Goal: Task Accomplishment & Management: Manage account settings

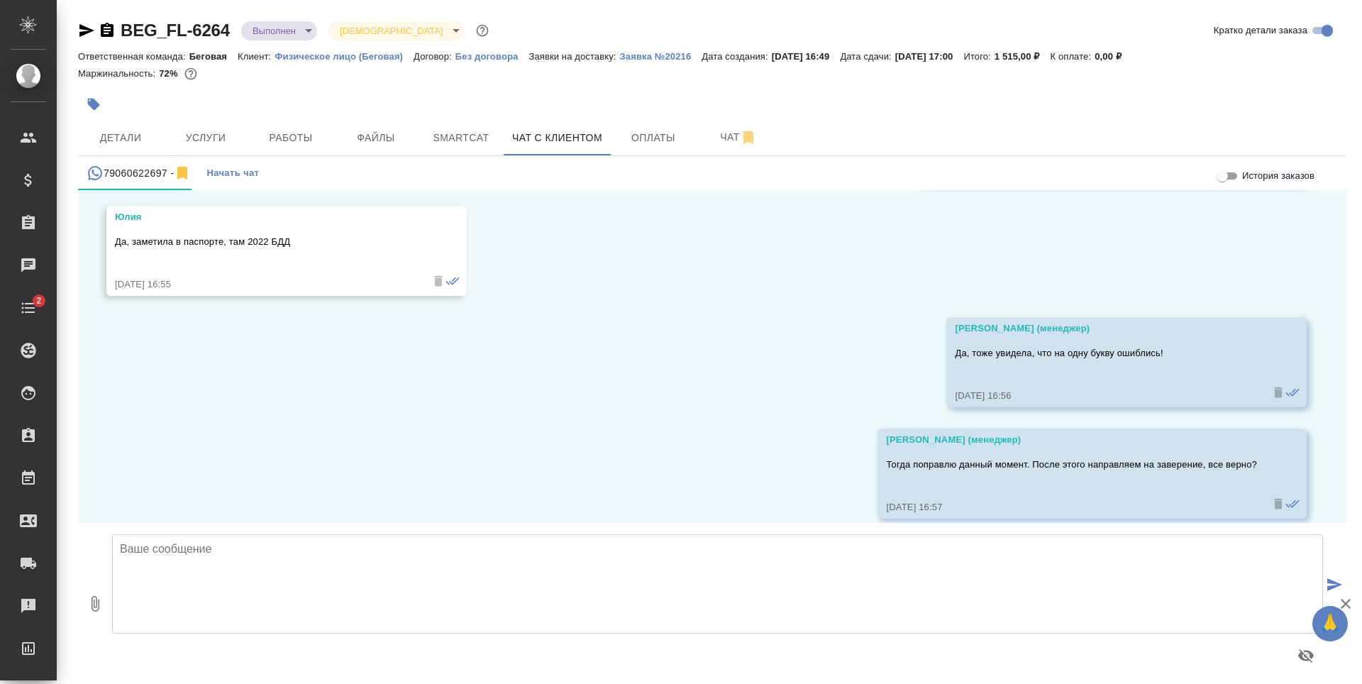
scroll to position [9094, 0]
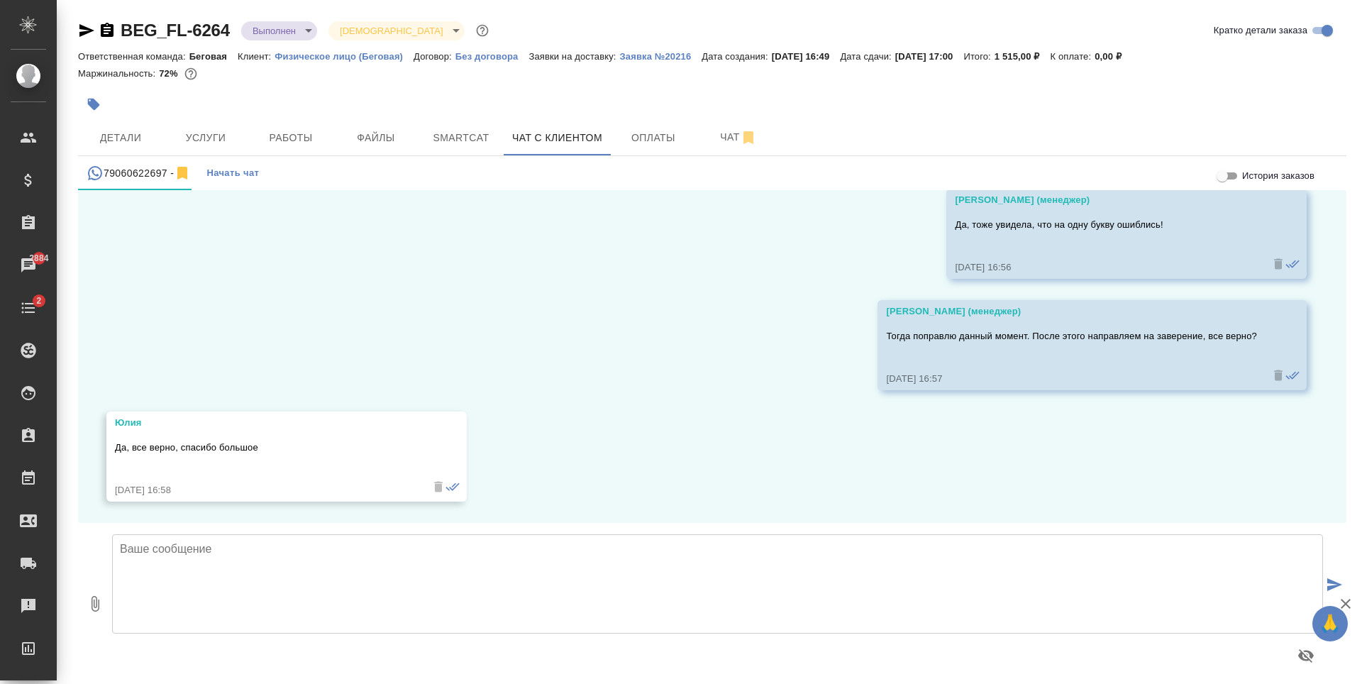
click at [604, 544] on textarea at bounding box center [717, 583] width 1211 height 99
type textarea ","
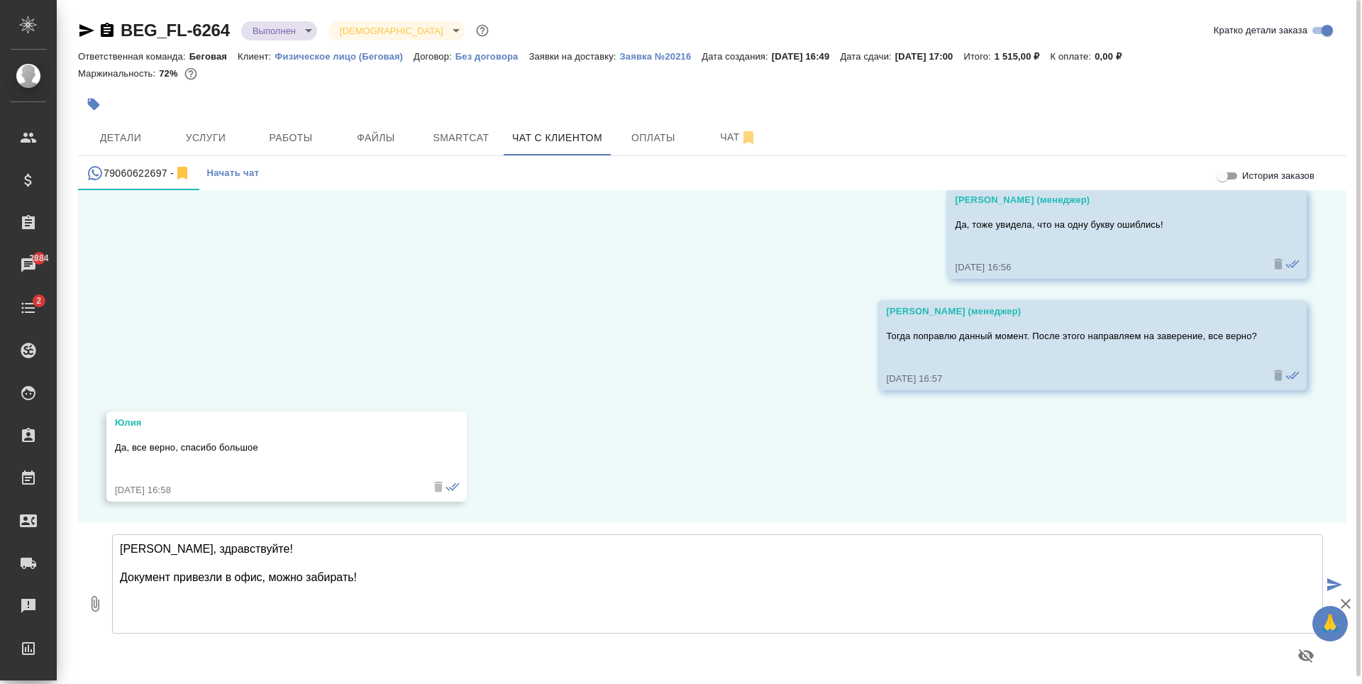
type textarea "Юлия, здравствуйте! Документ привезли в офис, можно забирать!"
click at [1341, 582] on icon "submit" at bounding box center [1335, 584] width 15 height 13
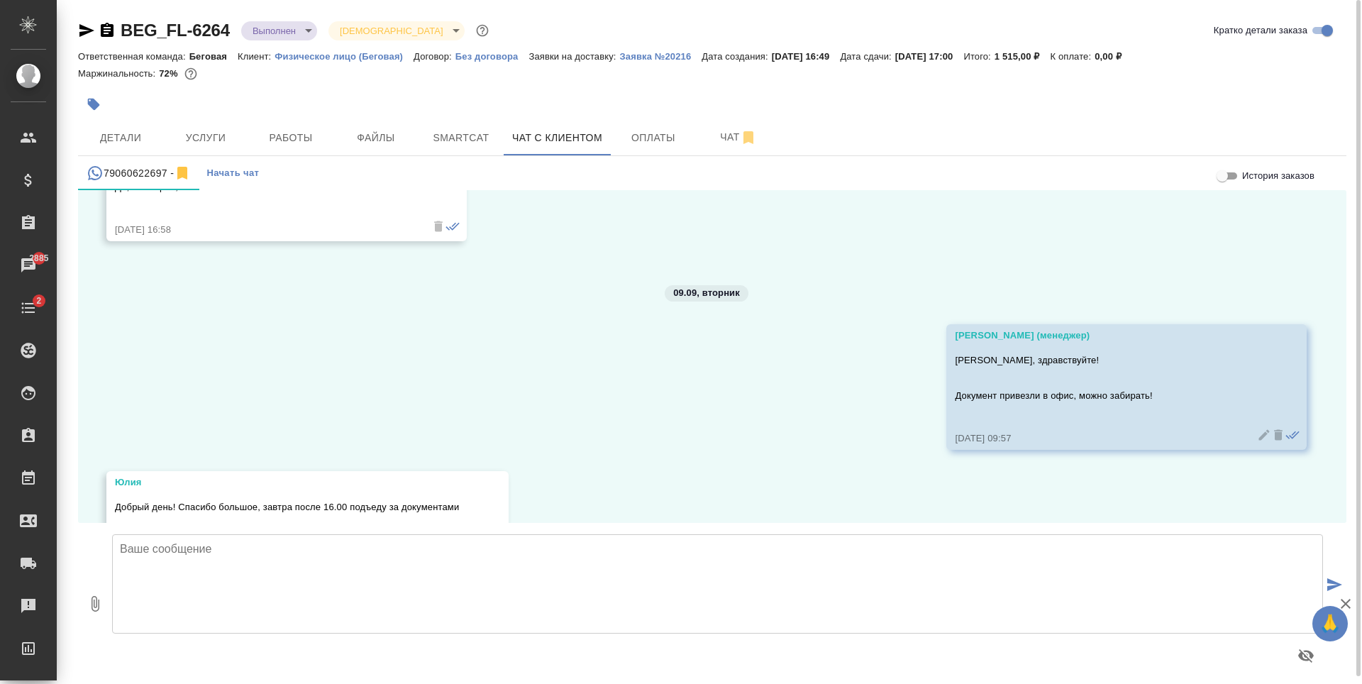
scroll to position [9414, 0]
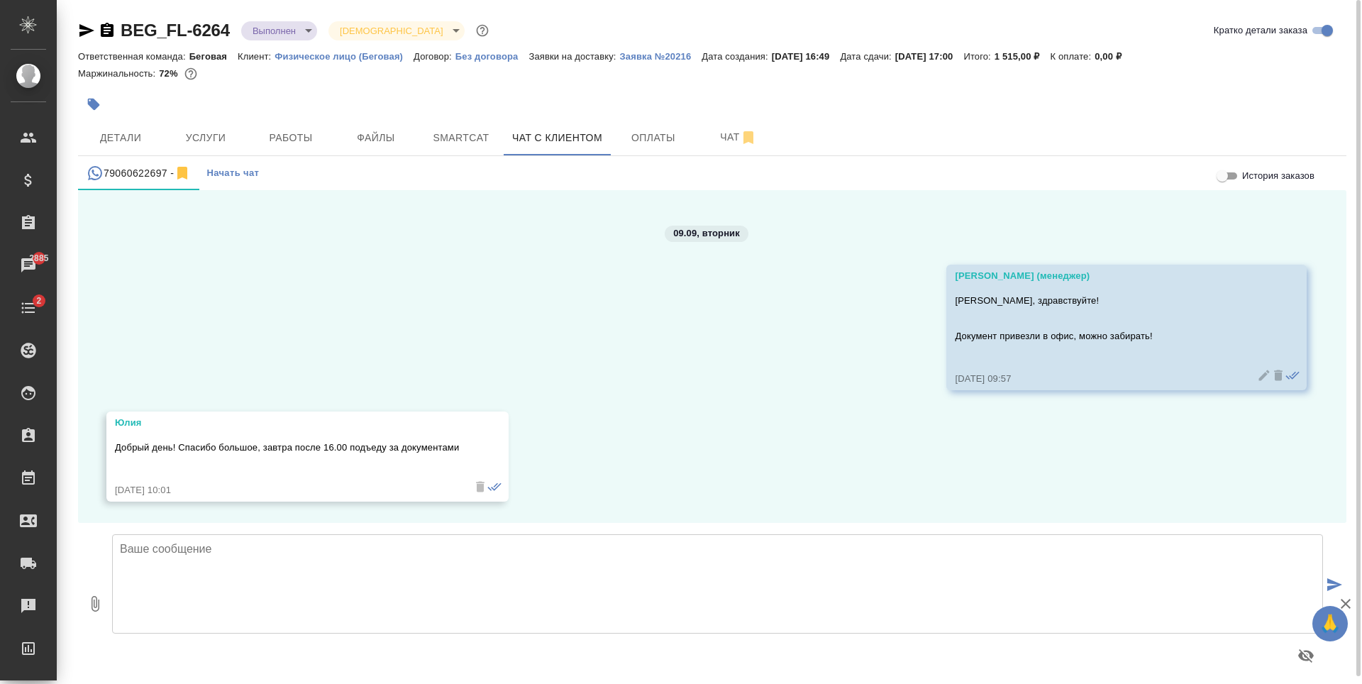
click at [429, 570] on textarea at bounding box center [717, 583] width 1211 height 99
type textarea "Хорошо! Буду ждать Вас!"
click at [1323, 578] on button "submit" at bounding box center [1334, 585] width 23 height 197
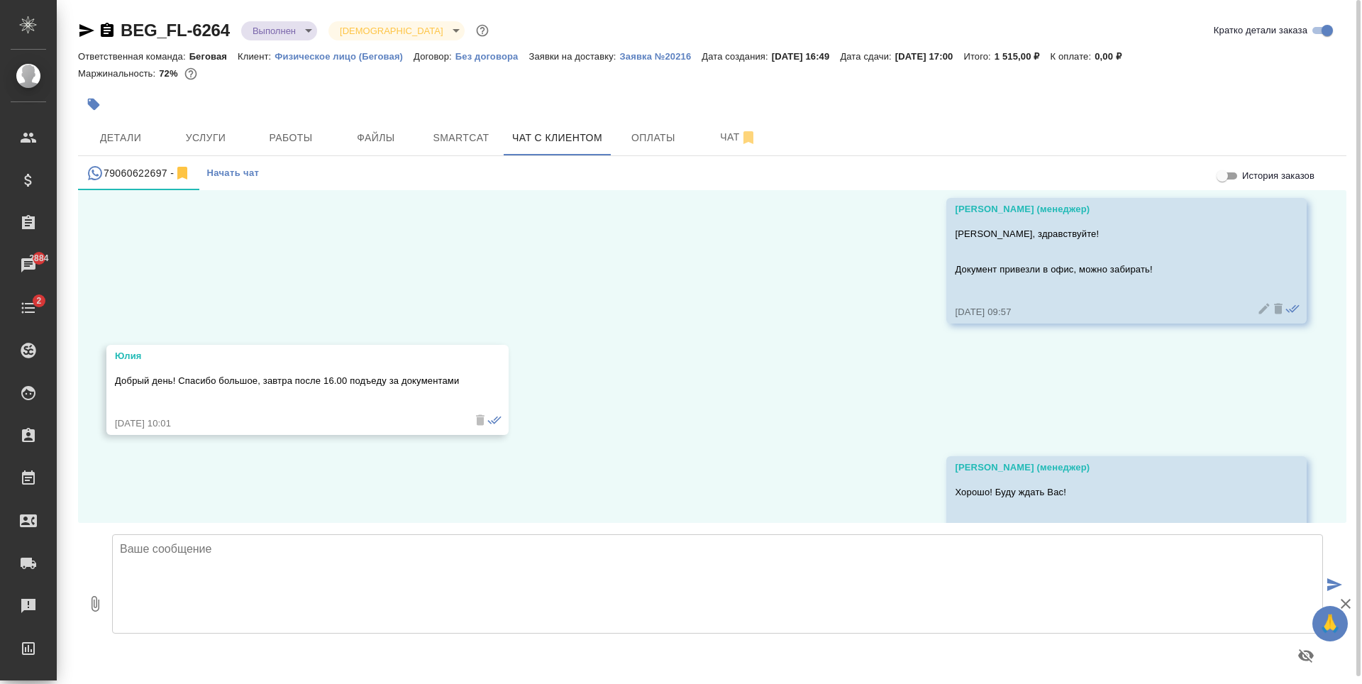
scroll to position [9526, 0]
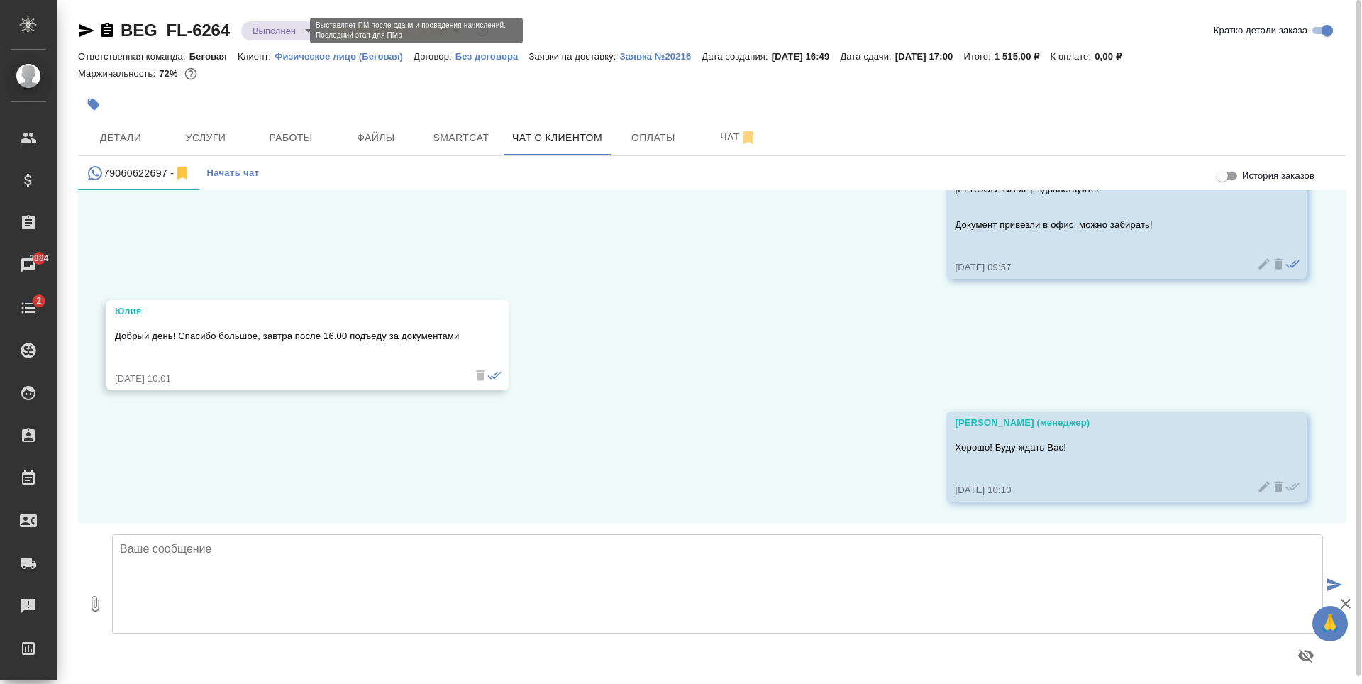
click at [297, 27] on body "🙏 .cls-1 fill:#fff; AWATERA Antonova Kristina Клиенты Спецификации Заказы 2884 …" at bounding box center [681, 342] width 1362 height 684
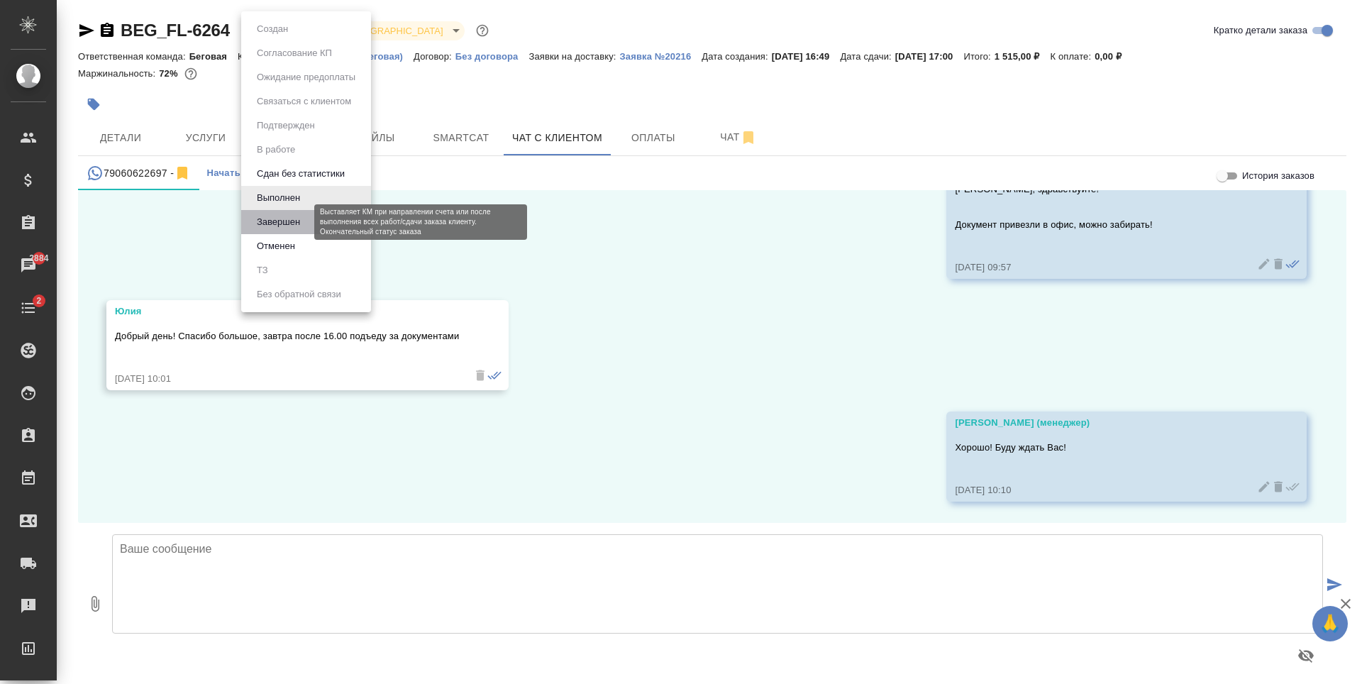
click at [299, 219] on button "Завершен" at bounding box center [279, 222] width 52 height 16
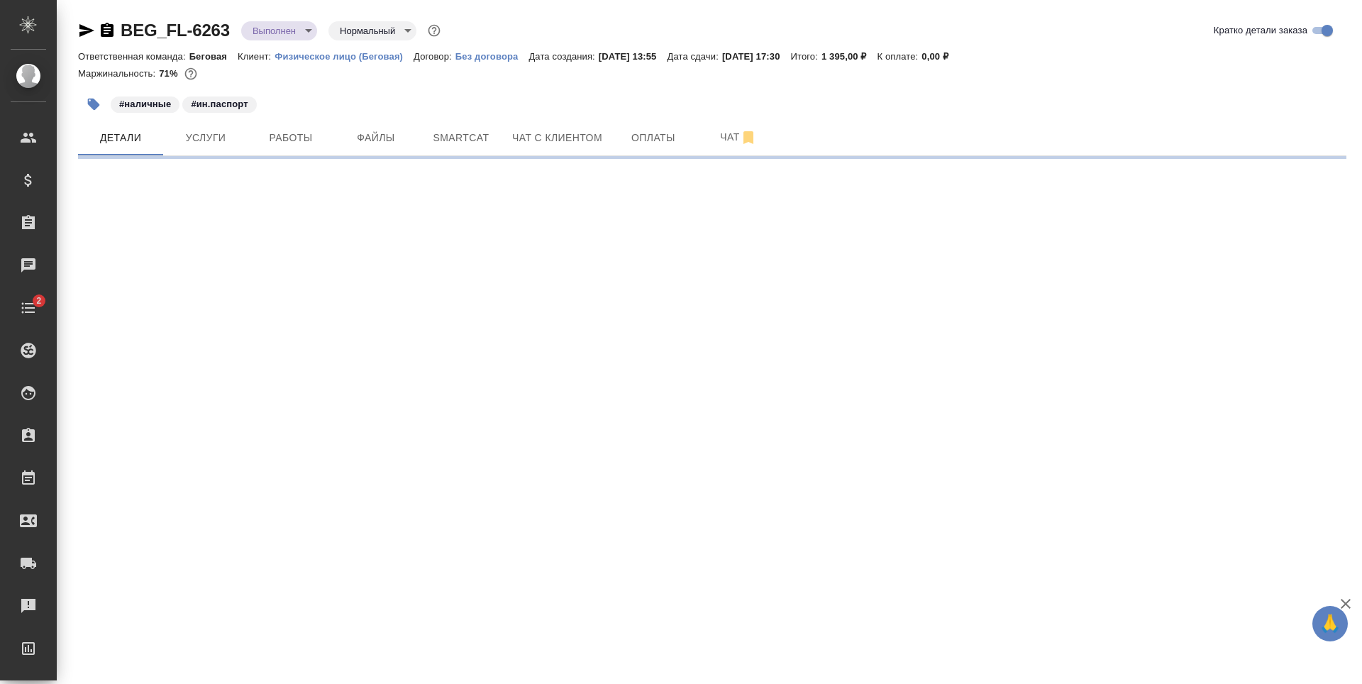
select select "RU"
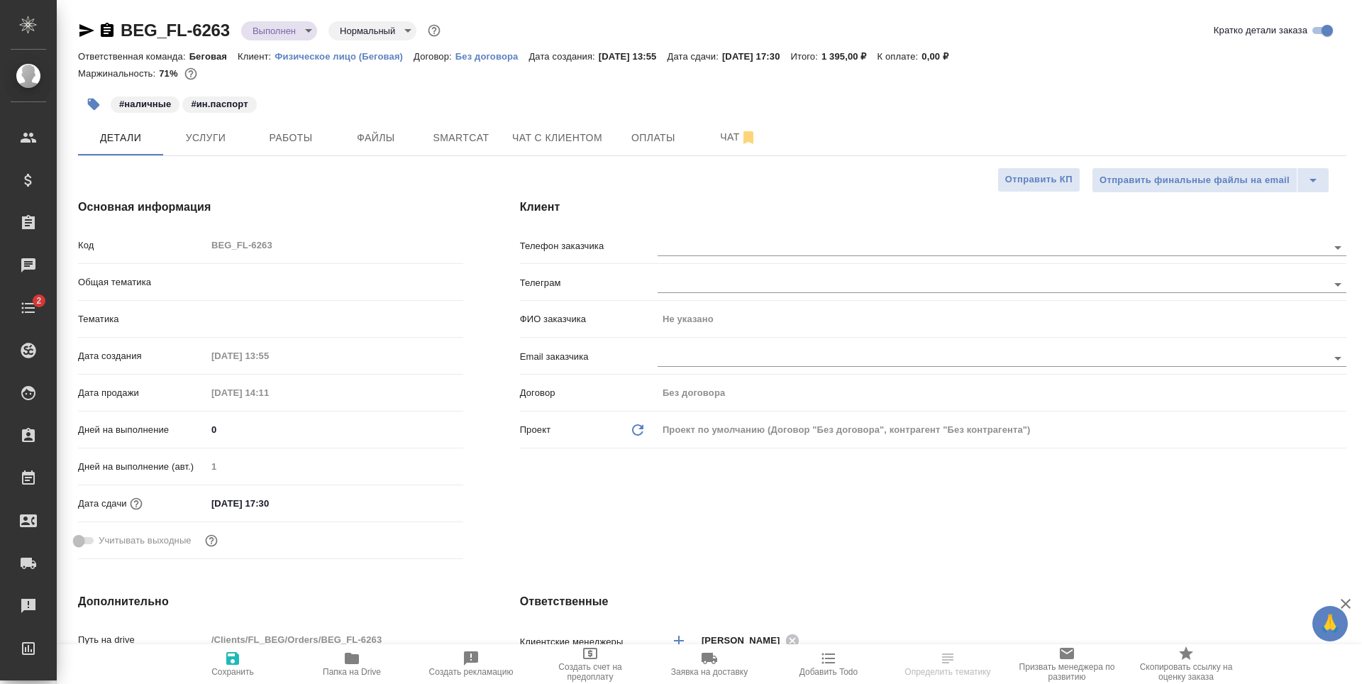
type textarea "x"
type input "Шаблонные документы"
type textarea "x"
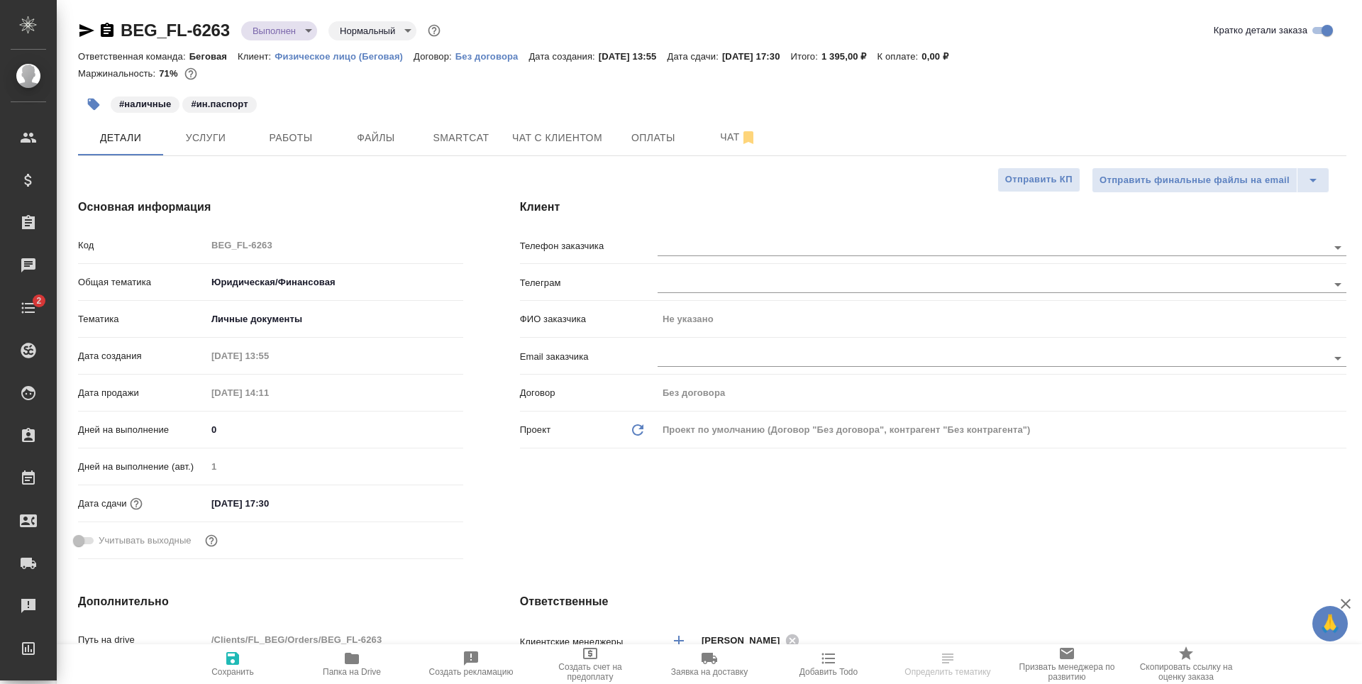
type textarea "x"
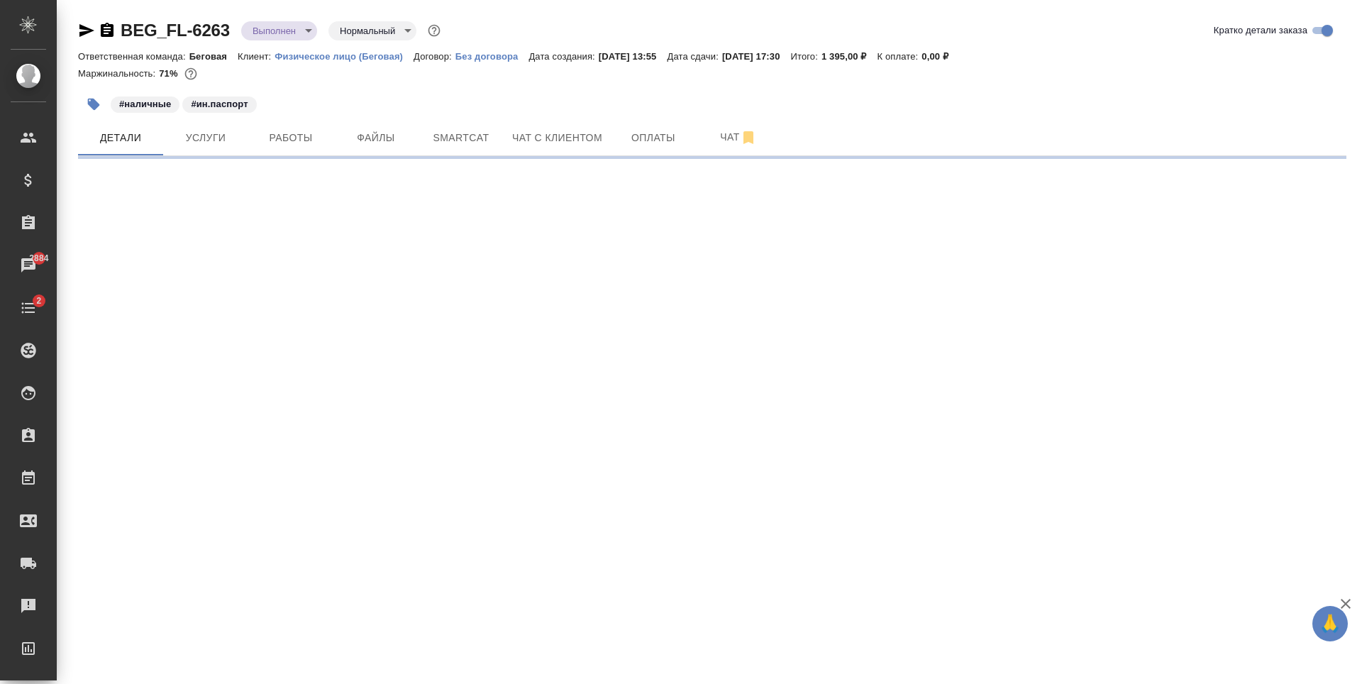
select select "RU"
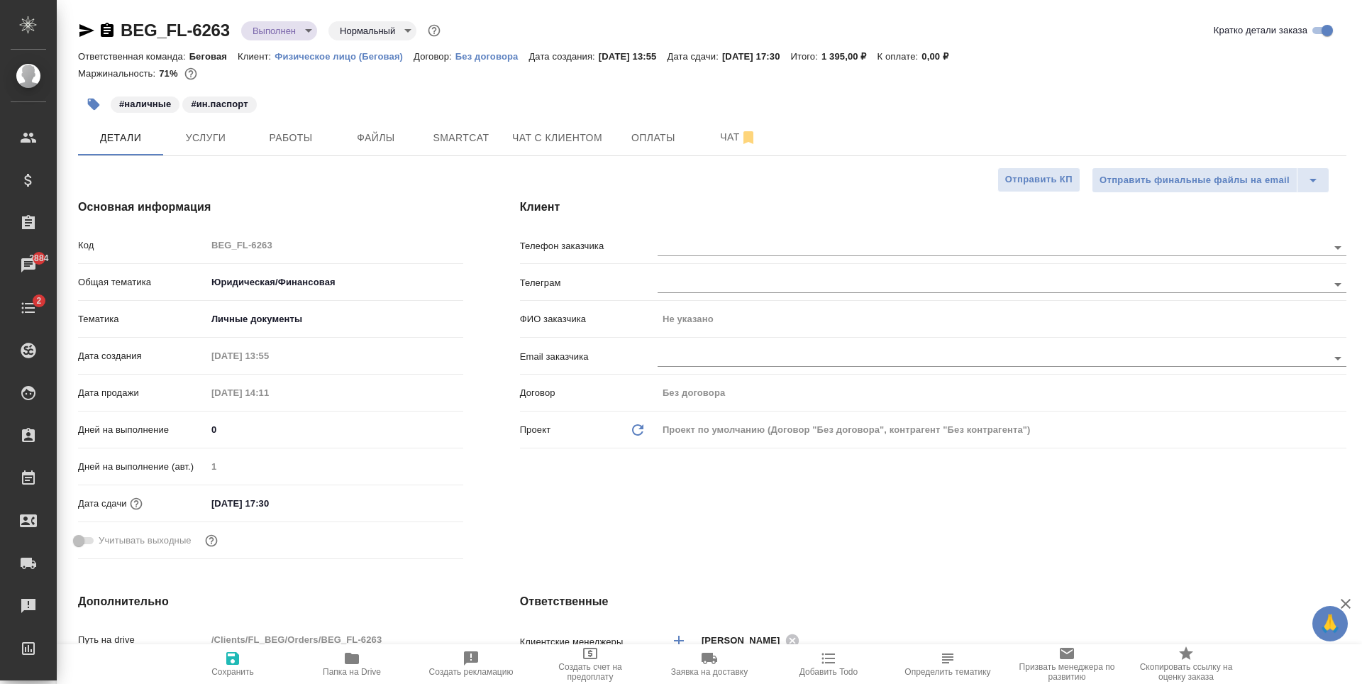
type textarea "x"
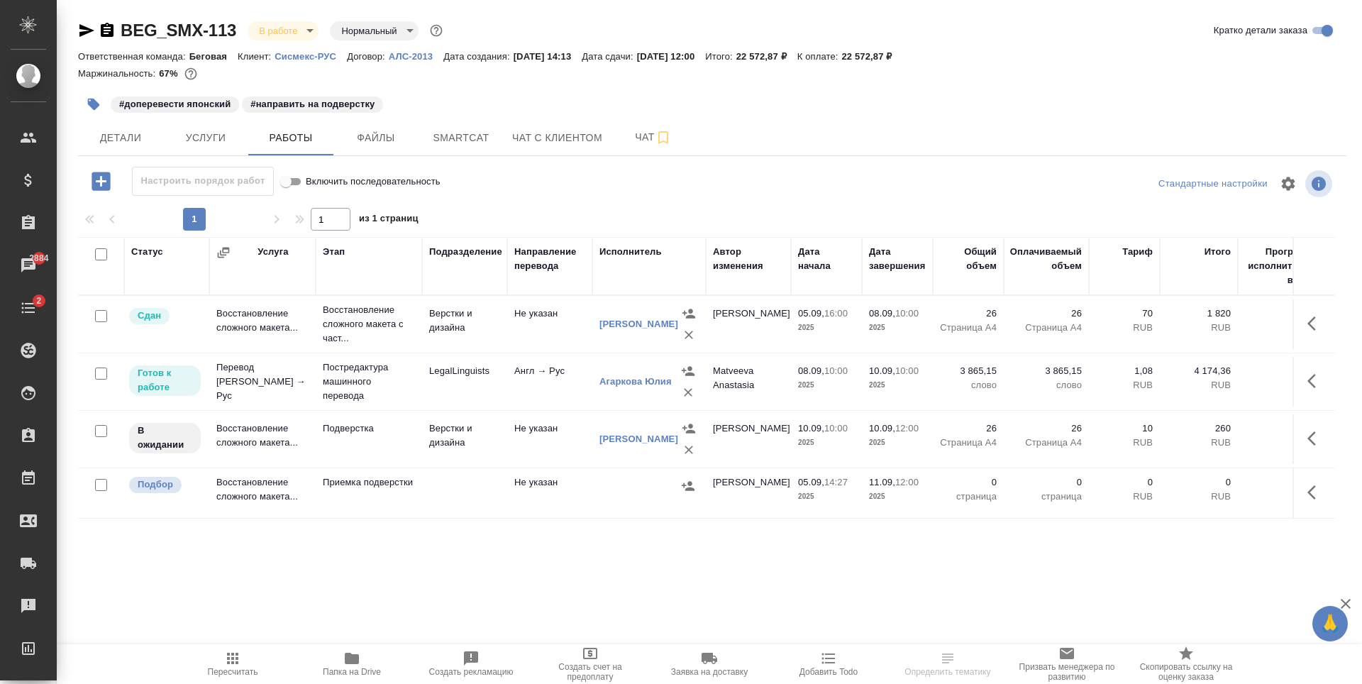
click at [322, 58] on p "Сисмекс-РУС" at bounding box center [311, 56] width 72 height 11
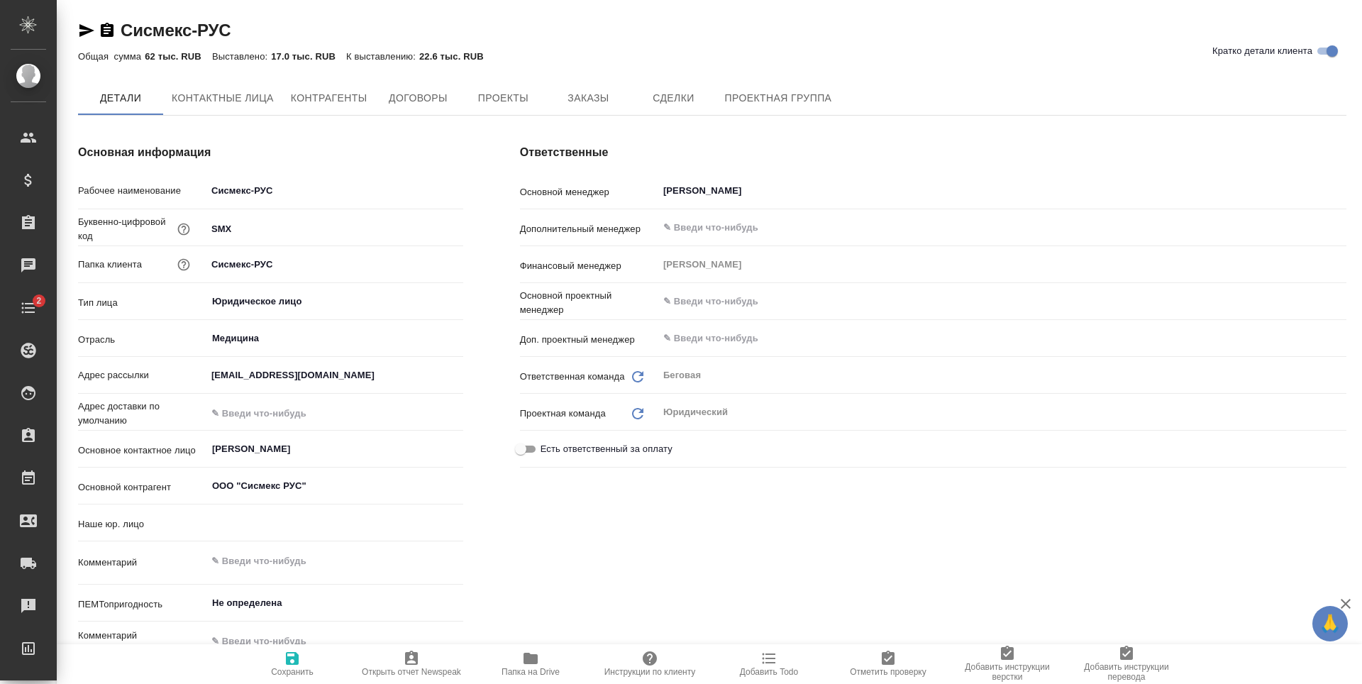
type input "(Т2) ООО "Трактат24""
click at [568, 94] on span "Заказы" at bounding box center [588, 99] width 68 height 18
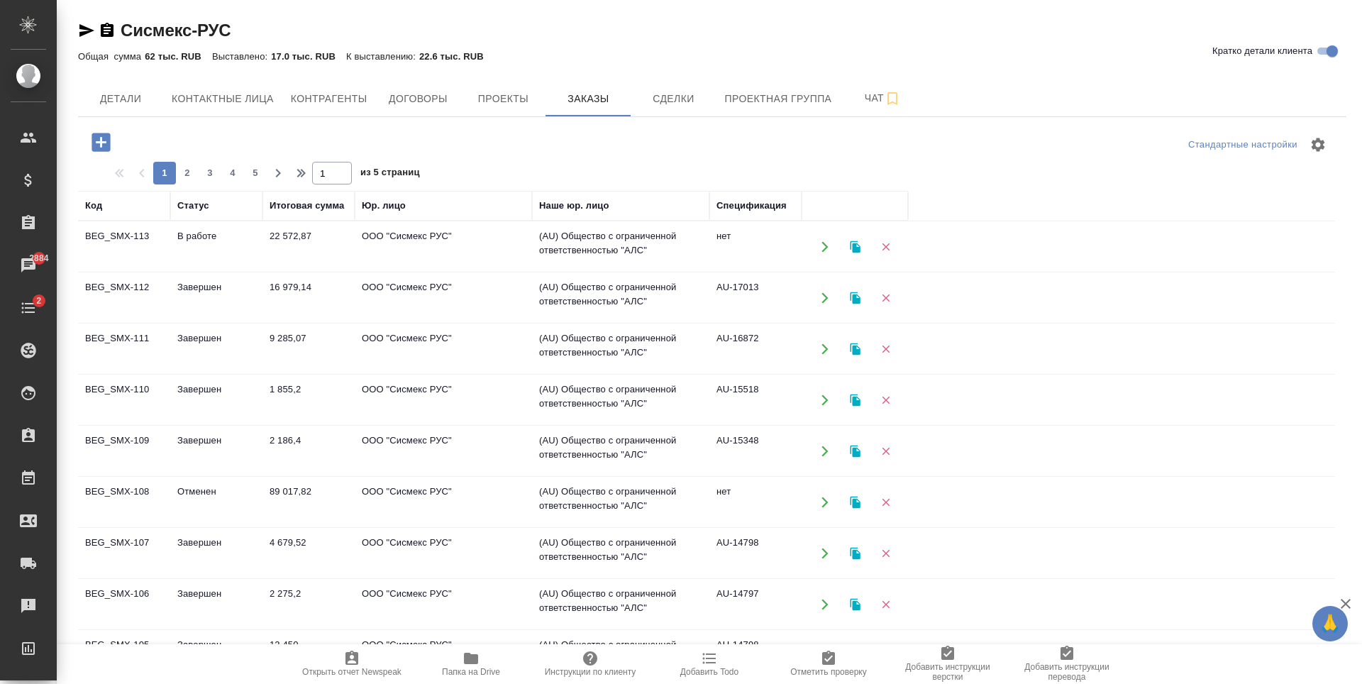
drag, startPoint x: 130, startPoint y: 148, endPoint x: 109, endPoint y: 141, distance: 21.5
click at [109, 141] on icon "button" at bounding box center [101, 142] width 18 height 18
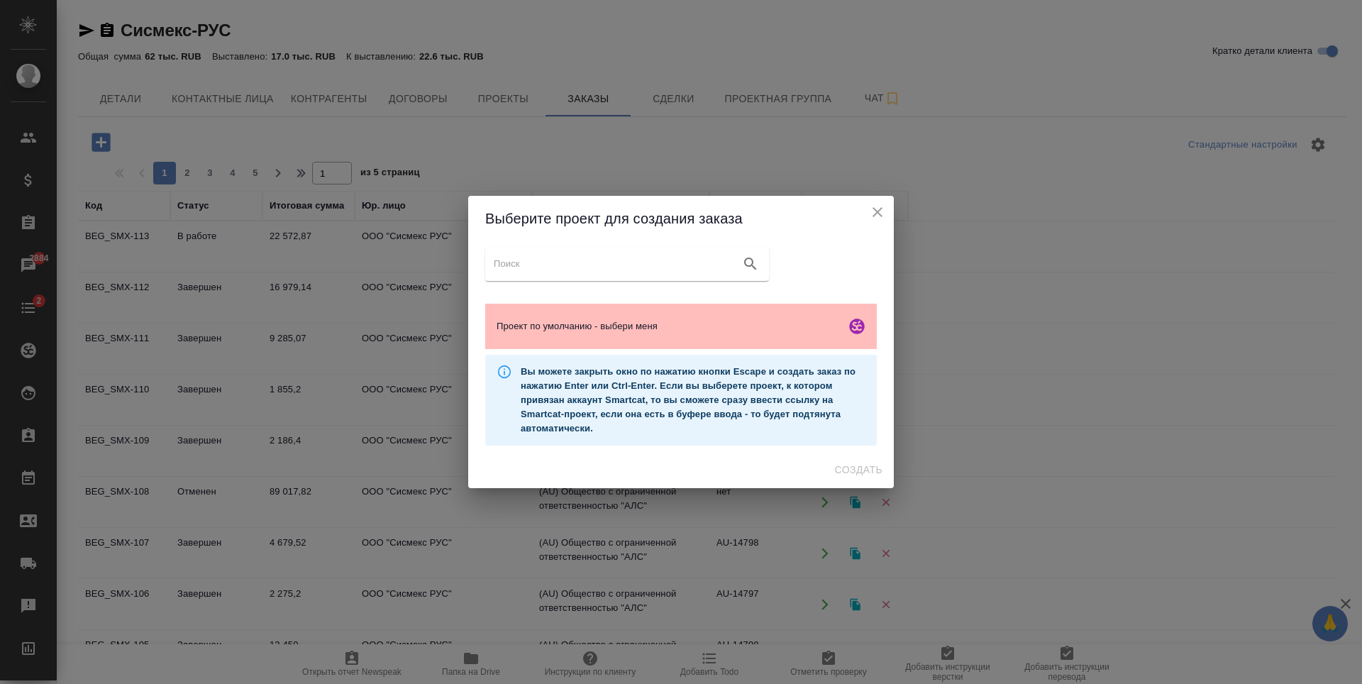
click at [693, 336] on div "Проект по умолчанию - выбери меня" at bounding box center [681, 326] width 392 height 45
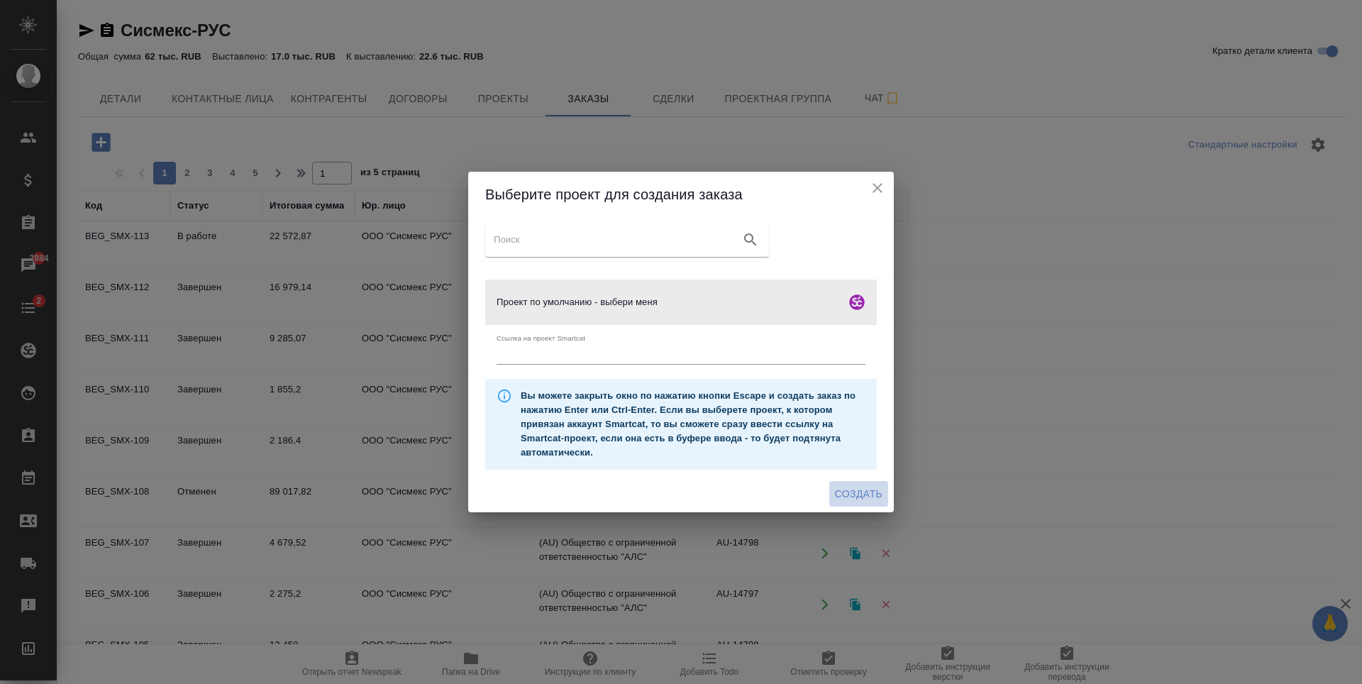
click at [854, 490] on span "Создать" at bounding box center [859, 494] width 48 height 18
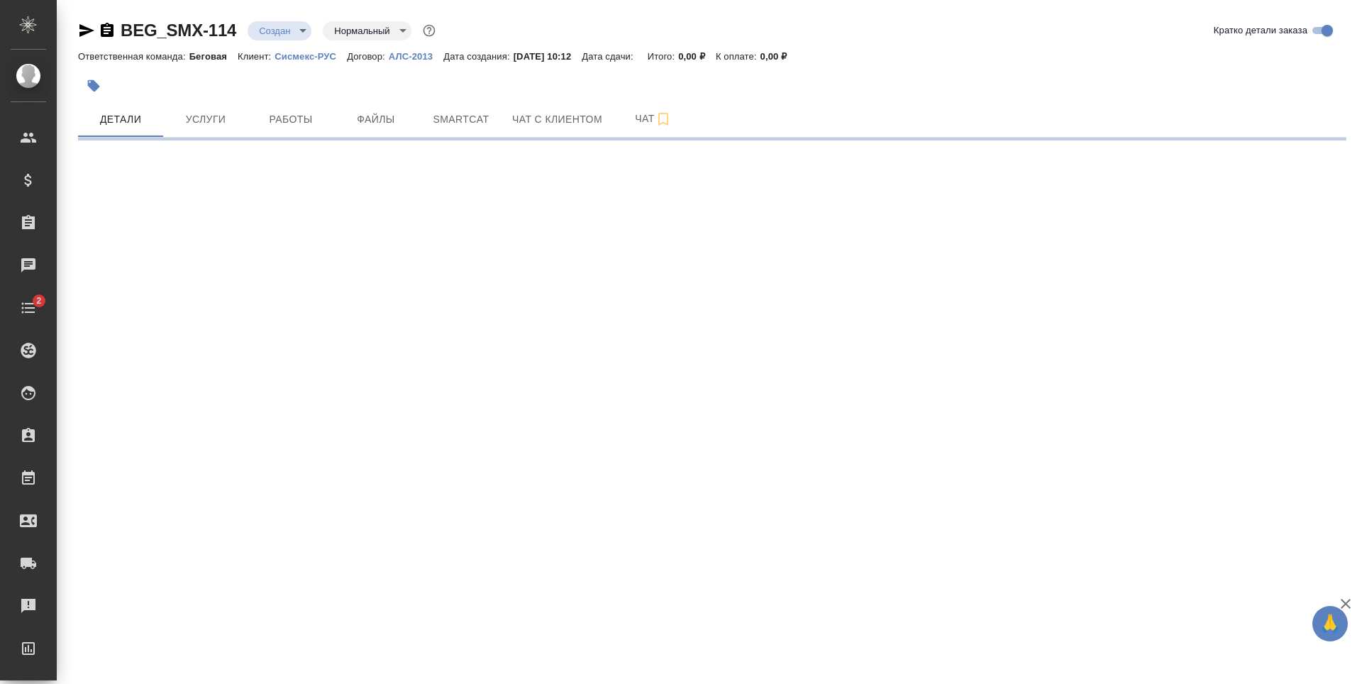
select select "RU"
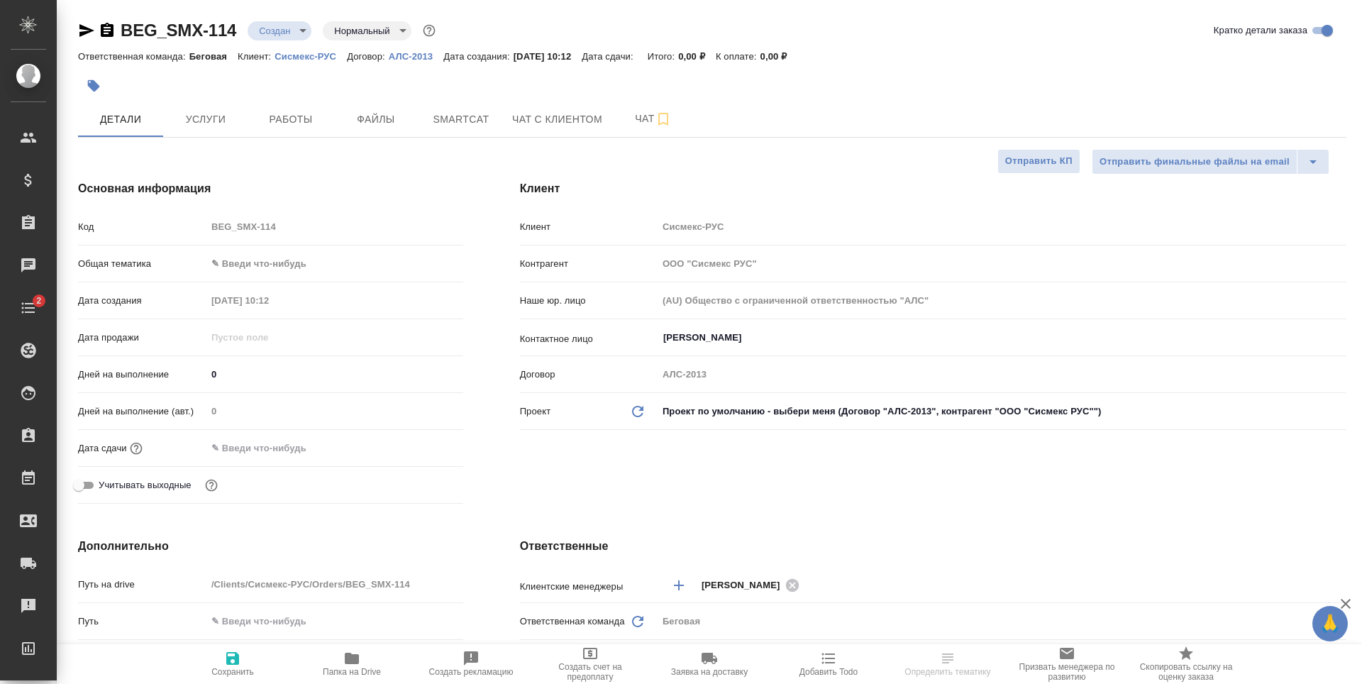
type textarea "x"
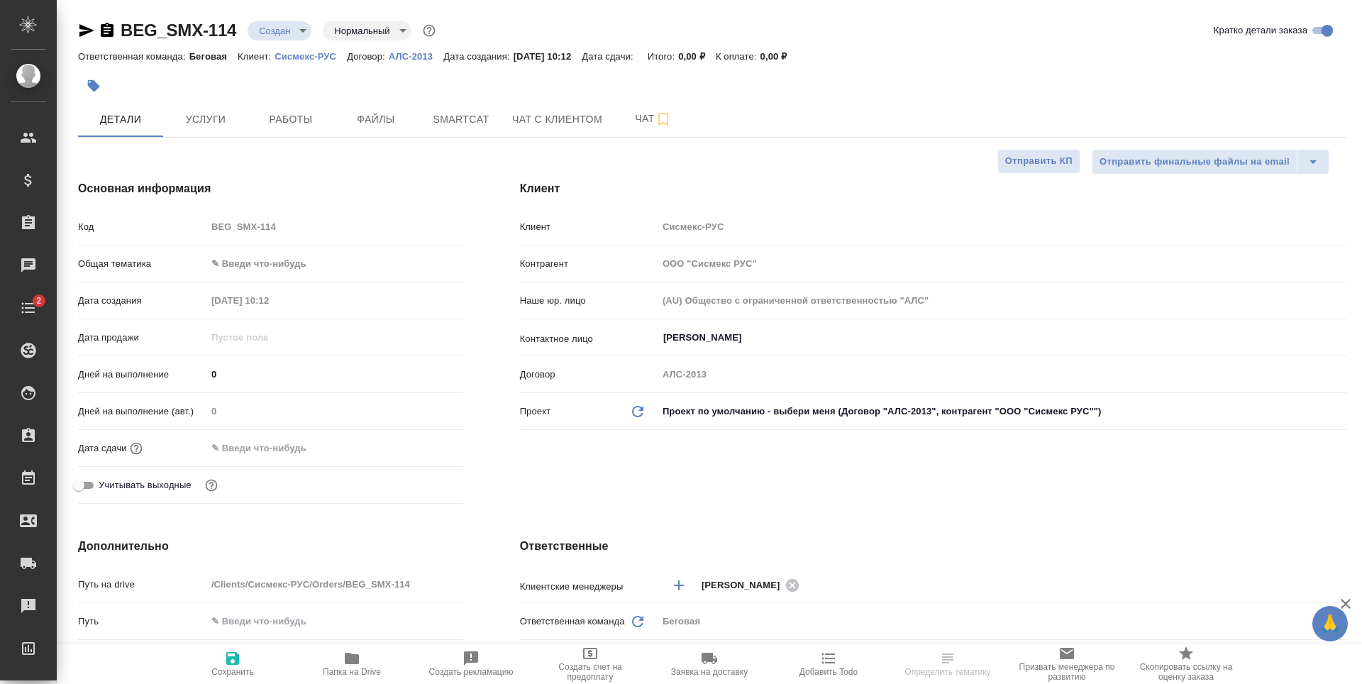
type textarea "x"
click at [315, 273] on body "🙏 .cls-1 fill:#fff; AWATERA [PERSON_NAME] Спецификации Заказы Чаты 2 Todo Проек…" at bounding box center [681, 342] width 1362 height 684
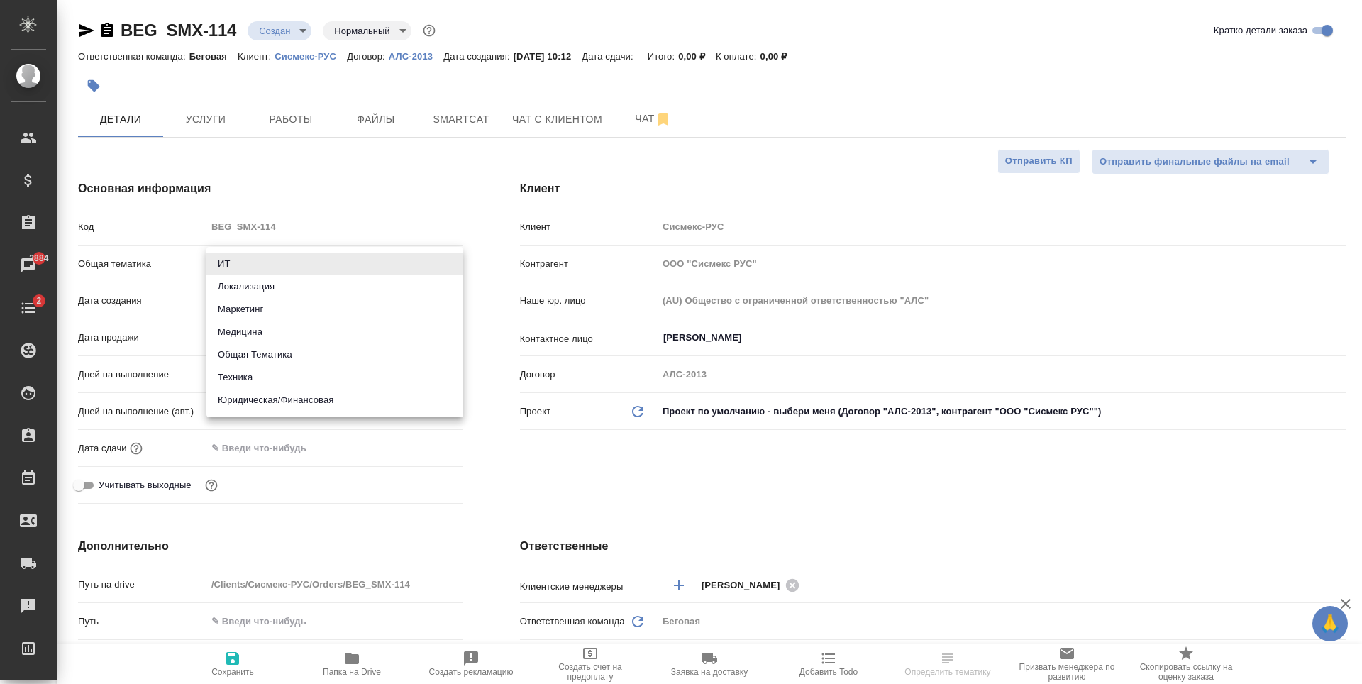
click at [302, 405] on li "Юридическая/Финансовая" at bounding box center [334, 400] width 257 height 23
type input "yr-fn"
type textarea "x"
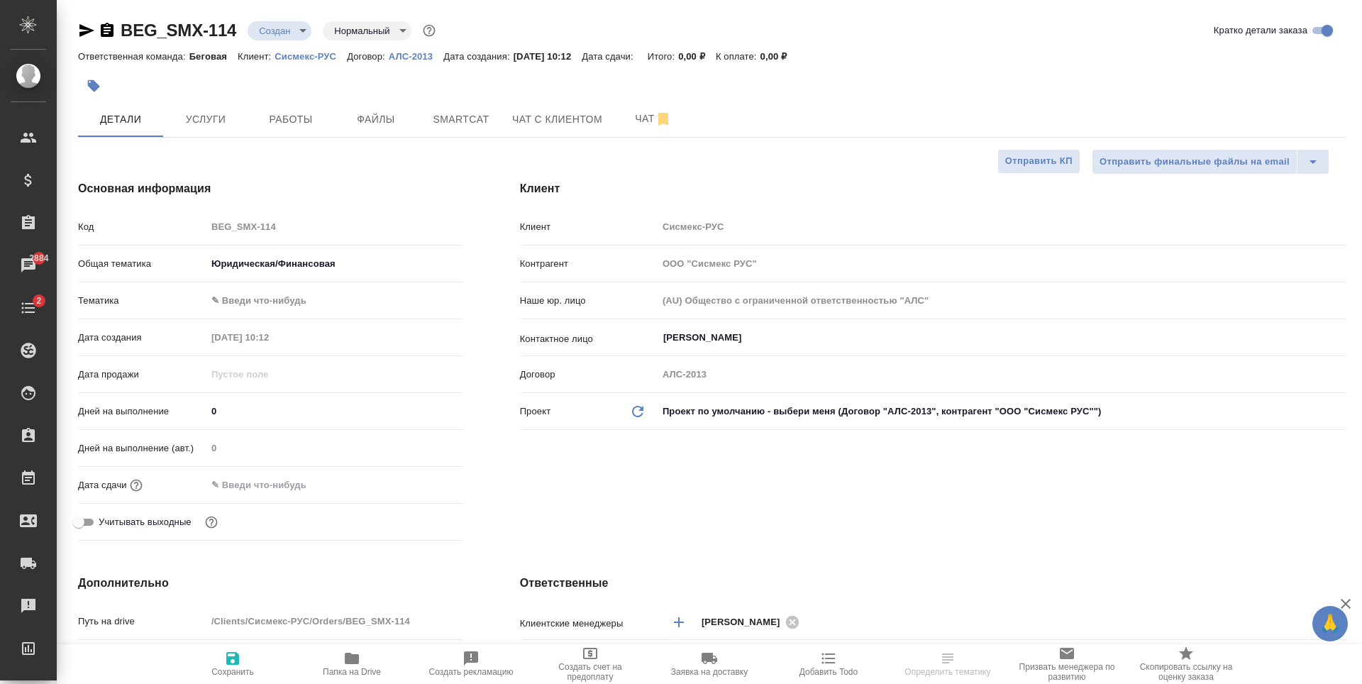
click at [344, 304] on body "🙏 .cls-1 fill:#fff; AWATERA Antonova Kristina Клиенты Спецификации Заказы 2884 …" at bounding box center [681, 342] width 1362 height 684
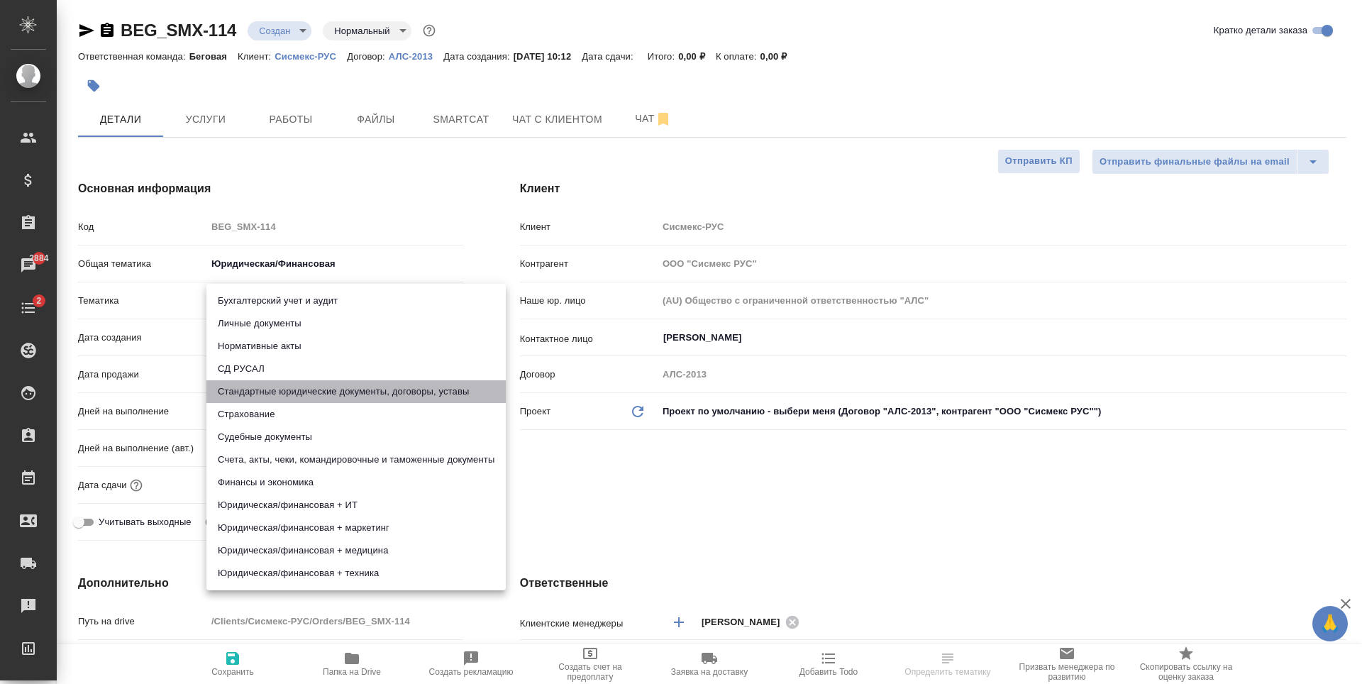
click at [399, 390] on li "Стандартные юридические документы, договоры, уставы" at bounding box center [355, 391] width 299 height 23
type textarea "x"
type input "5f647205b73bc97568ca66bf"
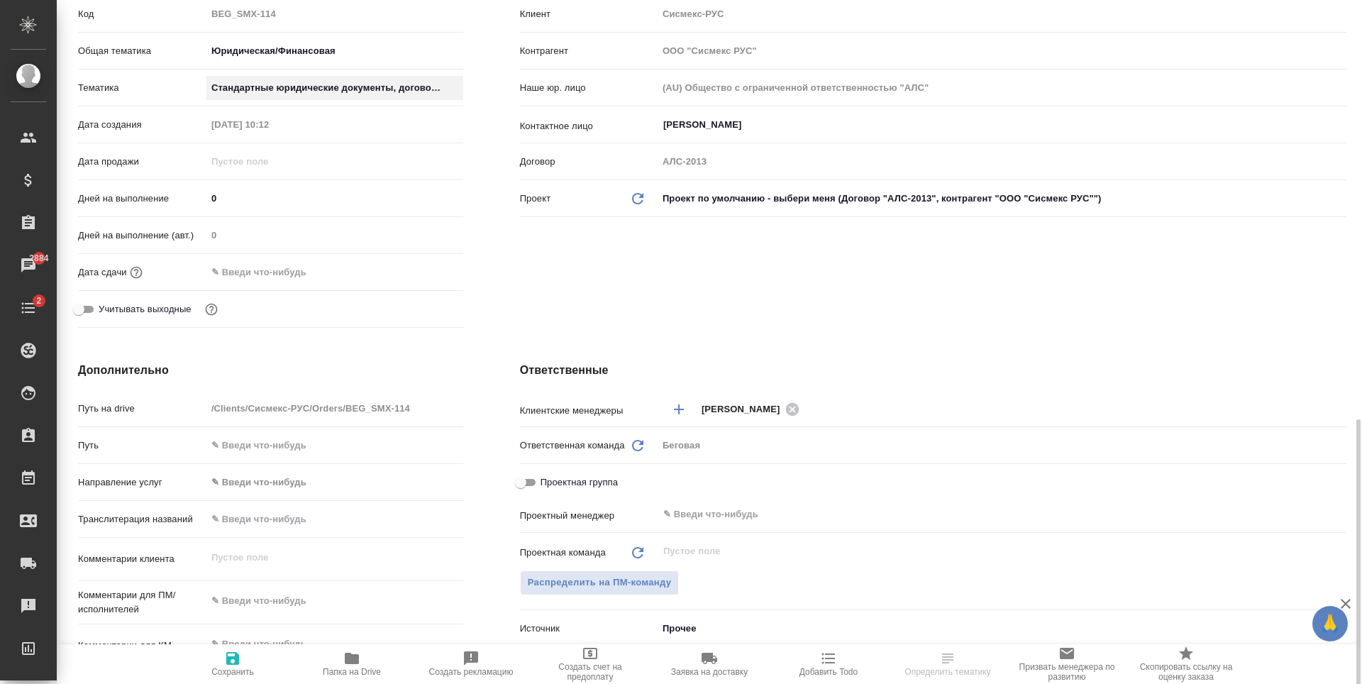
scroll to position [426, 0]
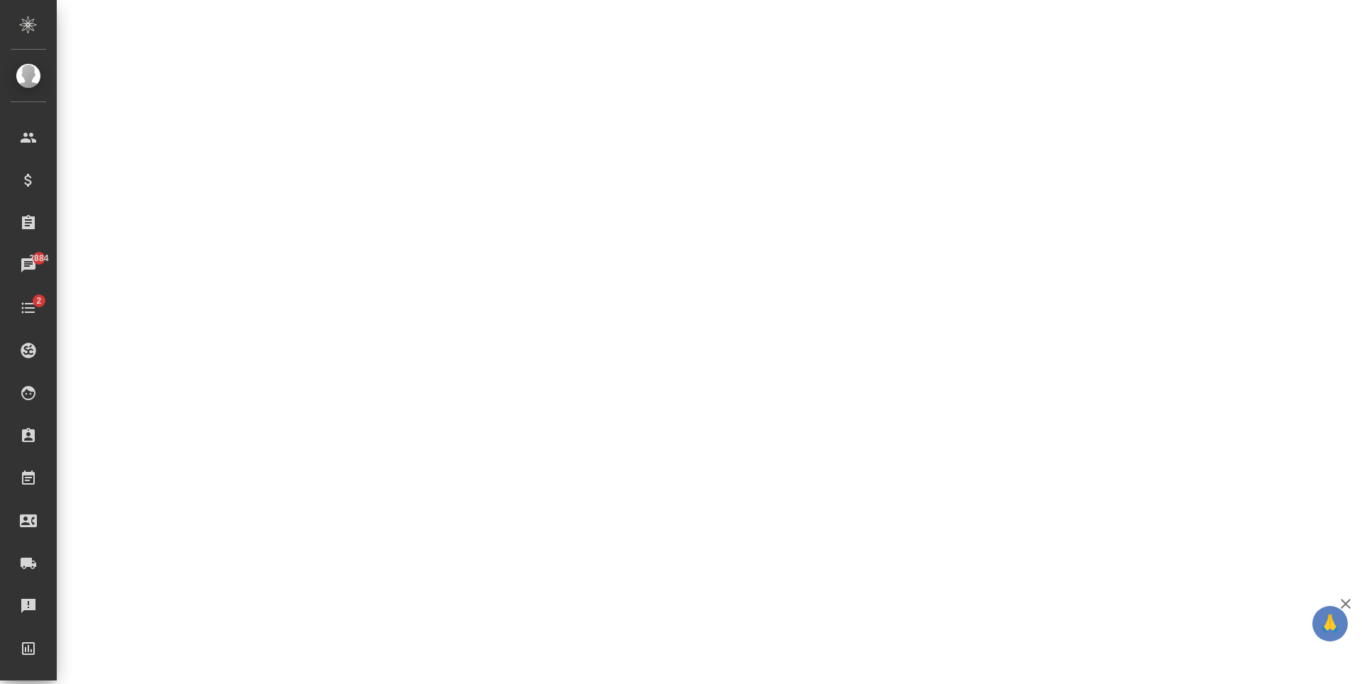
select select "RU"
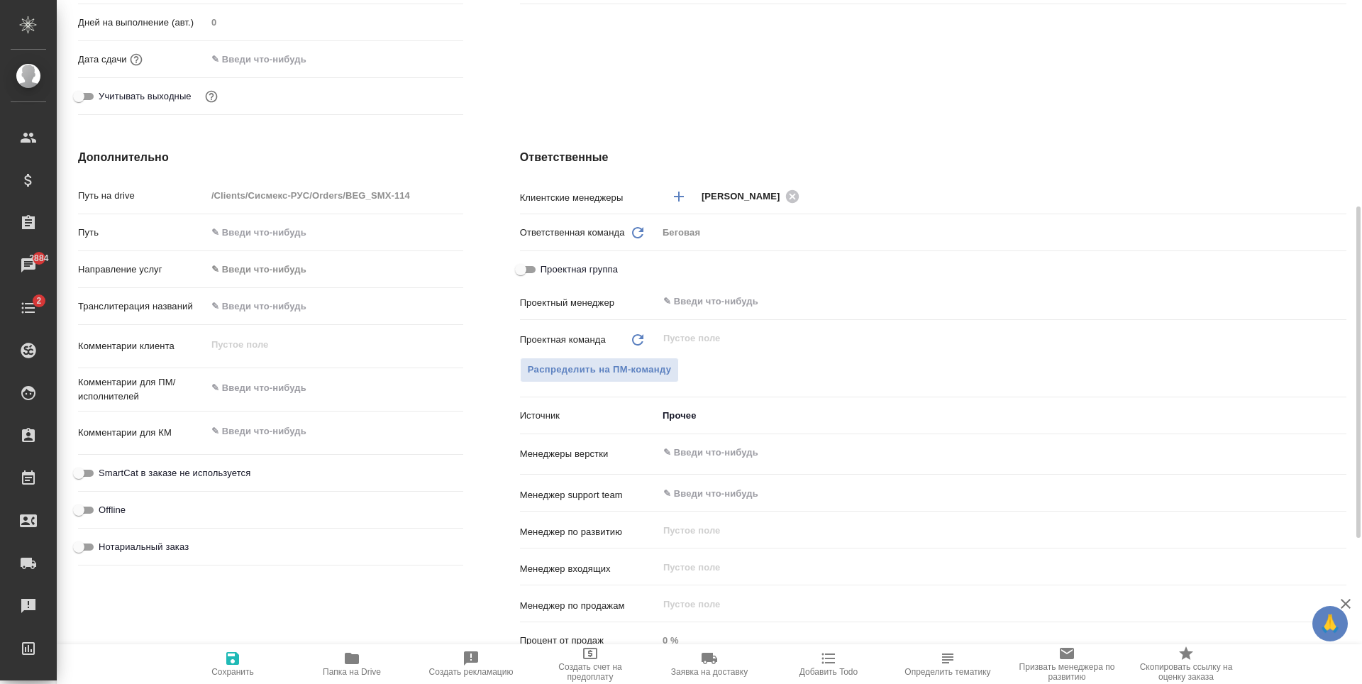
type textarea "x"
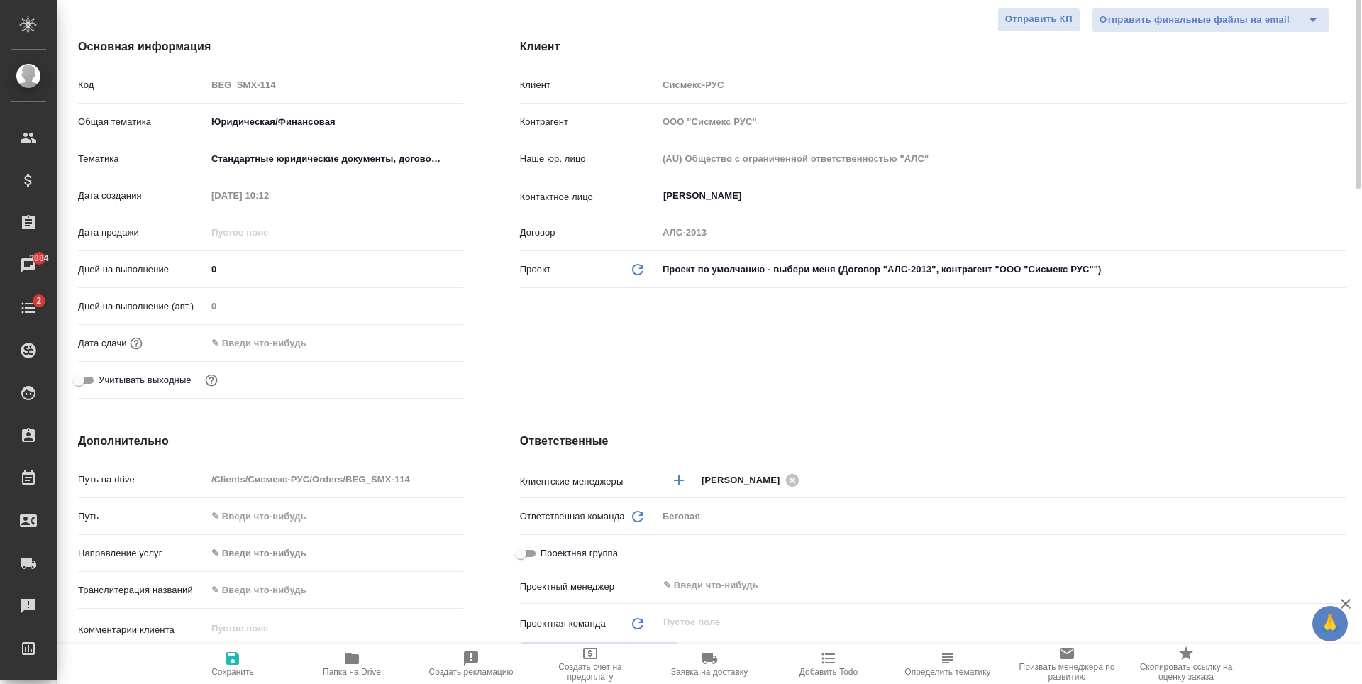
scroll to position [0, 0]
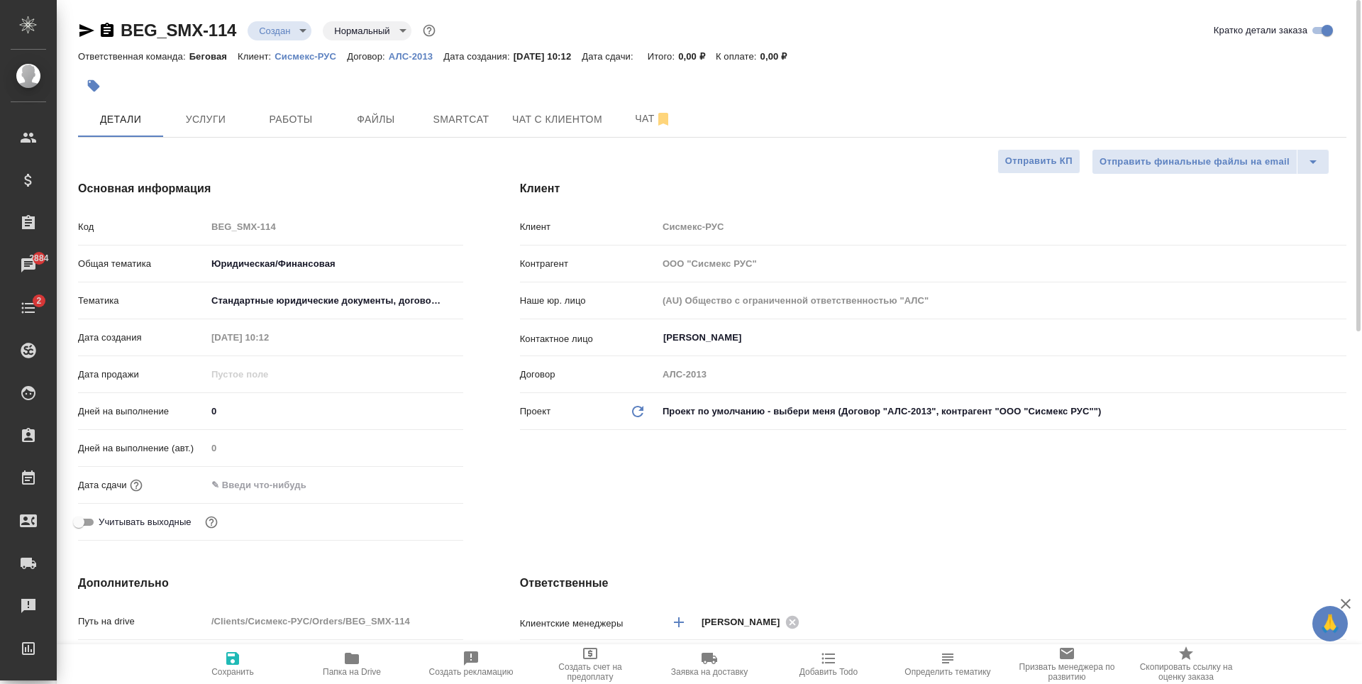
click at [235, 664] on icon "button" at bounding box center [232, 658] width 13 height 13
type textarea "x"
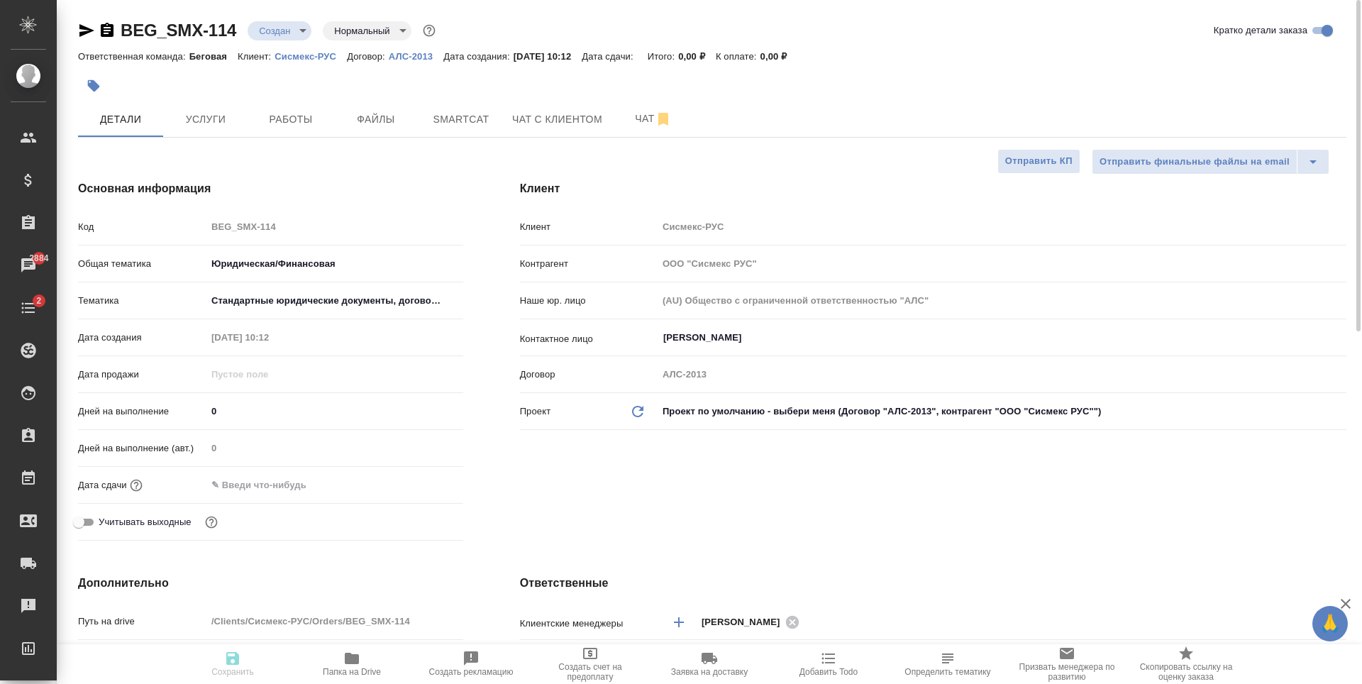
type textarea "x"
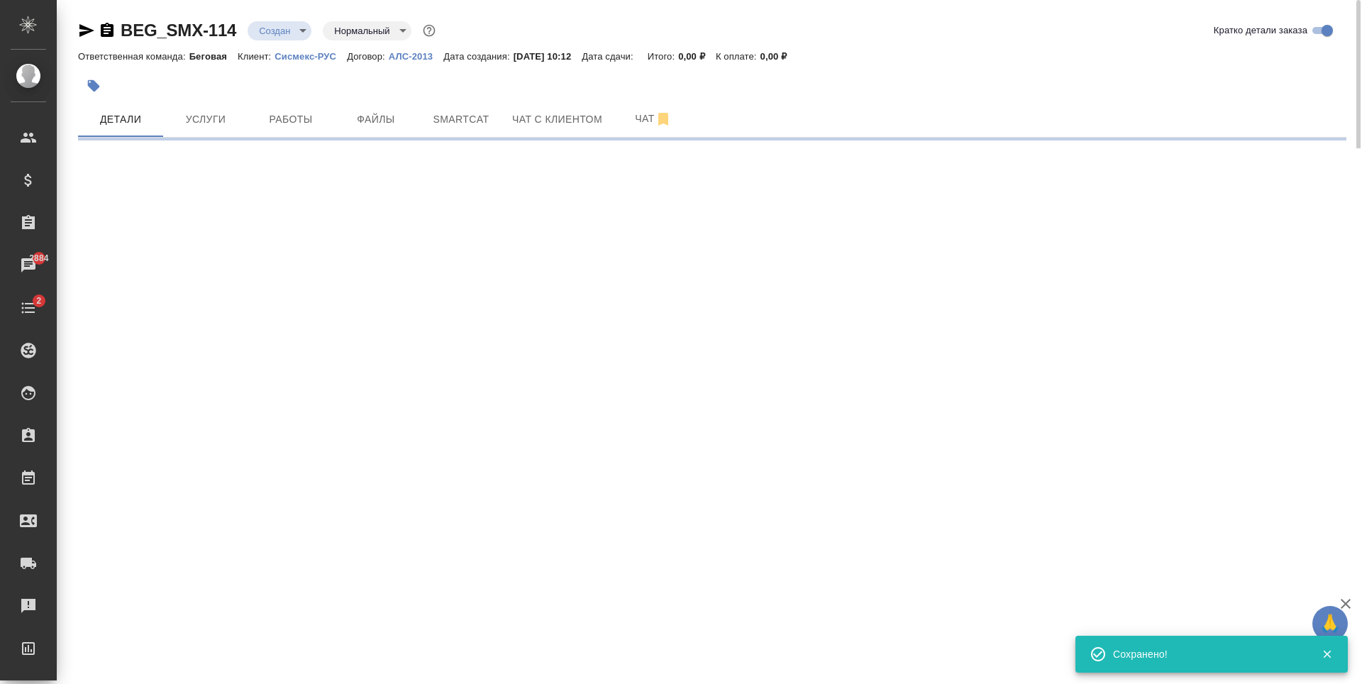
select select "RU"
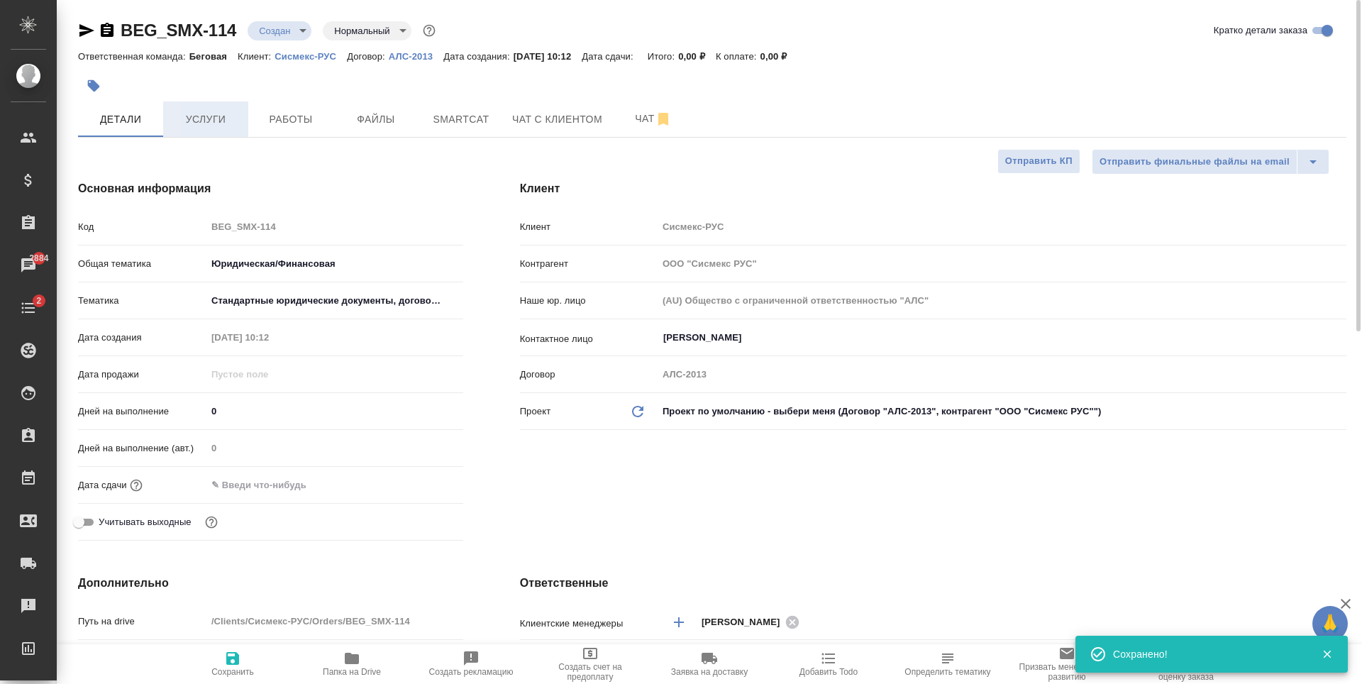
type textarea "x"
click at [220, 127] on span "Услуги" at bounding box center [206, 120] width 68 height 18
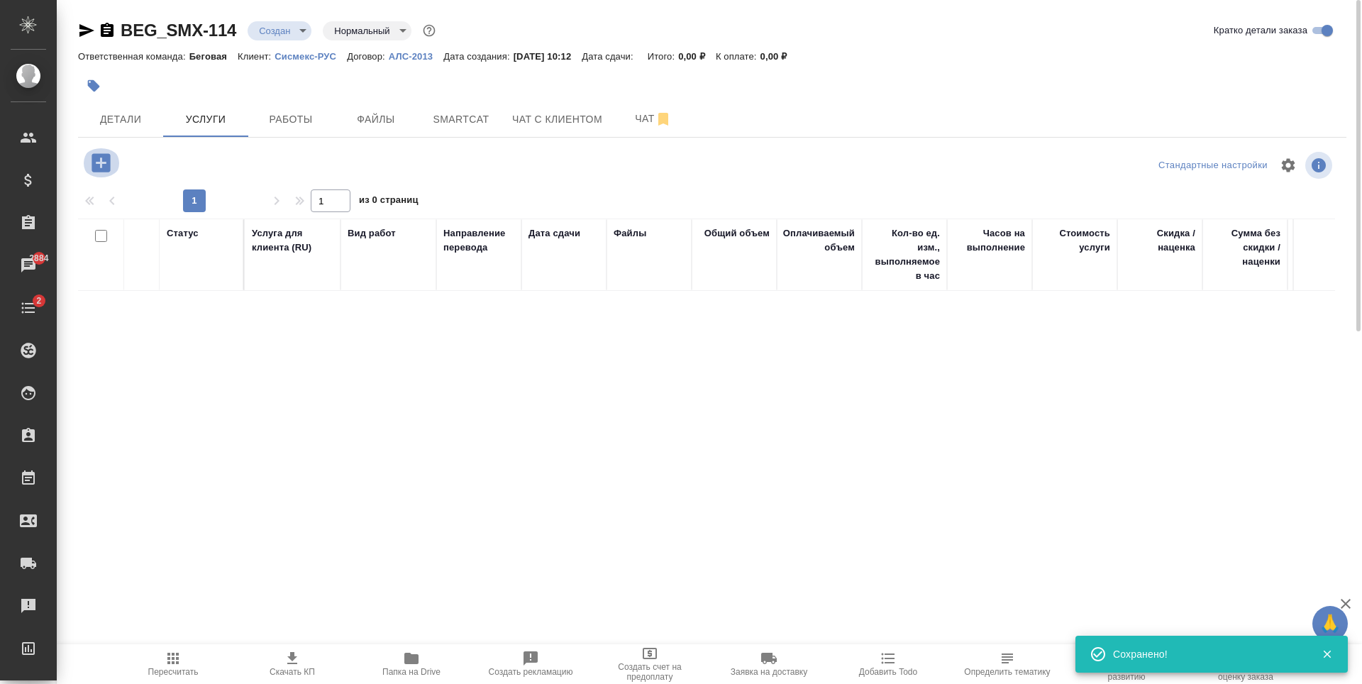
click at [102, 166] on icon "button" at bounding box center [101, 162] width 18 height 18
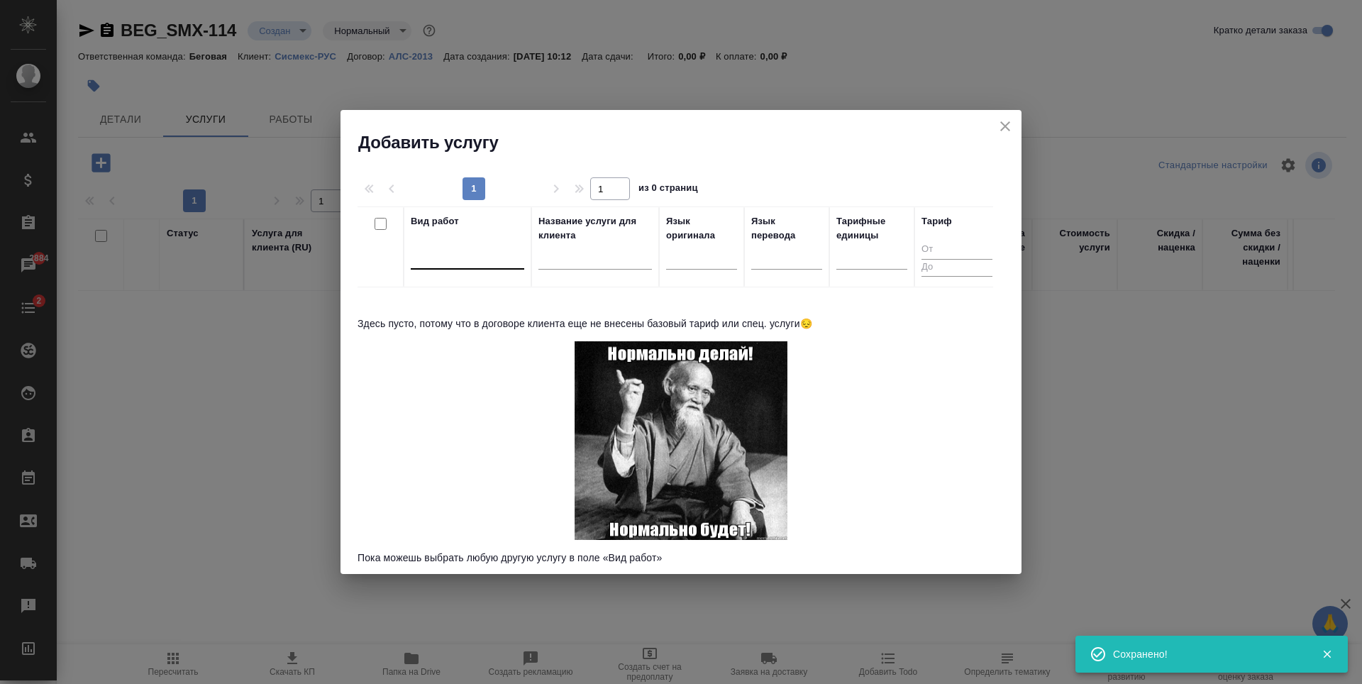
click at [457, 268] on div at bounding box center [468, 256] width 114 height 27
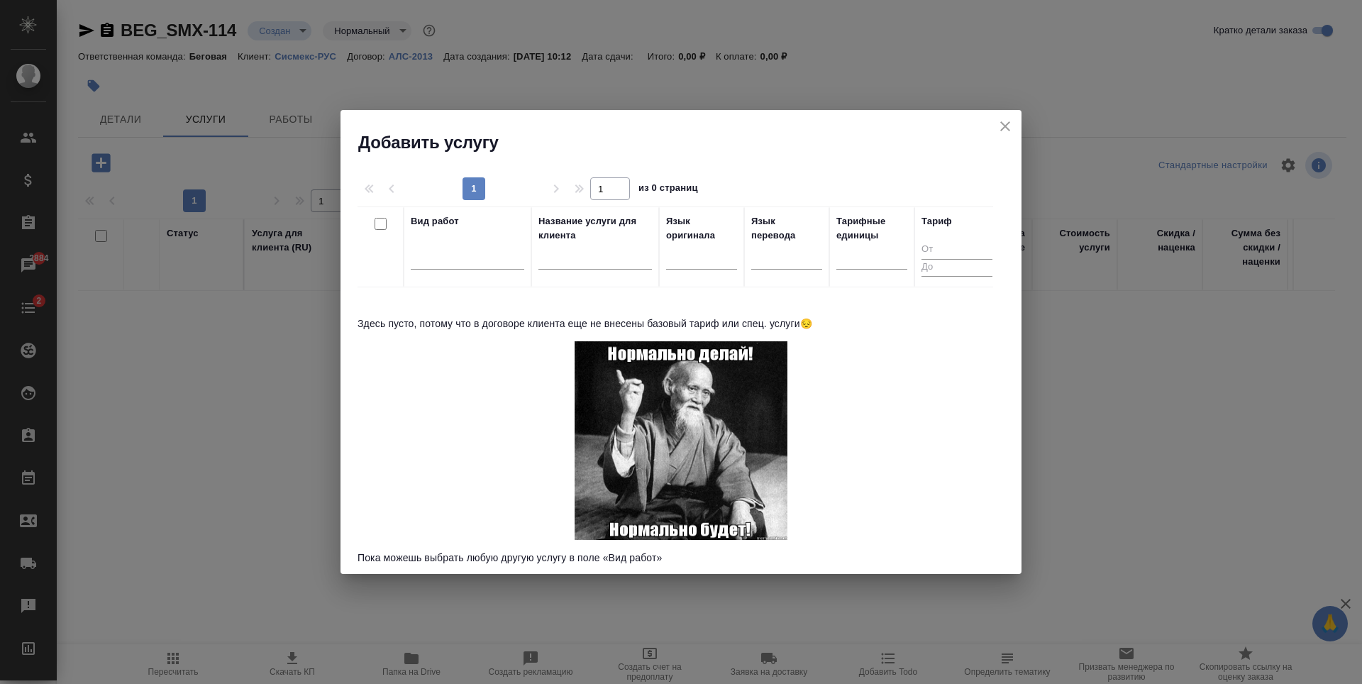
click at [759, 316] on div "Вид работ Название услуги для клиента Язык оригинала Язык перевода Тарифные еди…" at bounding box center [676, 383] width 636 height 355
click at [1000, 130] on icon "close" at bounding box center [1005, 126] width 17 height 17
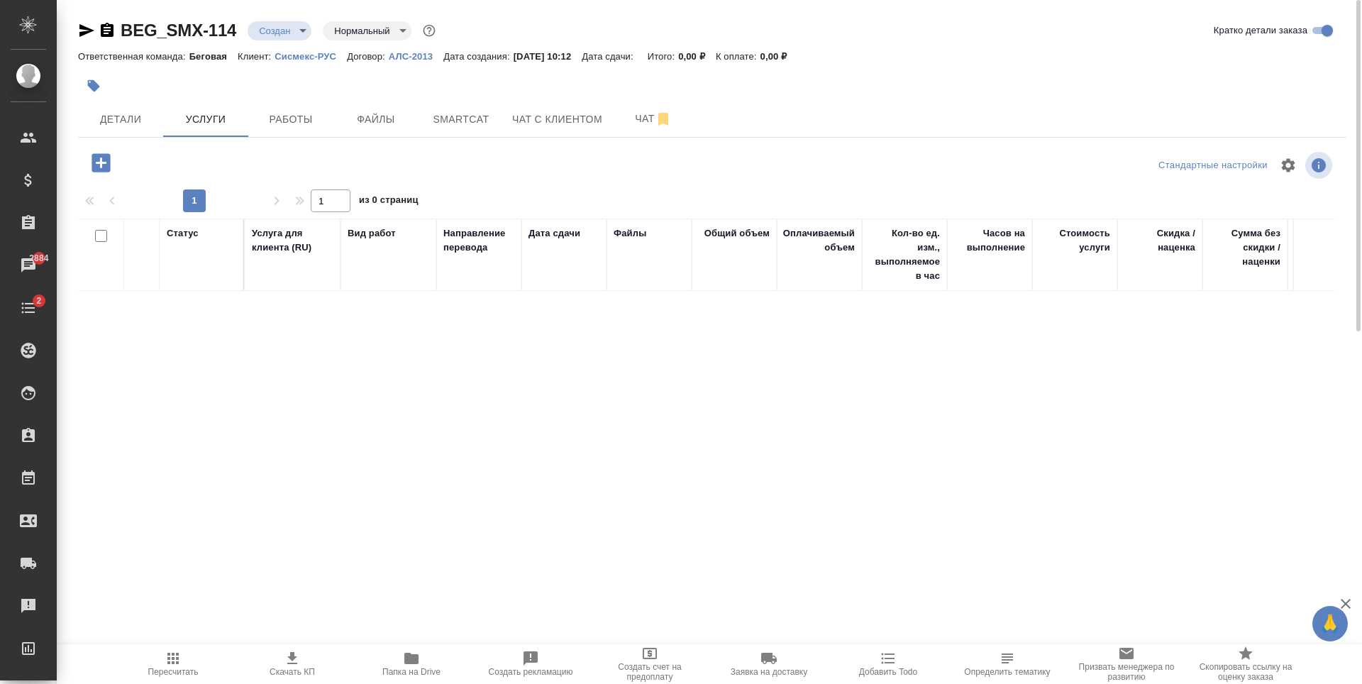
click at [407, 60] on p "АЛС-2013" at bounding box center [416, 56] width 55 height 11
click at [101, 164] on icon "button" at bounding box center [101, 162] width 25 height 25
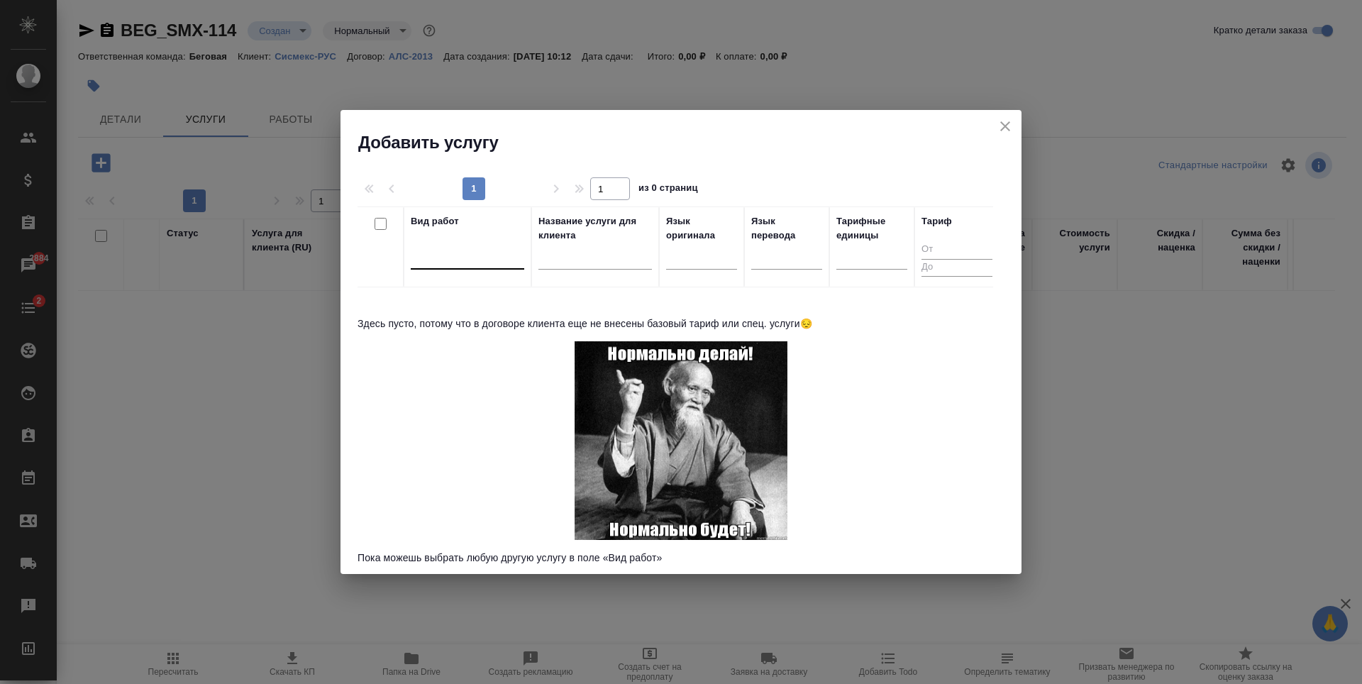
click at [463, 246] on div at bounding box center [468, 255] width 114 height 21
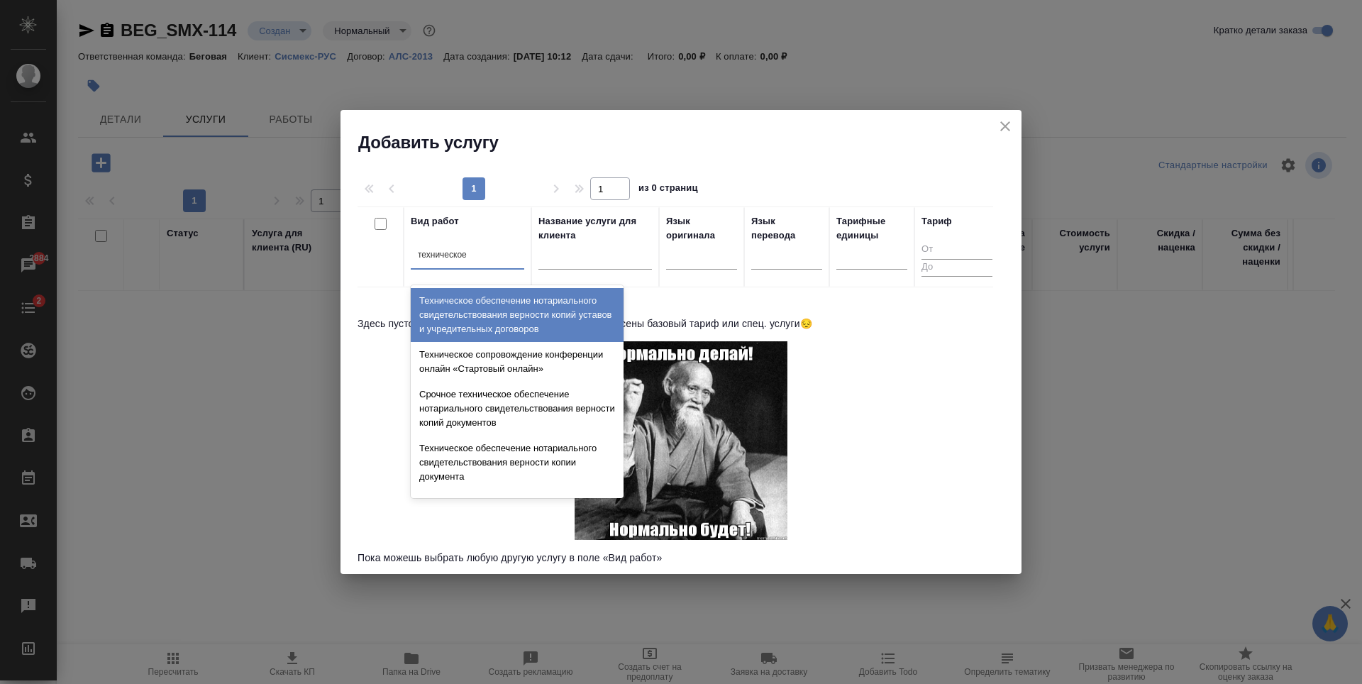
type input "техническое о"
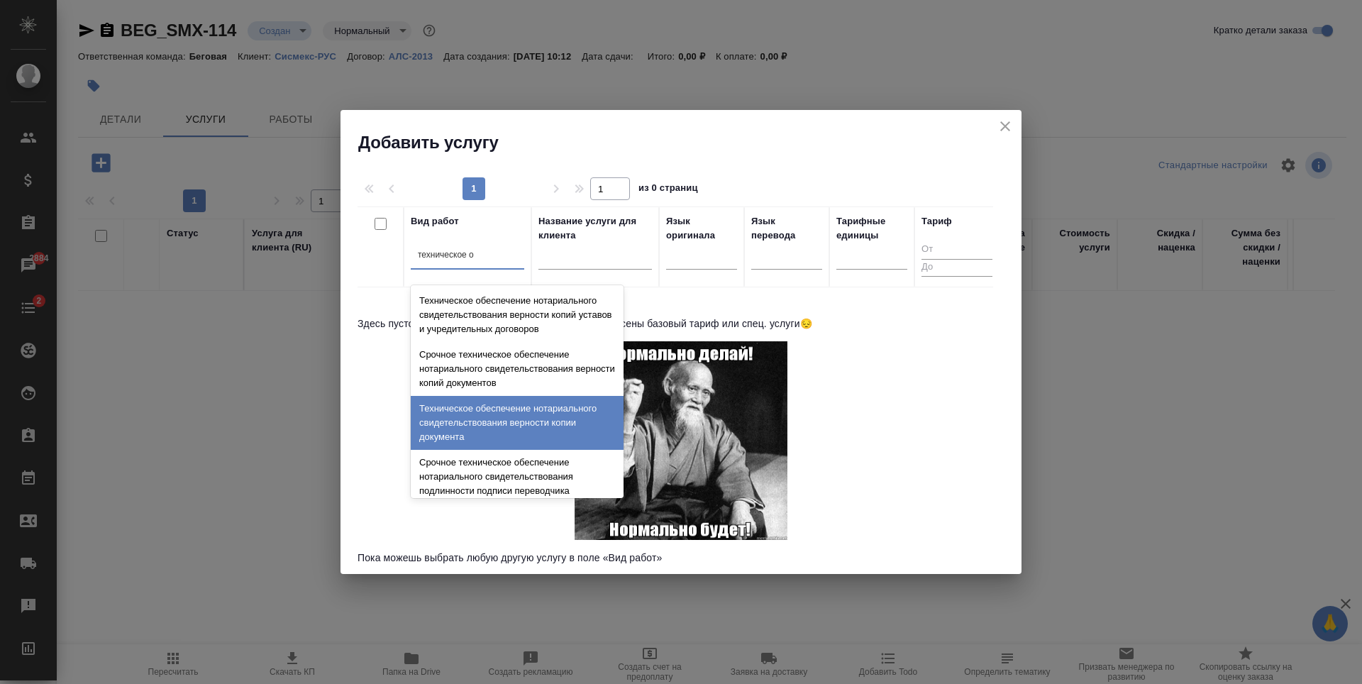
click at [517, 435] on div "Техническое обеспечение нотариального свидетельствования верности копии докумен…" at bounding box center [517, 423] width 213 height 54
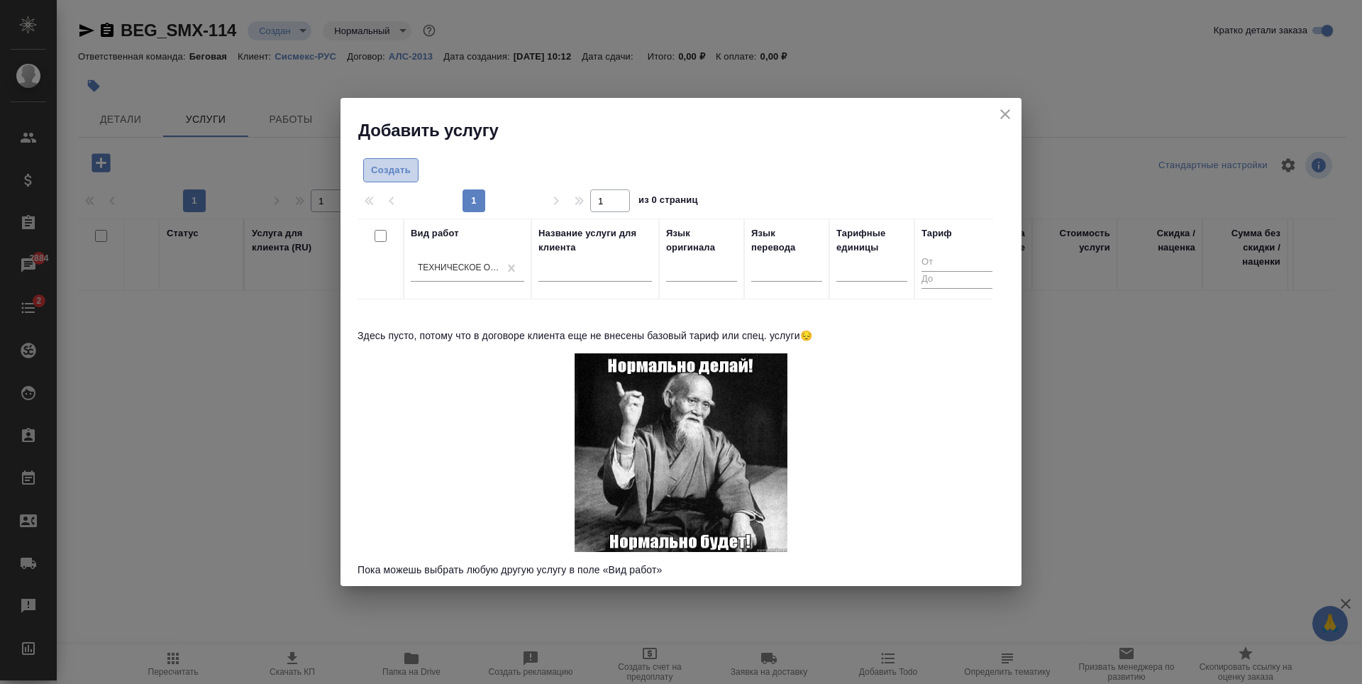
click at [395, 173] on span "Создать" at bounding box center [391, 170] width 40 height 16
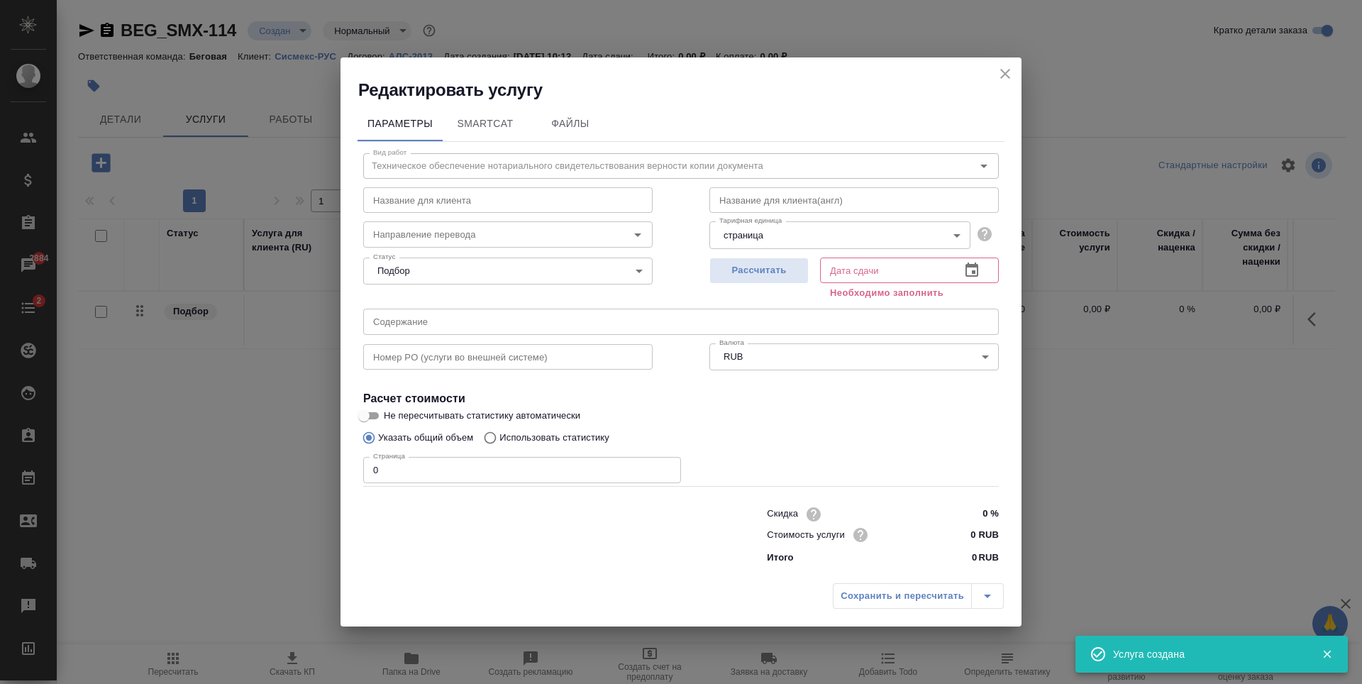
click at [544, 461] on input "0" at bounding box center [522, 470] width 318 height 26
type input "1"
click at [791, 265] on span "Рассчитать" at bounding box center [759, 271] width 84 height 16
type input "09.09.2025 10:18"
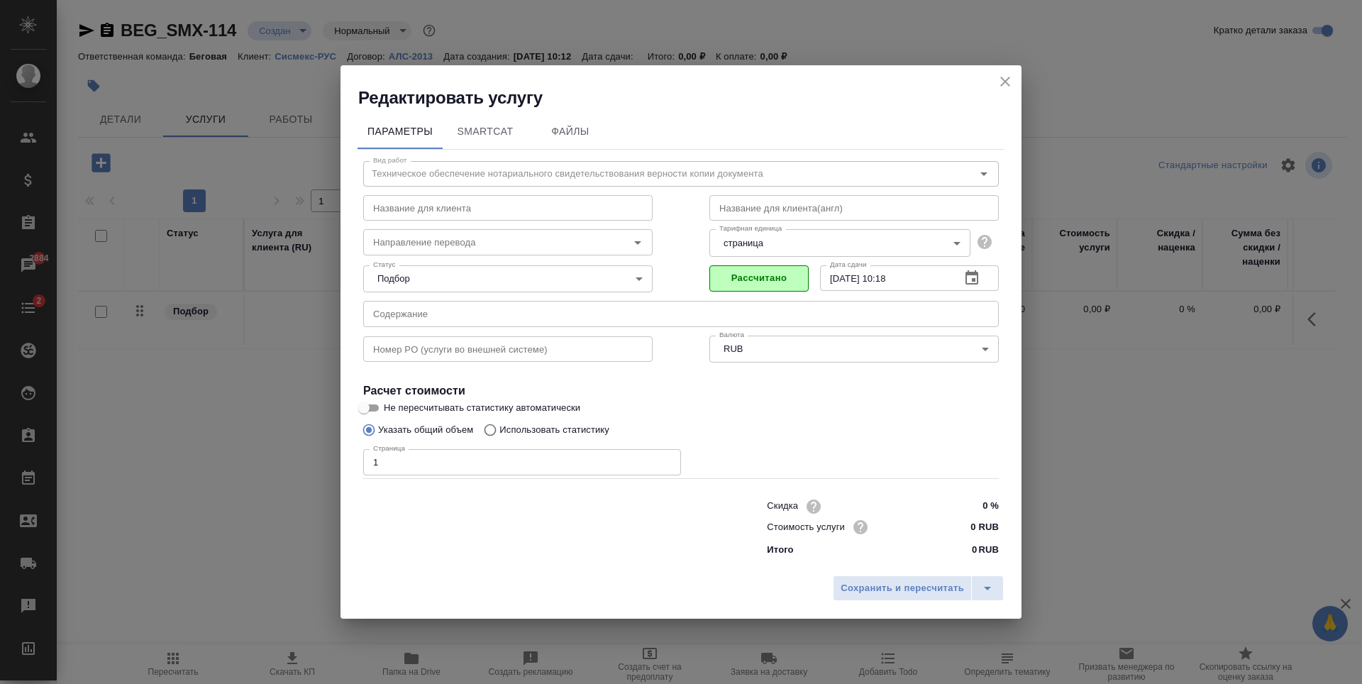
click at [978, 532] on input "0 RUB" at bounding box center [972, 527] width 53 height 21
type input "120 RUB"
click at [917, 596] on span "Сохранить и пересчитать" at bounding box center [902, 589] width 123 height 16
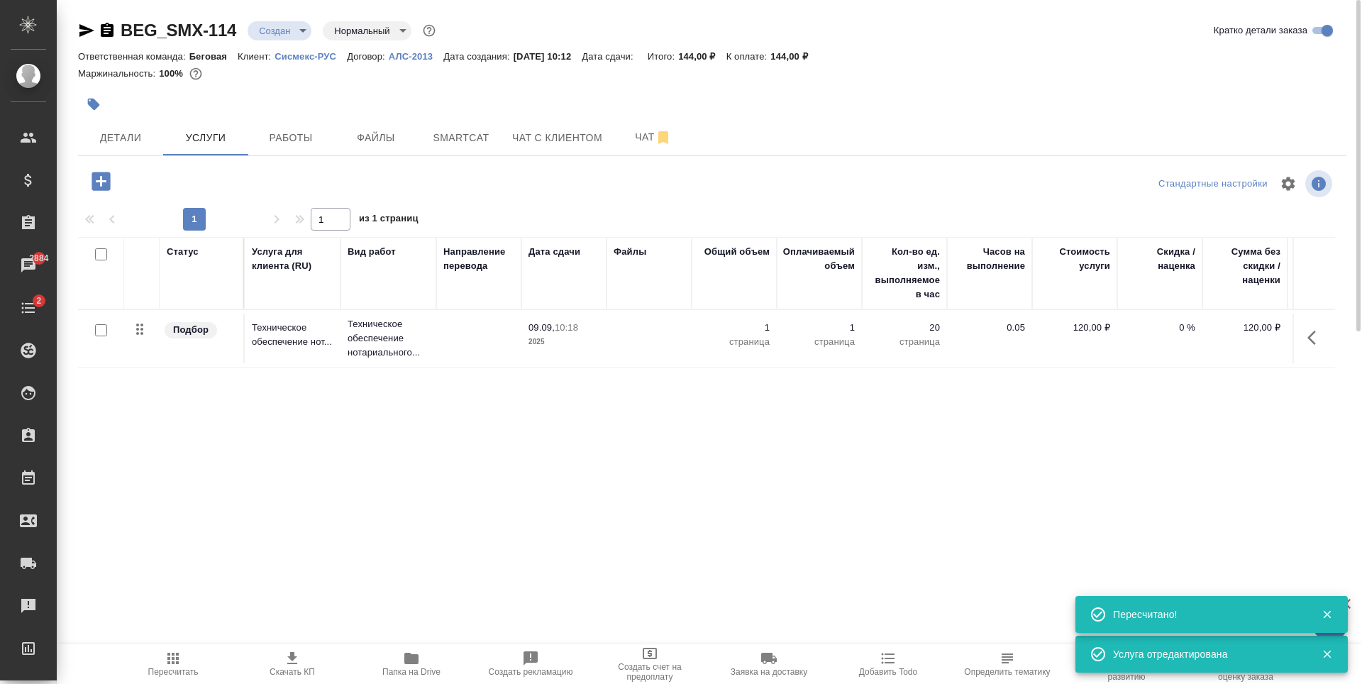
click at [409, 56] on p "АЛС-2013" at bounding box center [416, 56] width 55 height 11
click at [1035, 542] on div "BEG_SMX-114 Создан new Нормальный normal Кратко детали заказа Ответственная ком…" at bounding box center [712, 289] width 1284 height 578
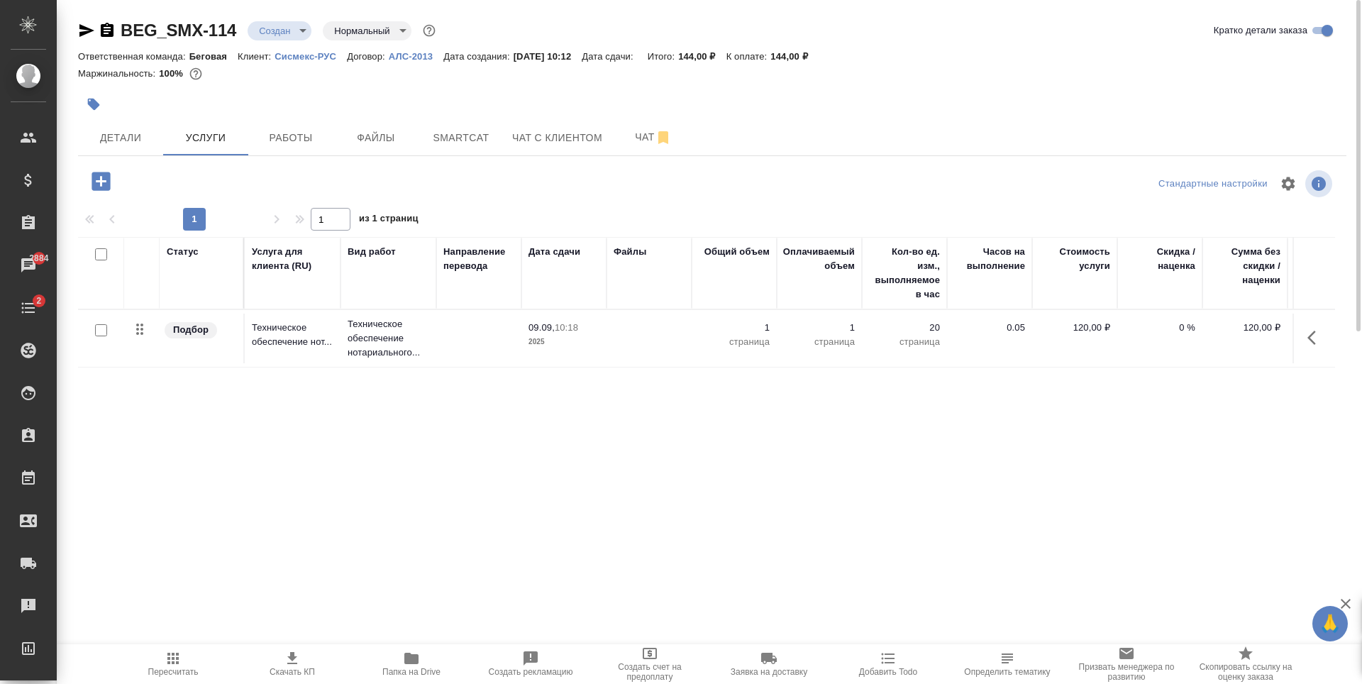
drag, startPoint x: 1035, startPoint y: 530, endPoint x: 1044, endPoint y: 534, distance: 10.2
click at [1044, 534] on div "Статус Услуга для клиента (RU) Вид работ Направление перевода Дата сдачи Файлы …" at bounding box center [706, 389] width 1257 height 305
click at [116, 177] on button "button" at bounding box center [101, 181] width 39 height 29
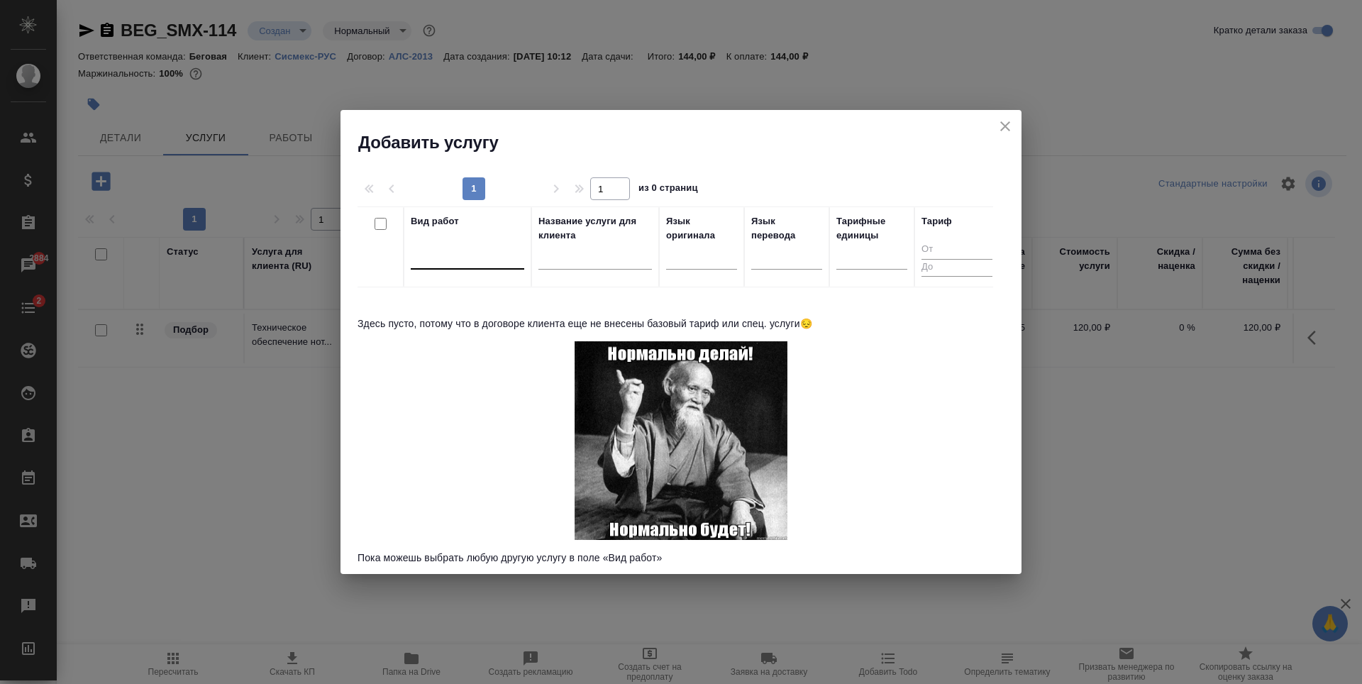
click at [458, 253] on div at bounding box center [468, 255] width 114 height 21
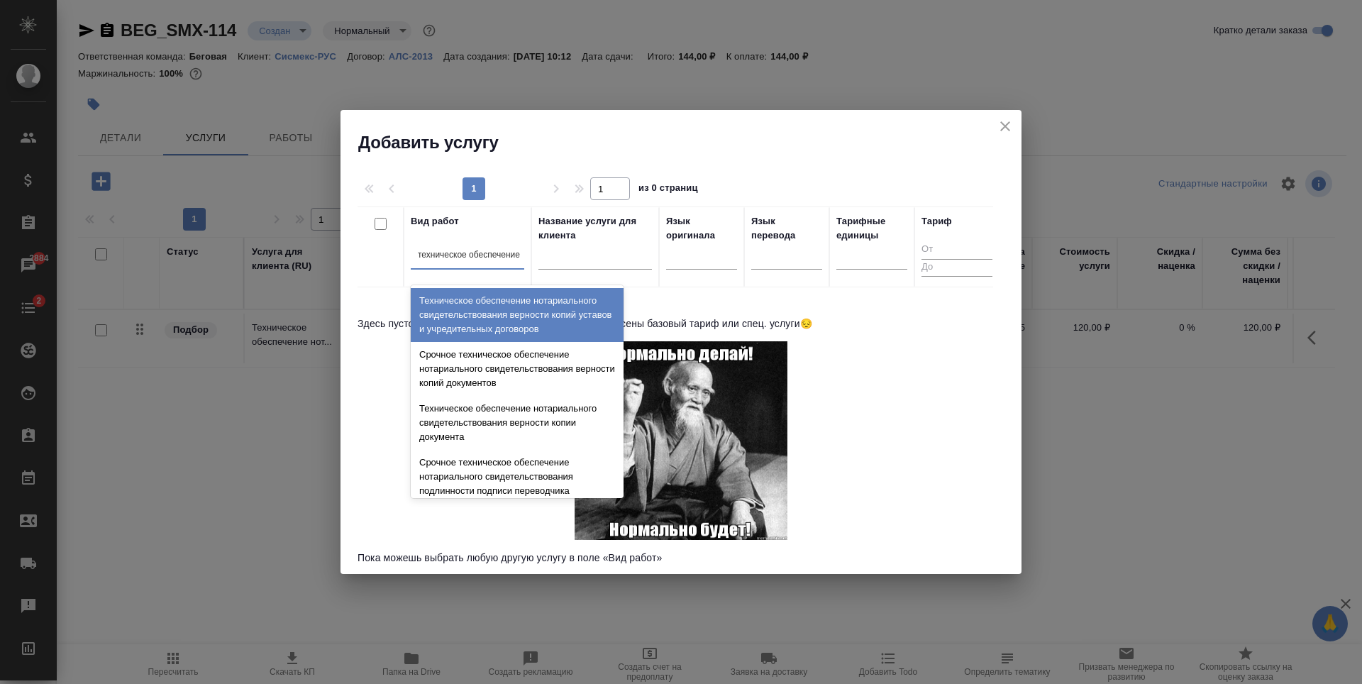
type input "техническое обеспечение"
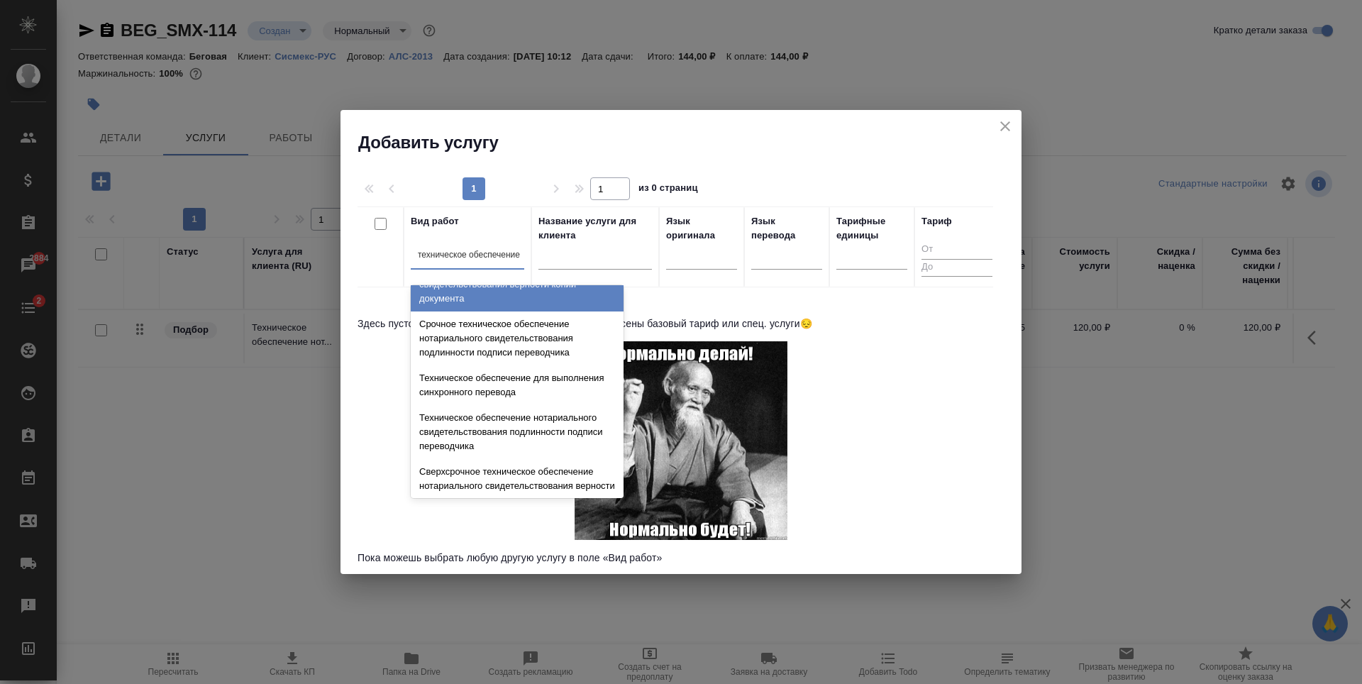
scroll to position [142, 0]
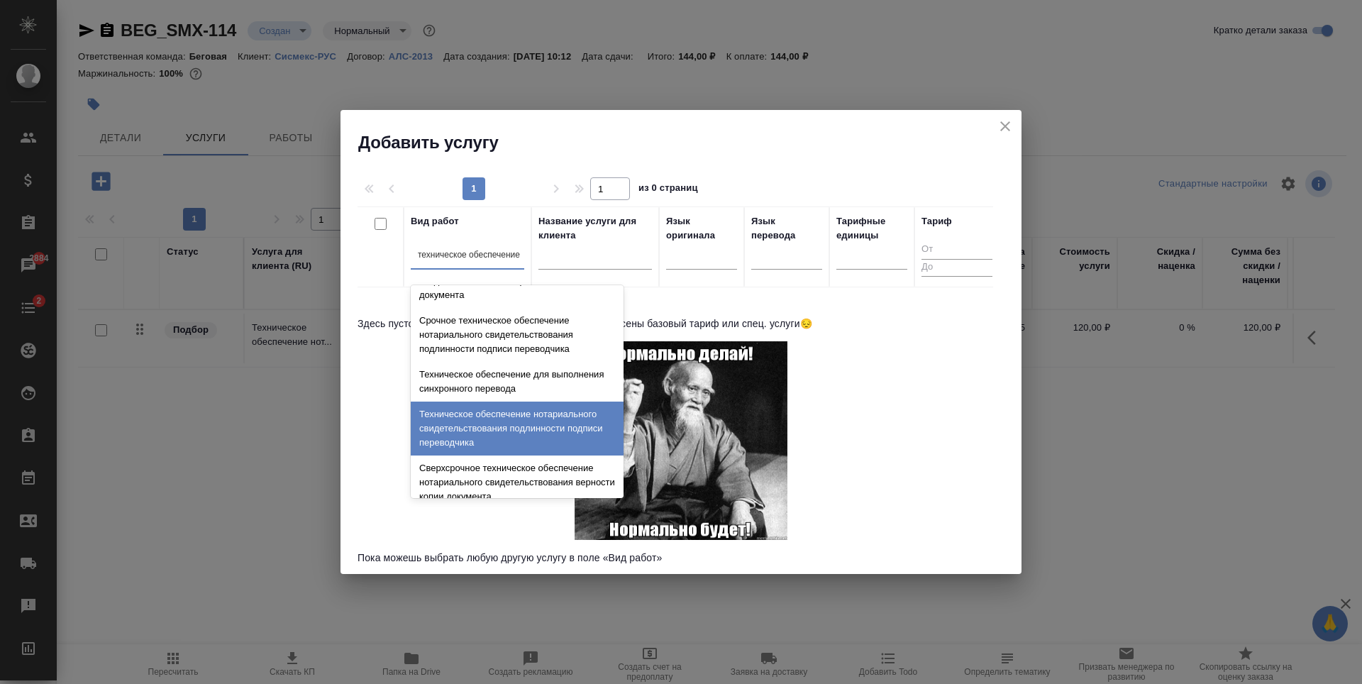
click at [568, 437] on div "Техническое обеспечение нотариального свидетельствования подлинности подписи пе…" at bounding box center [517, 429] width 213 height 54
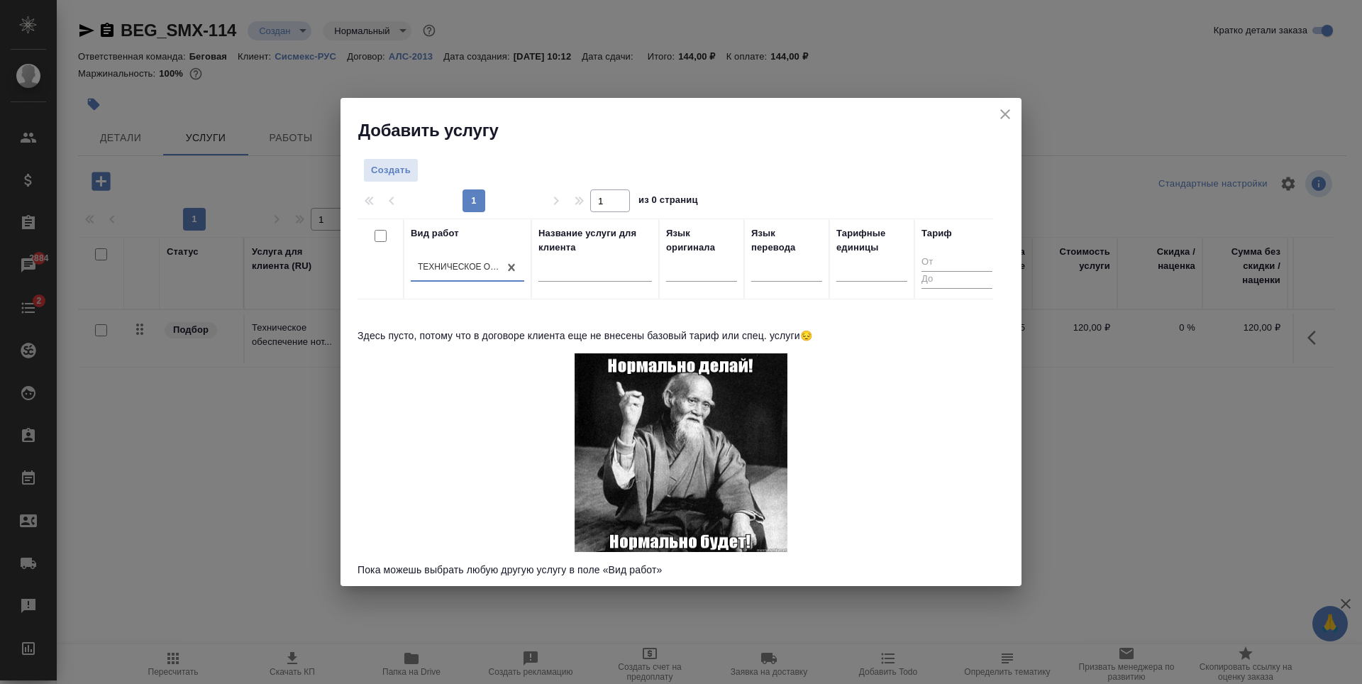
click at [568, 437] on div "Вид работ option Техническое обеспечение нотариального свидетельствования подли…" at bounding box center [676, 396] width 636 height 355
click at [395, 167] on span "Создать" at bounding box center [391, 170] width 40 height 16
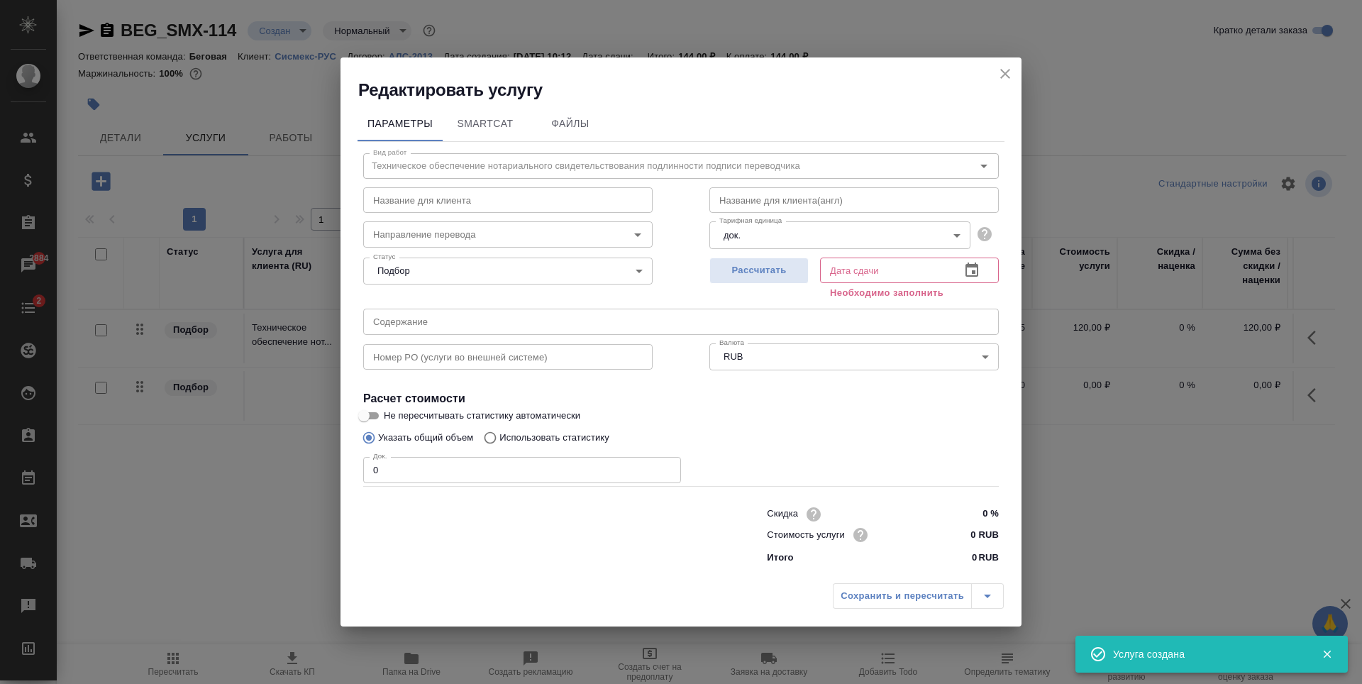
click at [497, 479] on input "0" at bounding box center [522, 470] width 318 height 26
type input "1"
click at [783, 276] on span "Рассчитать" at bounding box center [759, 271] width 84 height 16
type input "09.09.2025 10:28"
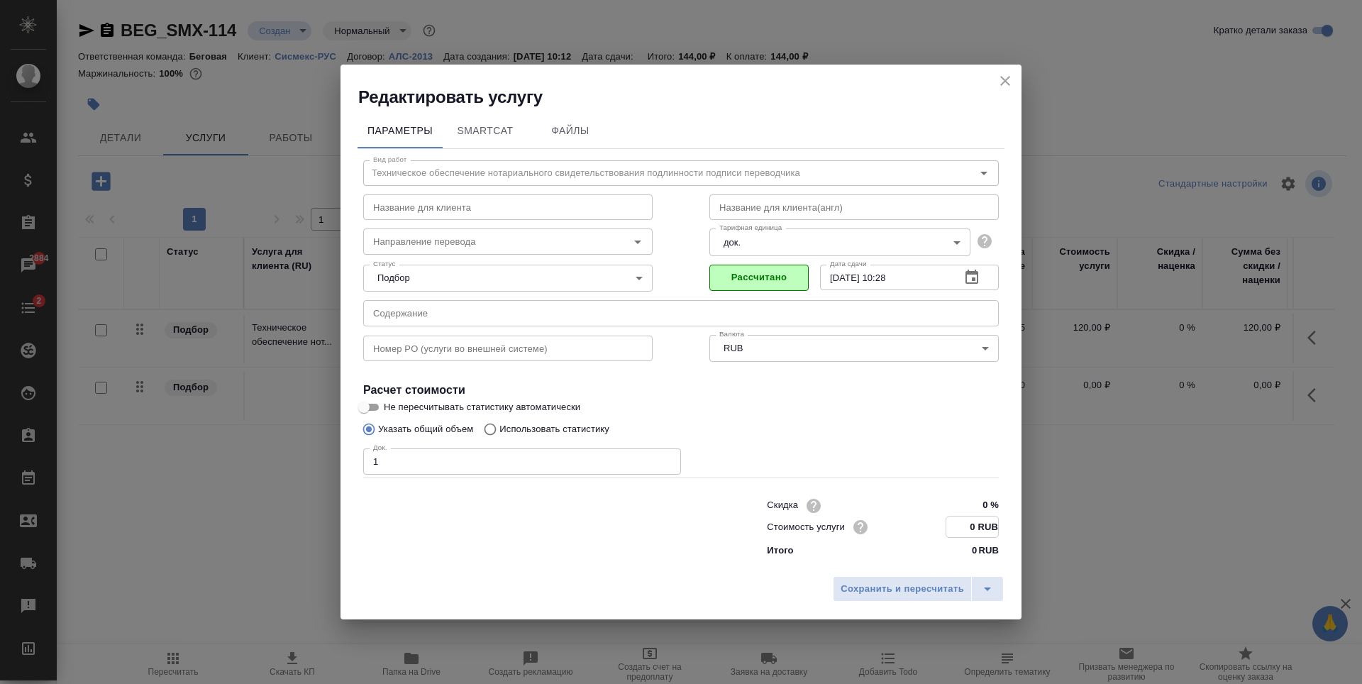
click at [976, 526] on input "0 RUB" at bounding box center [973, 527] width 52 height 21
type input "700 RUB"
click at [883, 598] on button "Сохранить и пересчитать" at bounding box center [902, 589] width 139 height 26
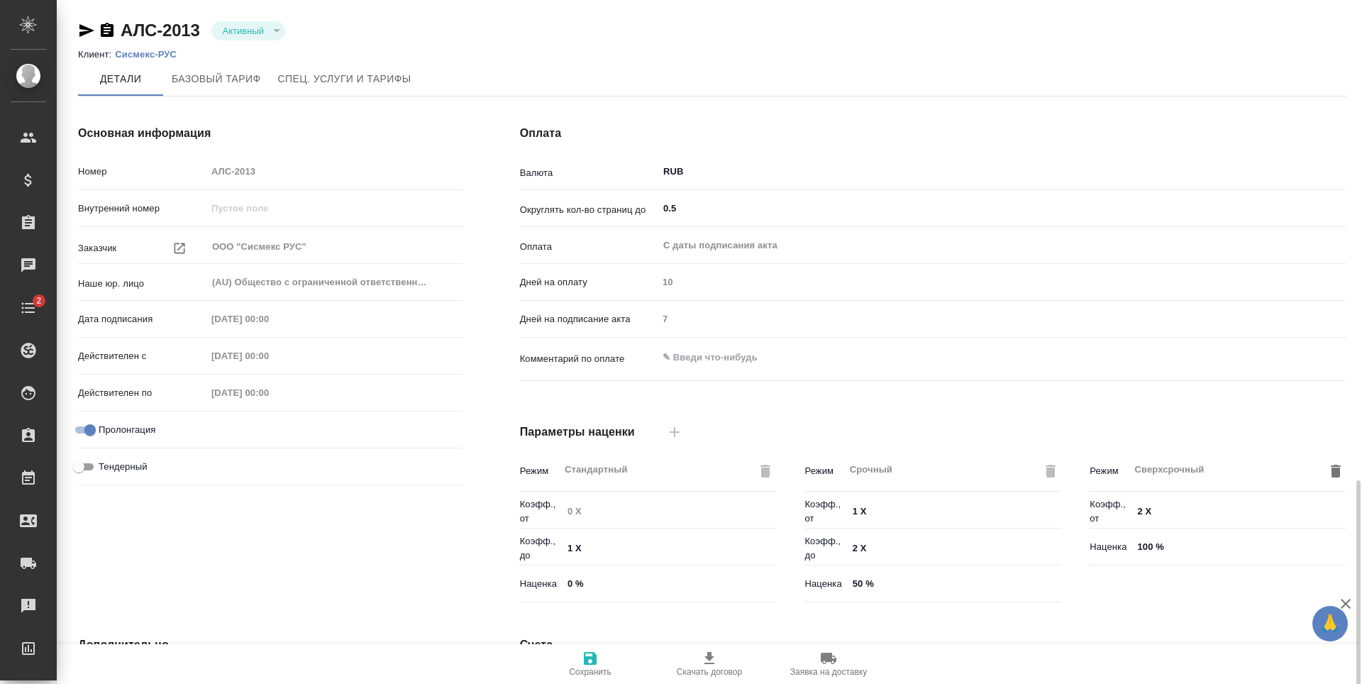
scroll to position [281, 0]
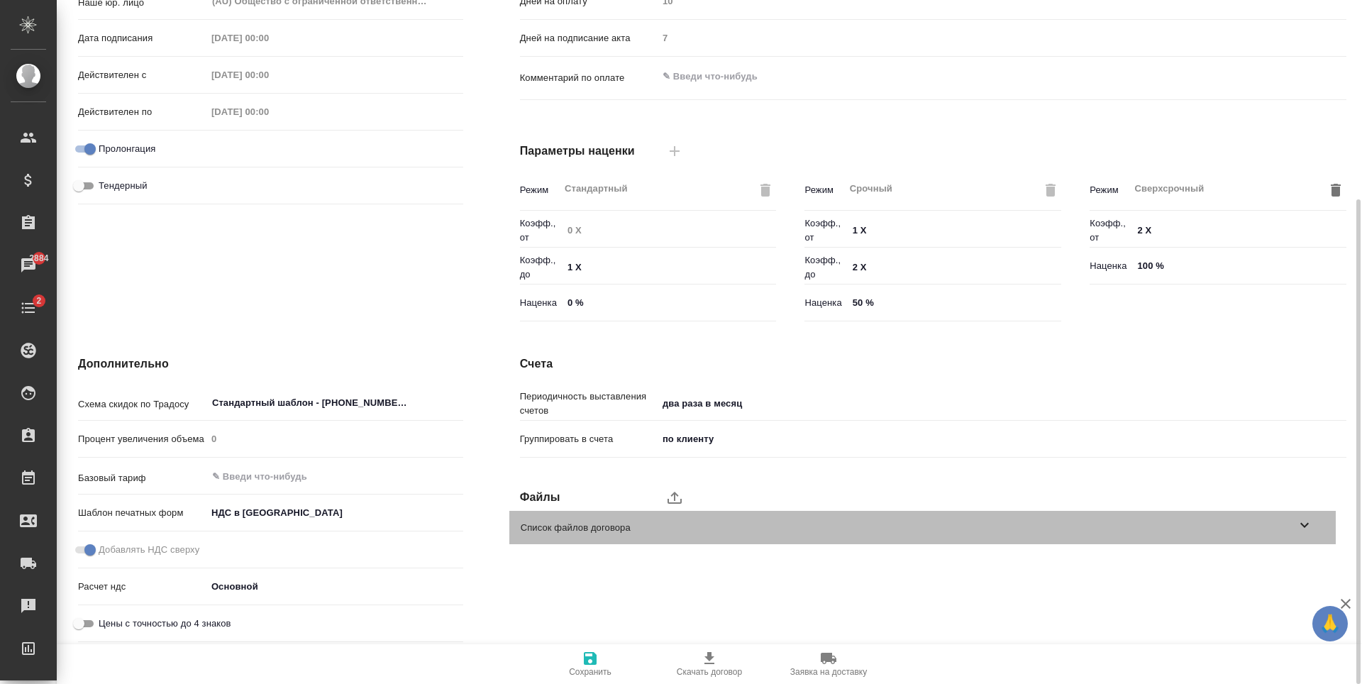
click at [575, 526] on span "Список файлов договора" at bounding box center [909, 528] width 776 height 14
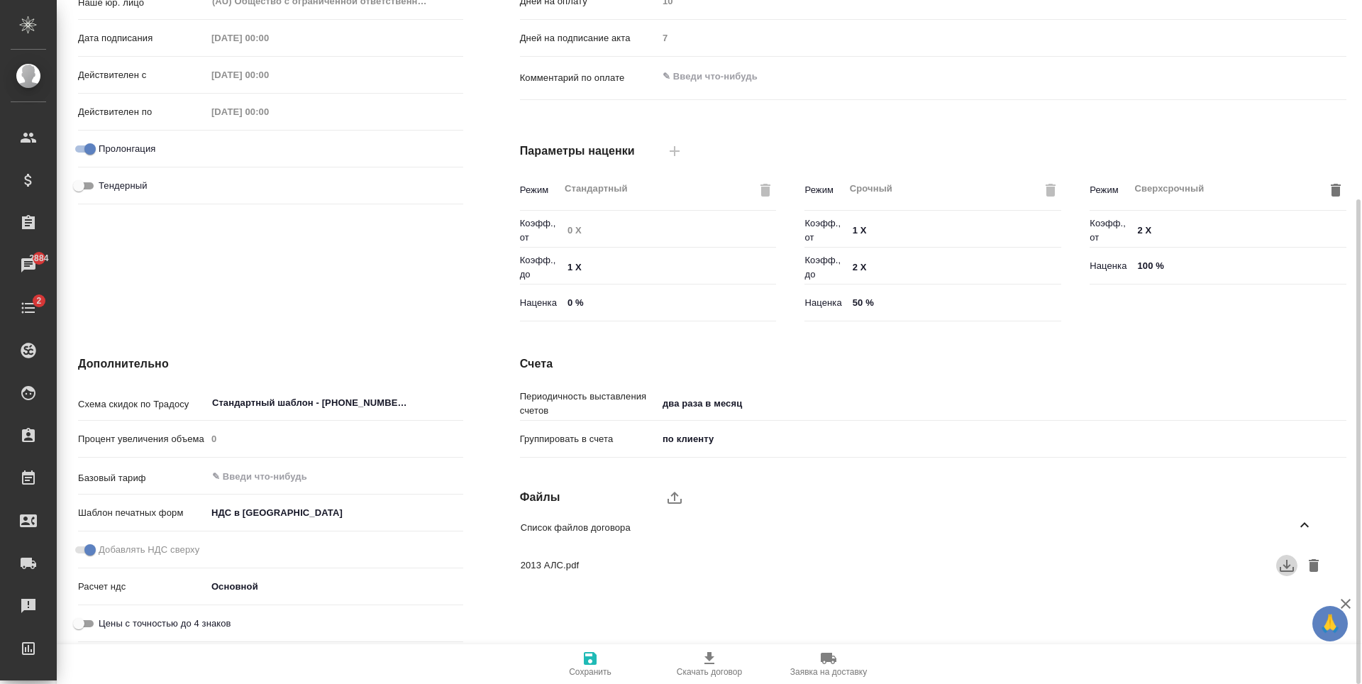
click at [1290, 558] on icon "button" at bounding box center [1287, 565] width 17 height 17
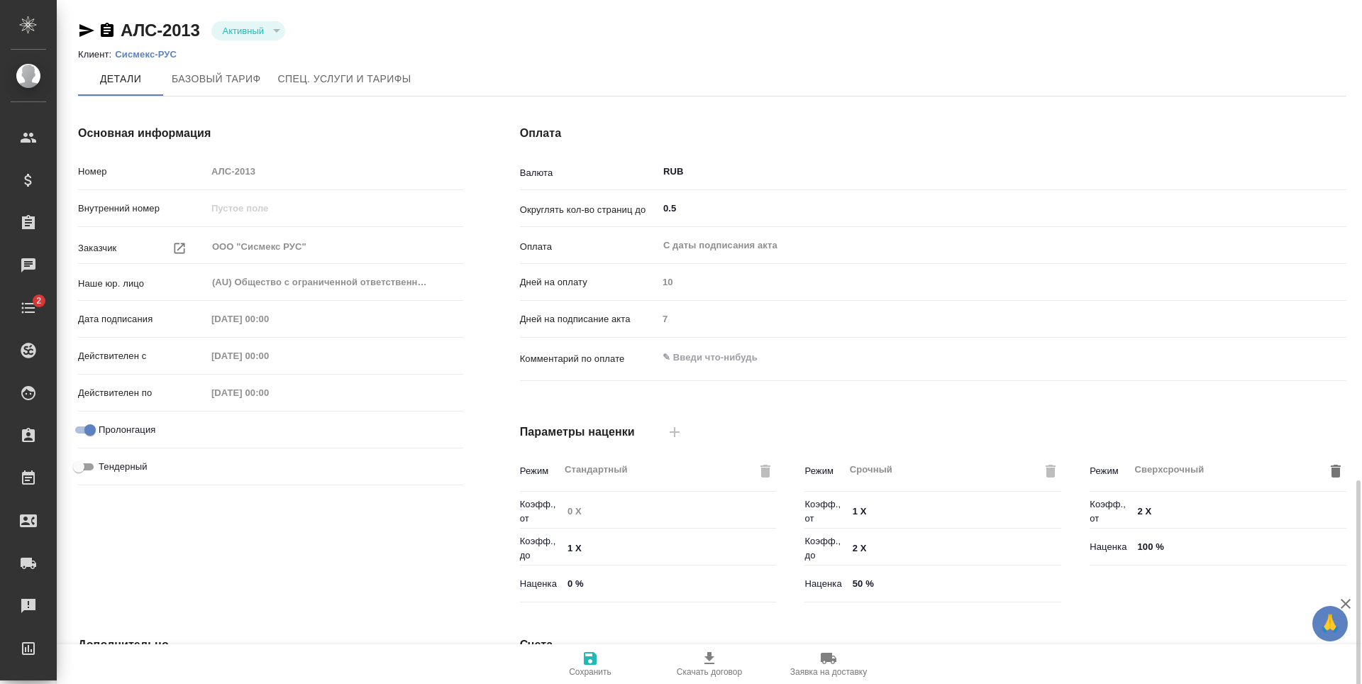
scroll to position [281, 0]
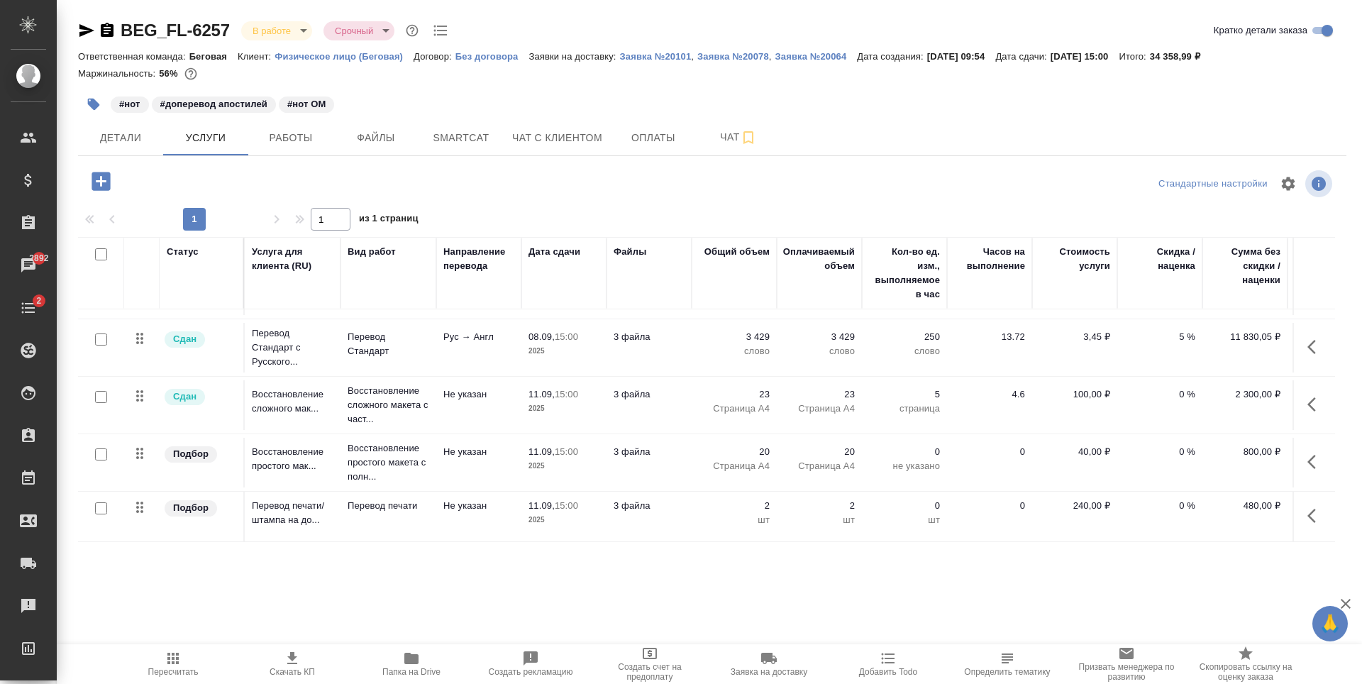
scroll to position [25, 0]
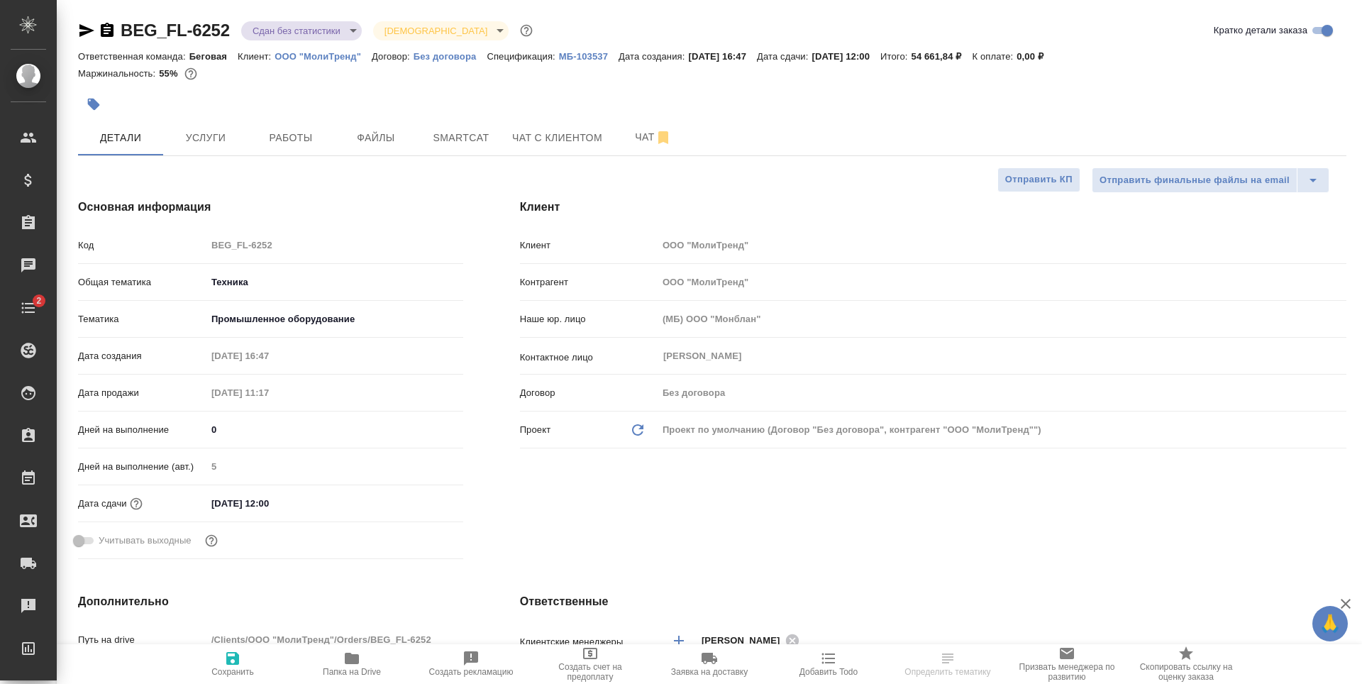
select select "RU"
type textarea "x"
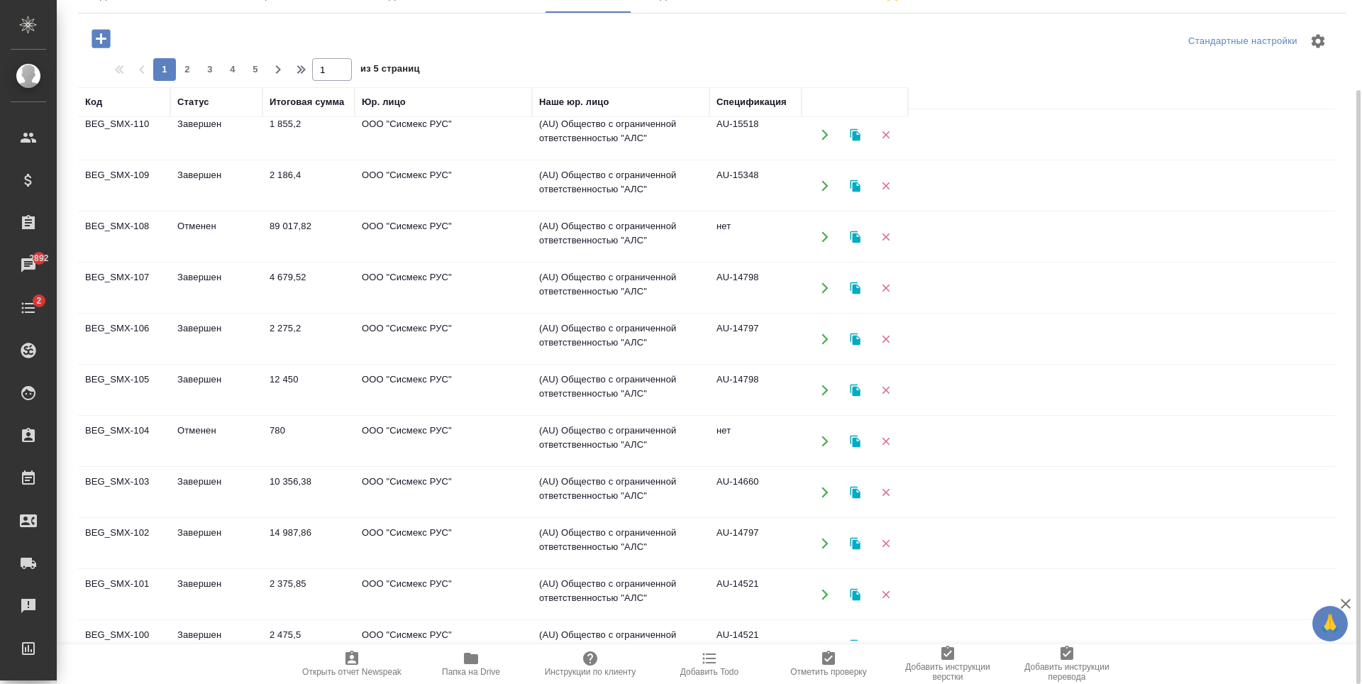
scroll to position [142, 0]
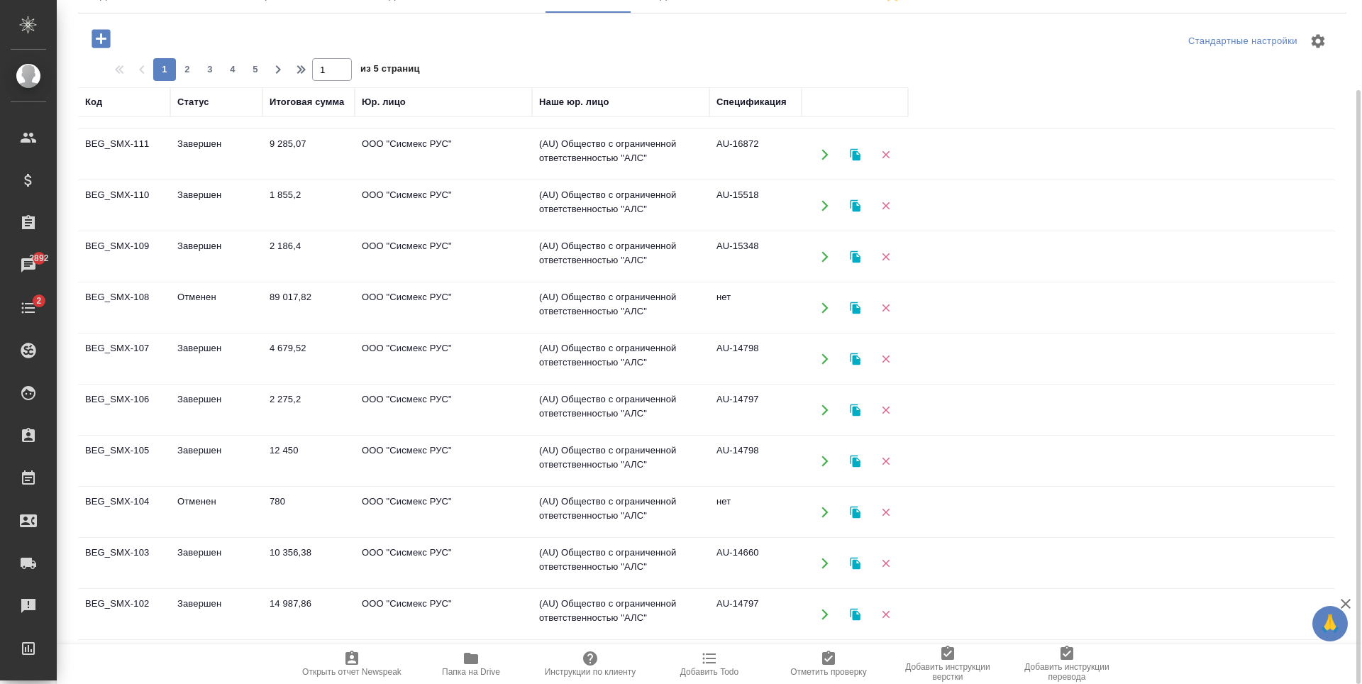
click at [490, 375] on td "ООО "Сисмекс РУС"" at bounding box center [443, 359] width 177 height 50
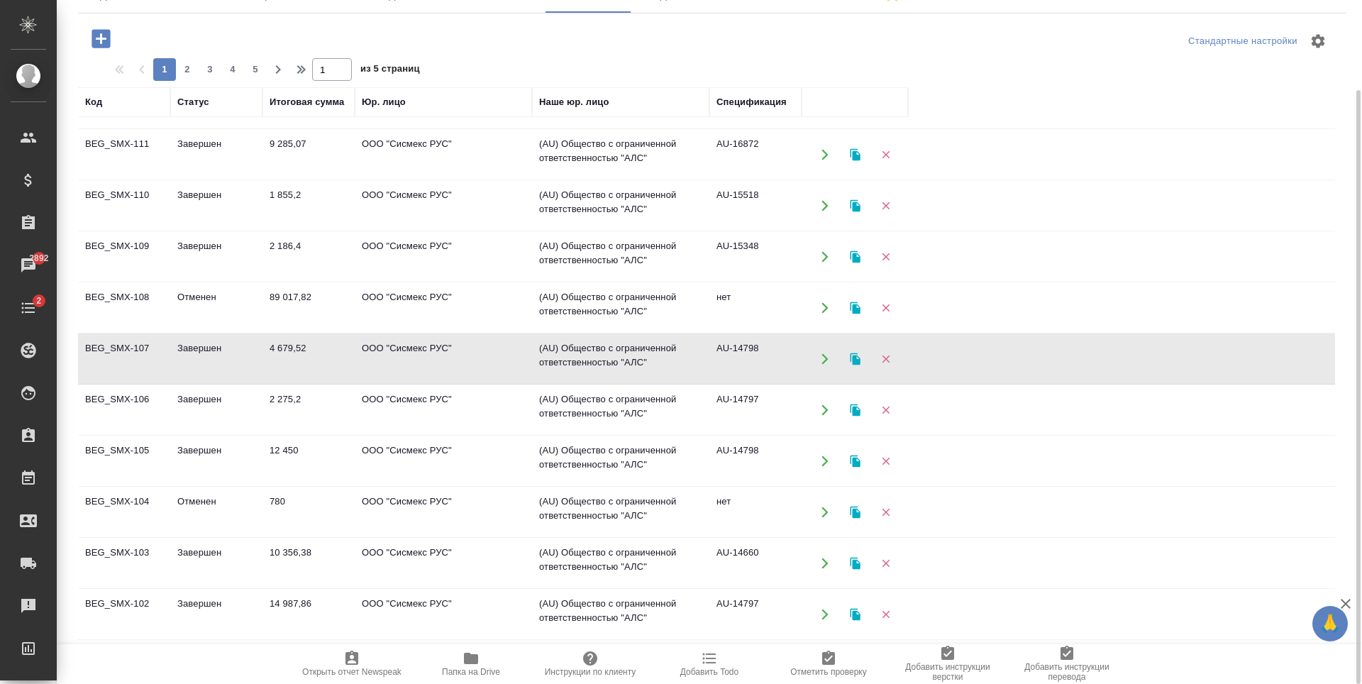
click at [490, 375] on td "ООО "Сисмекс РУС"" at bounding box center [443, 359] width 177 height 50
click at [483, 263] on td "ООО "Сисмекс РУС"" at bounding box center [443, 257] width 177 height 50
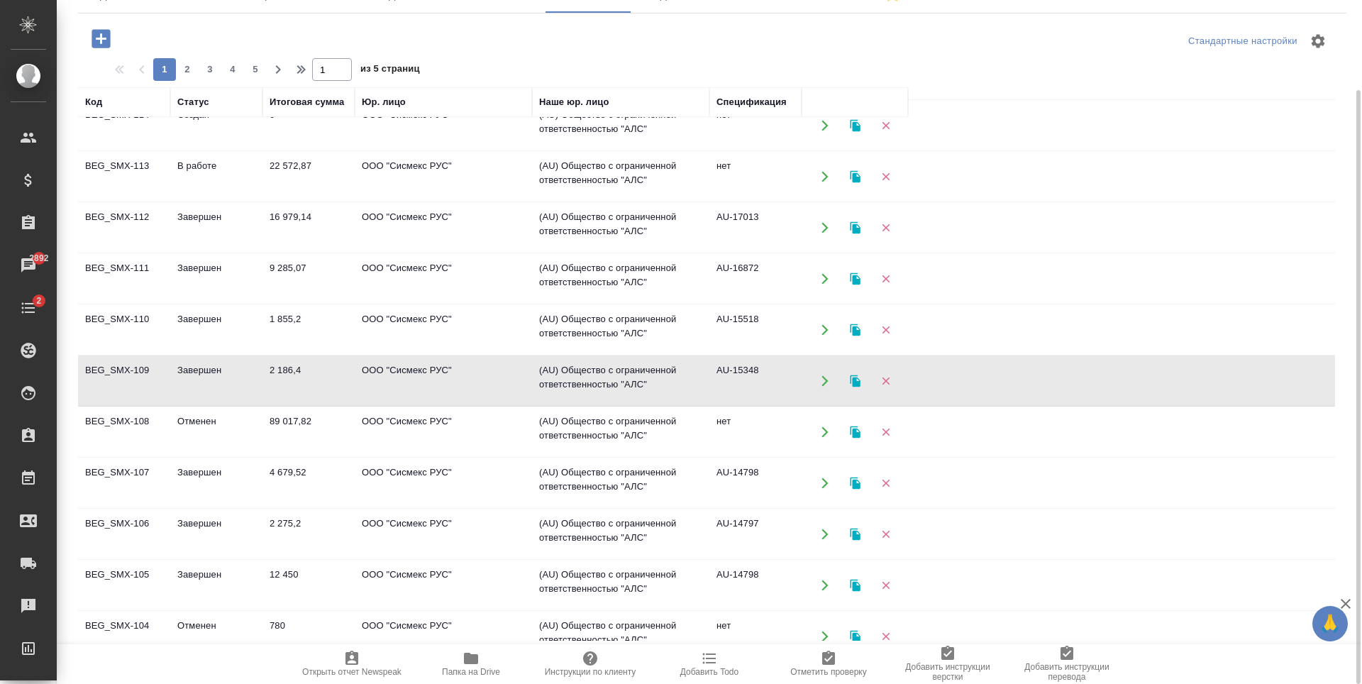
scroll to position [0, 0]
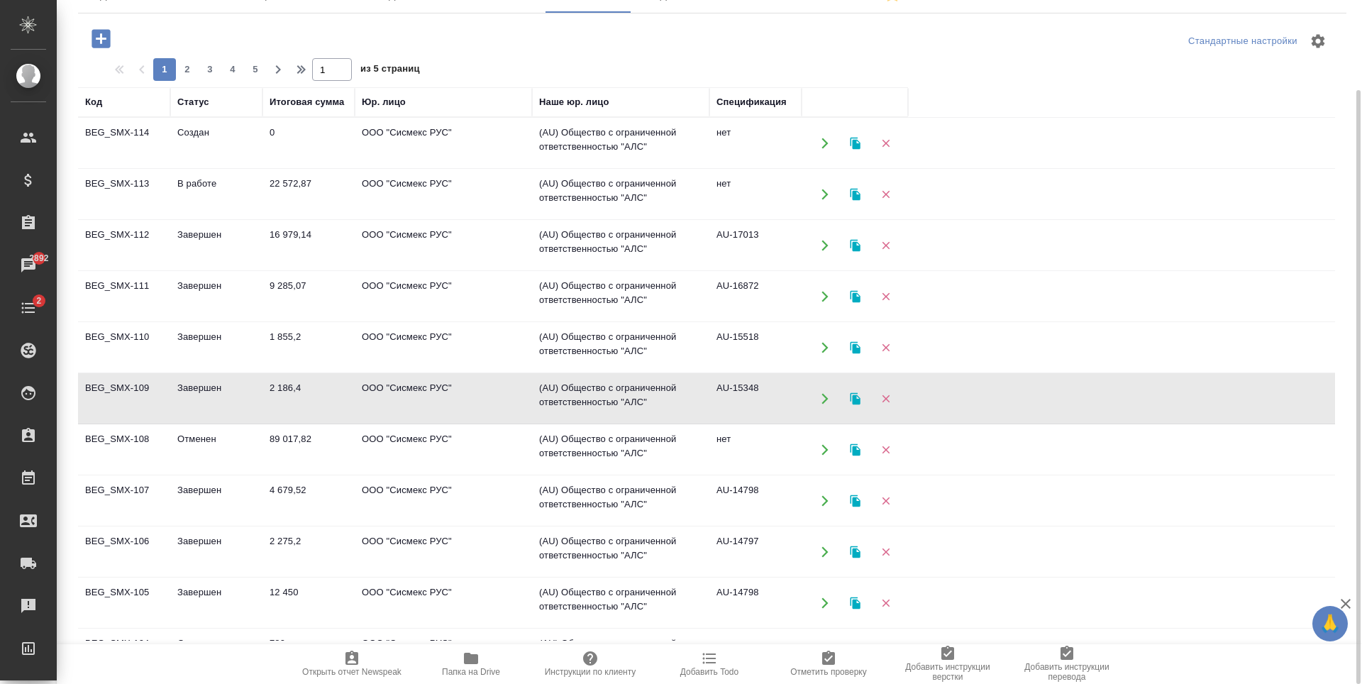
click at [488, 292] on td "ООО "Сисмекс РУС"" at bounding box center [443, 297] width 177 height 50
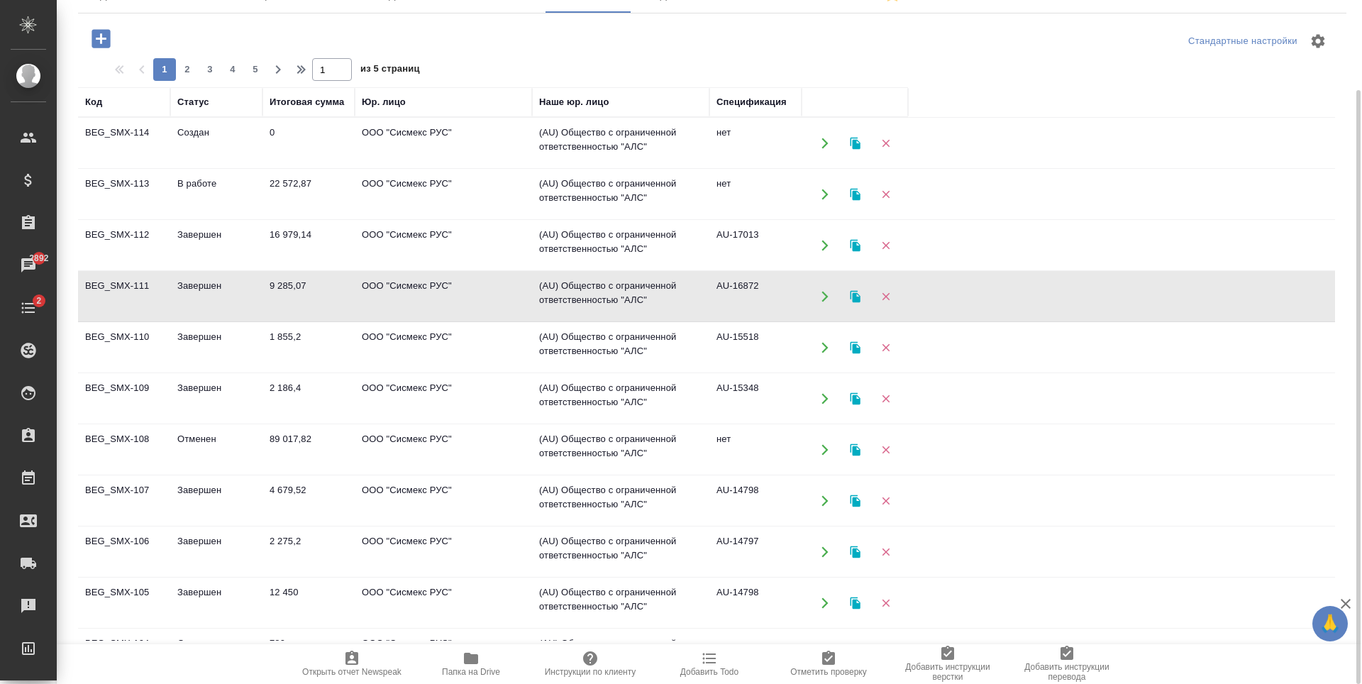
click at [488, 292] on td "ООО "Сисмекс РУС"" at bounding box center [443, 297] width 177 height 50
click at [492, 253] on td "ООО "Сисмекс РУС"" at bounding box center [443, 246] width 177 height 50
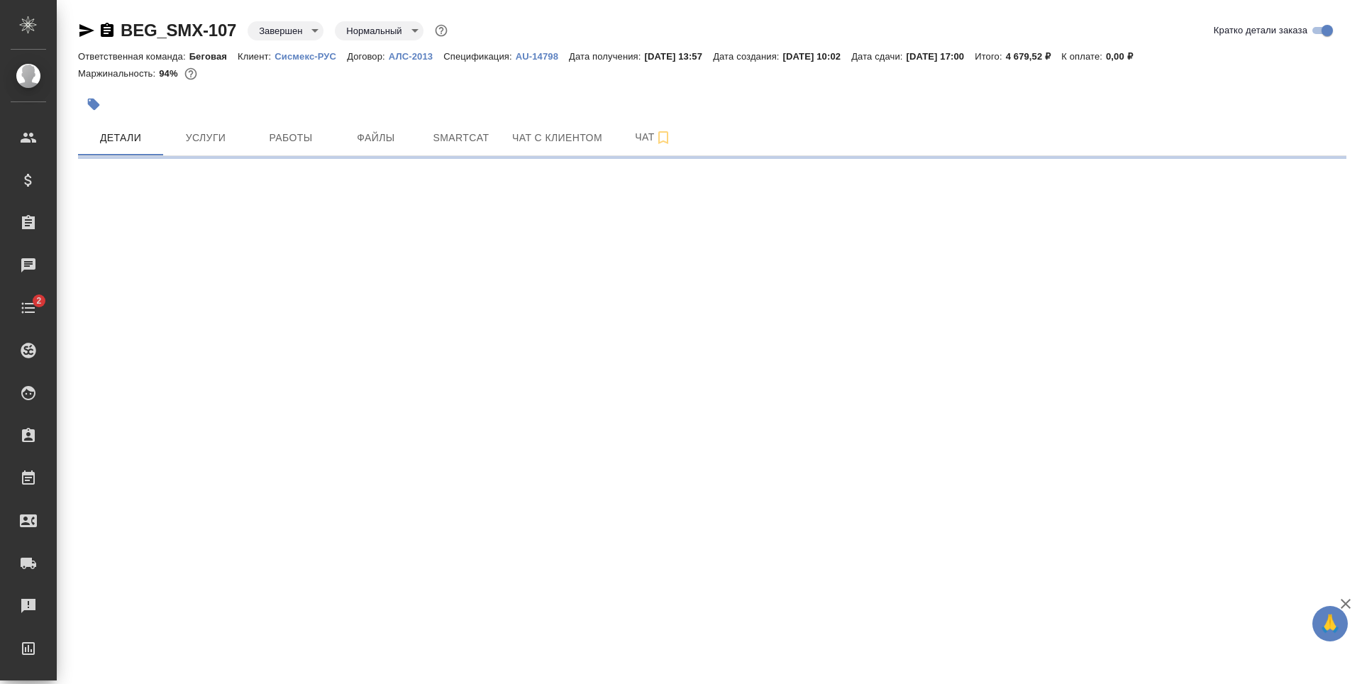
select select "RU"
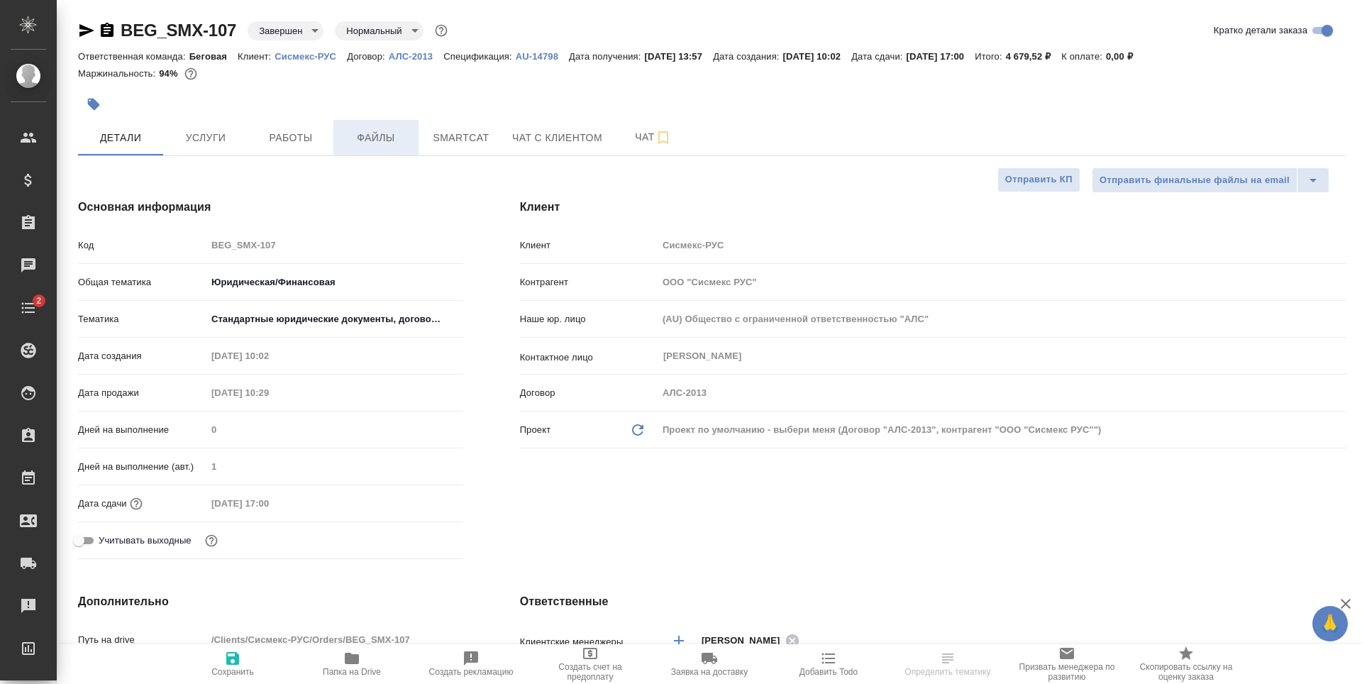
type textarea "x"
click at [369, 149] on button "Файлы" at bounding box center [375, 137] width 85 height 35
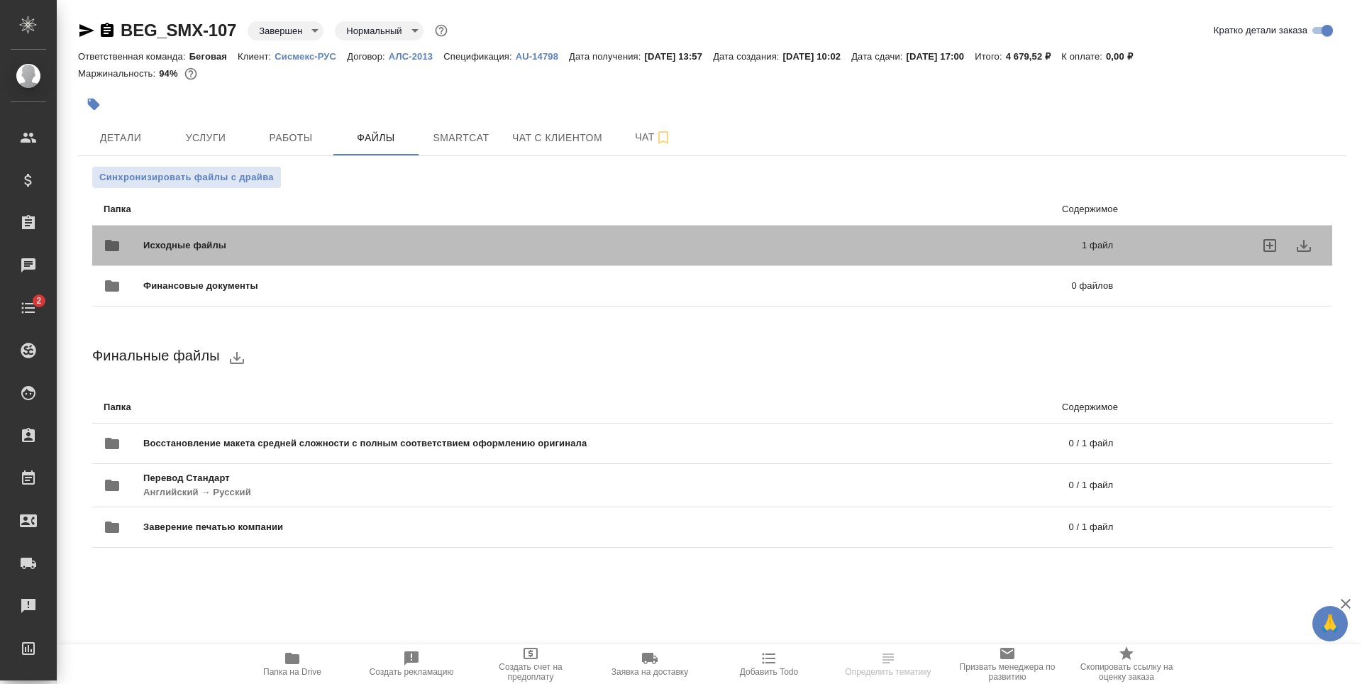
click at [286, 251] on span "Исходные файлы" at bounding box center [398, 245] width 511 height 14
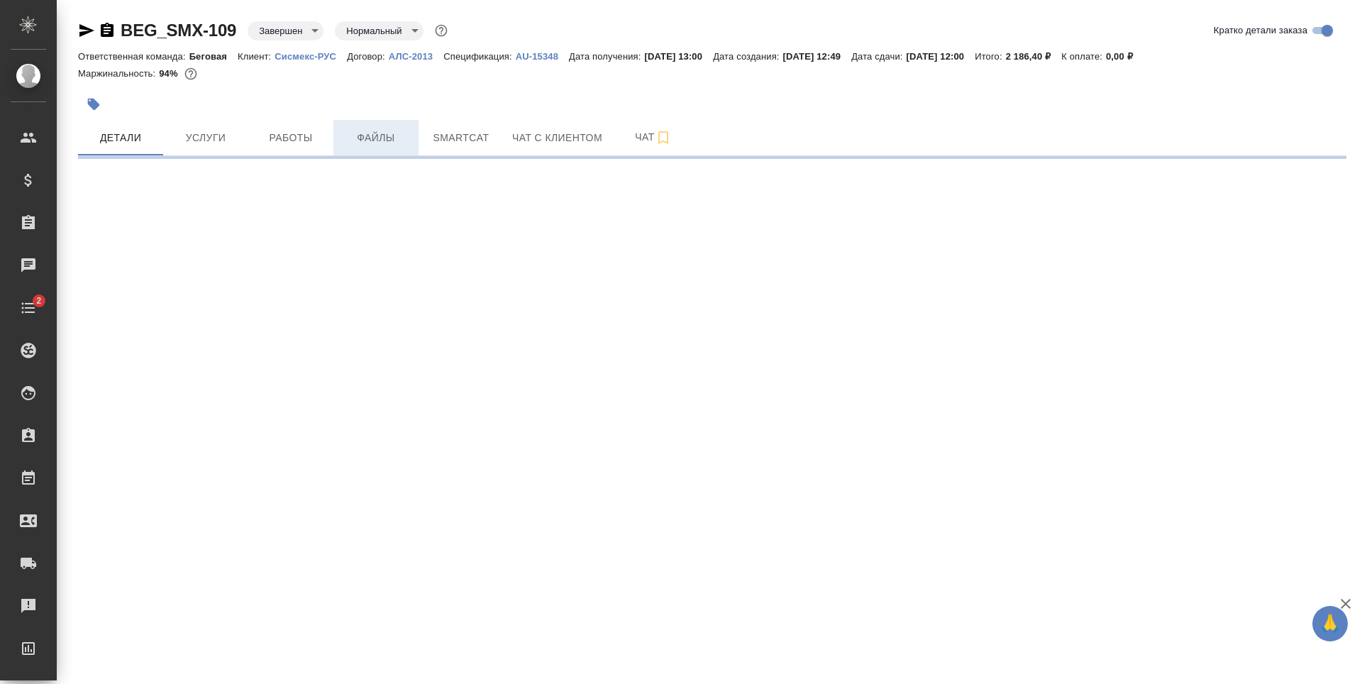
select select "RU"
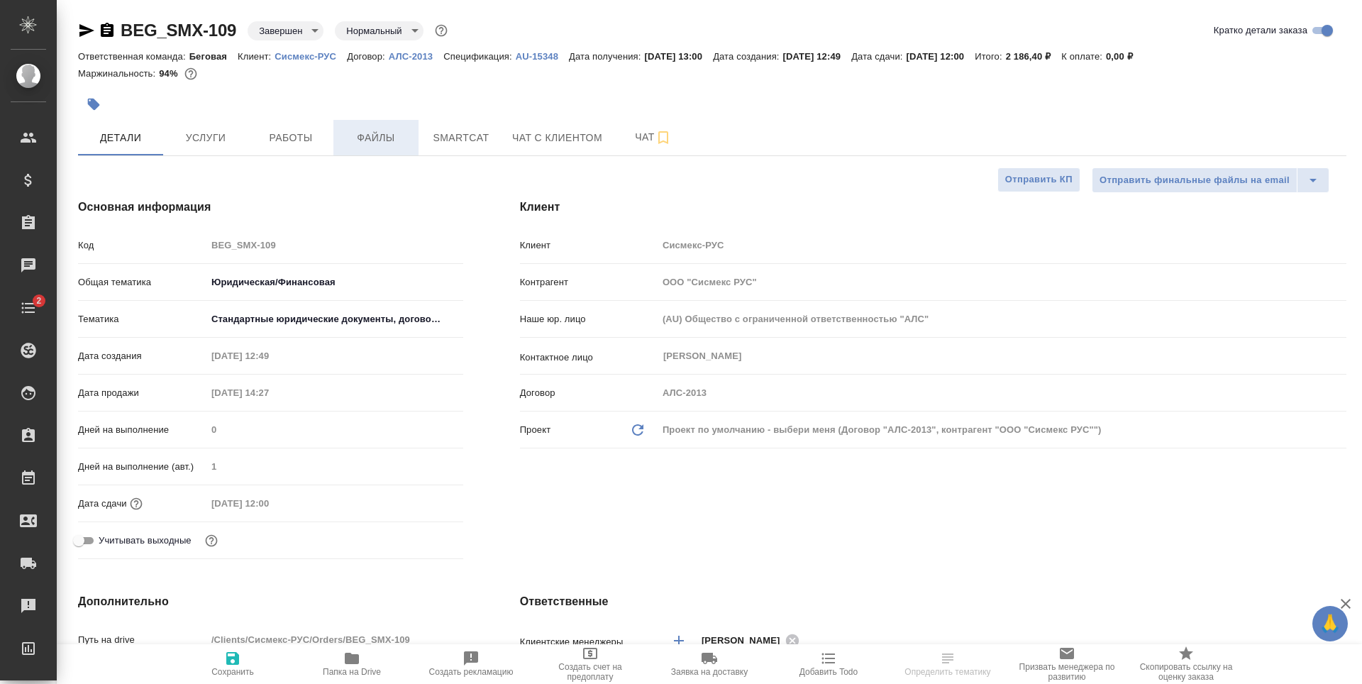
type textarea "x"
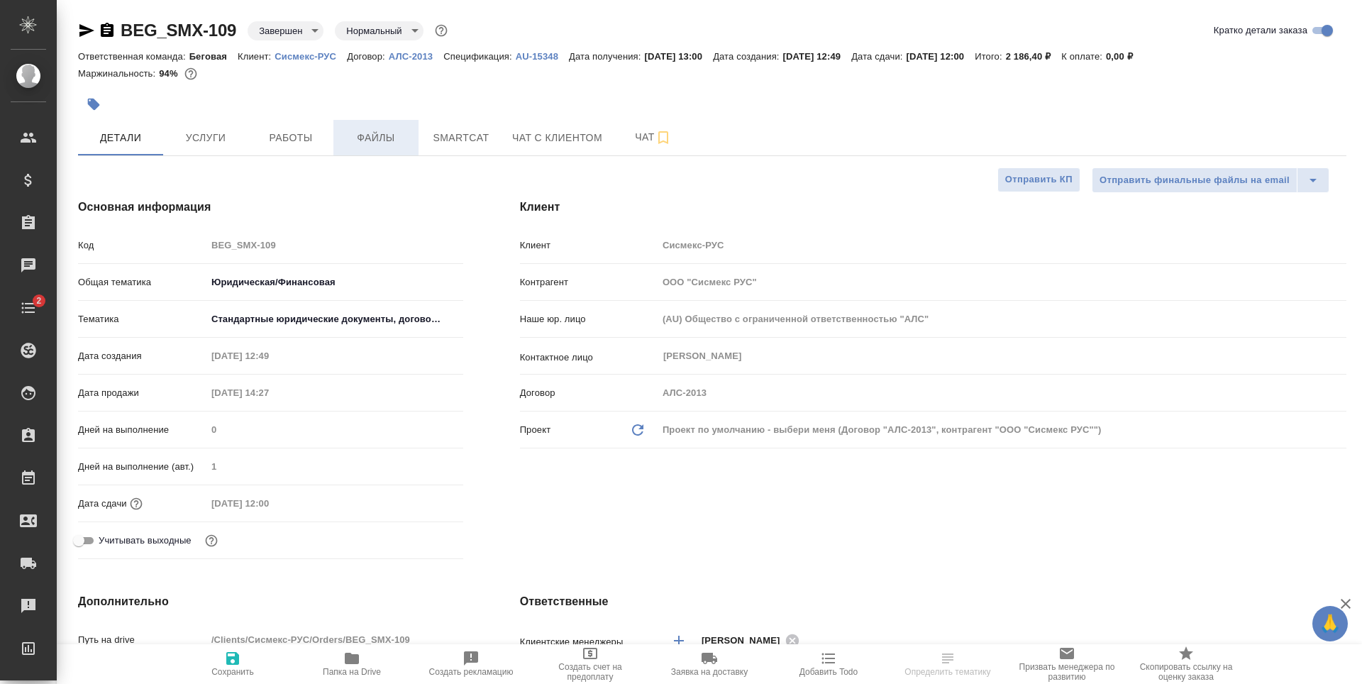
type textarea "x"
select select "RU"
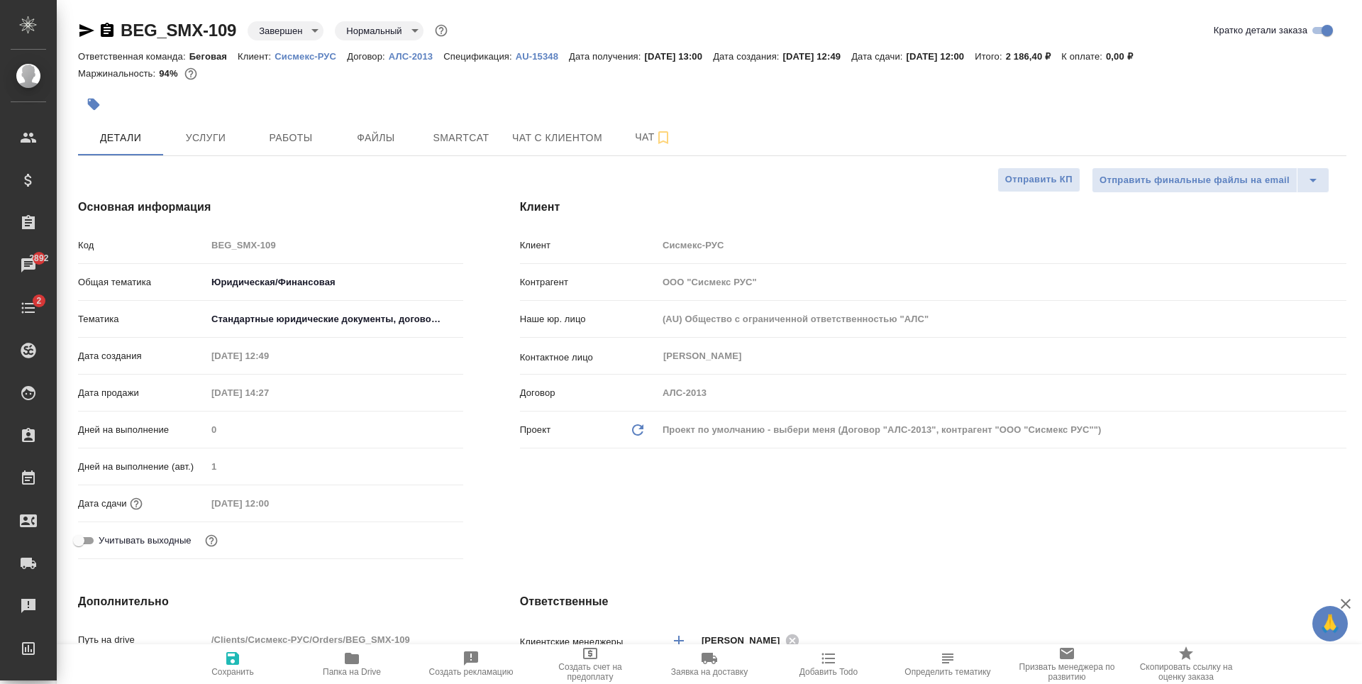
type textarea "x"
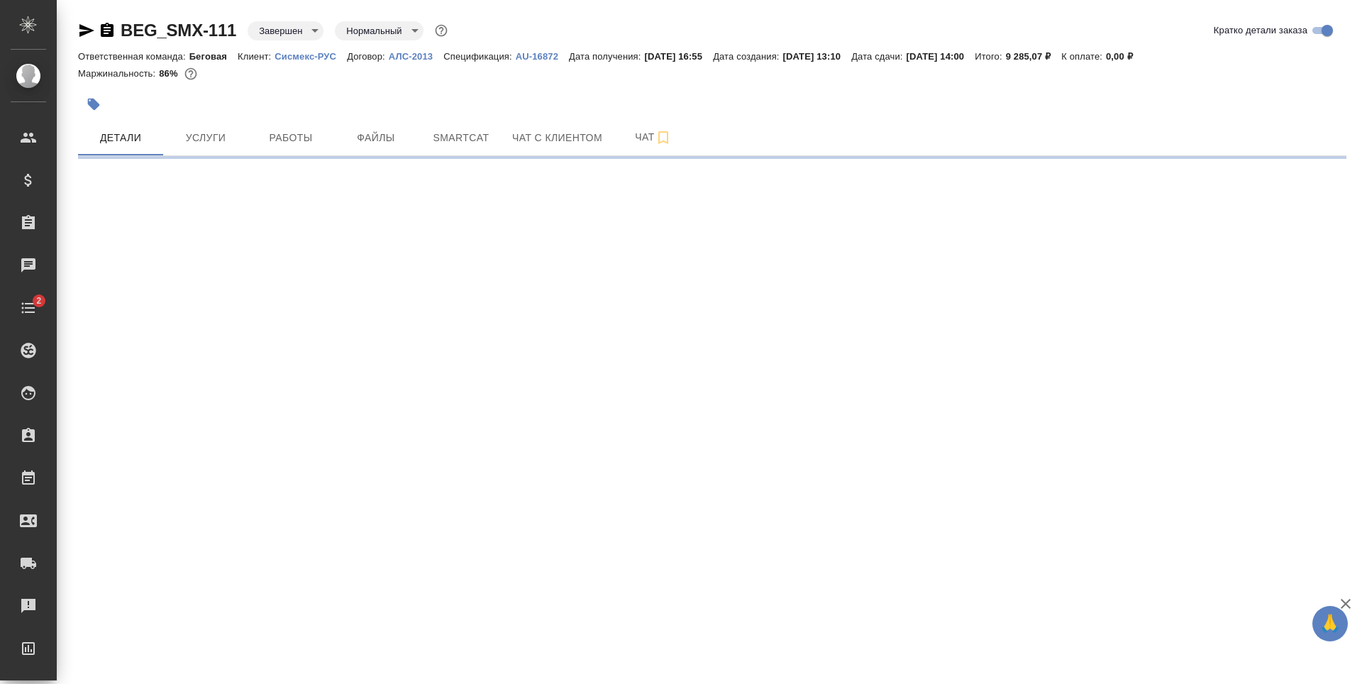
select select "RU"
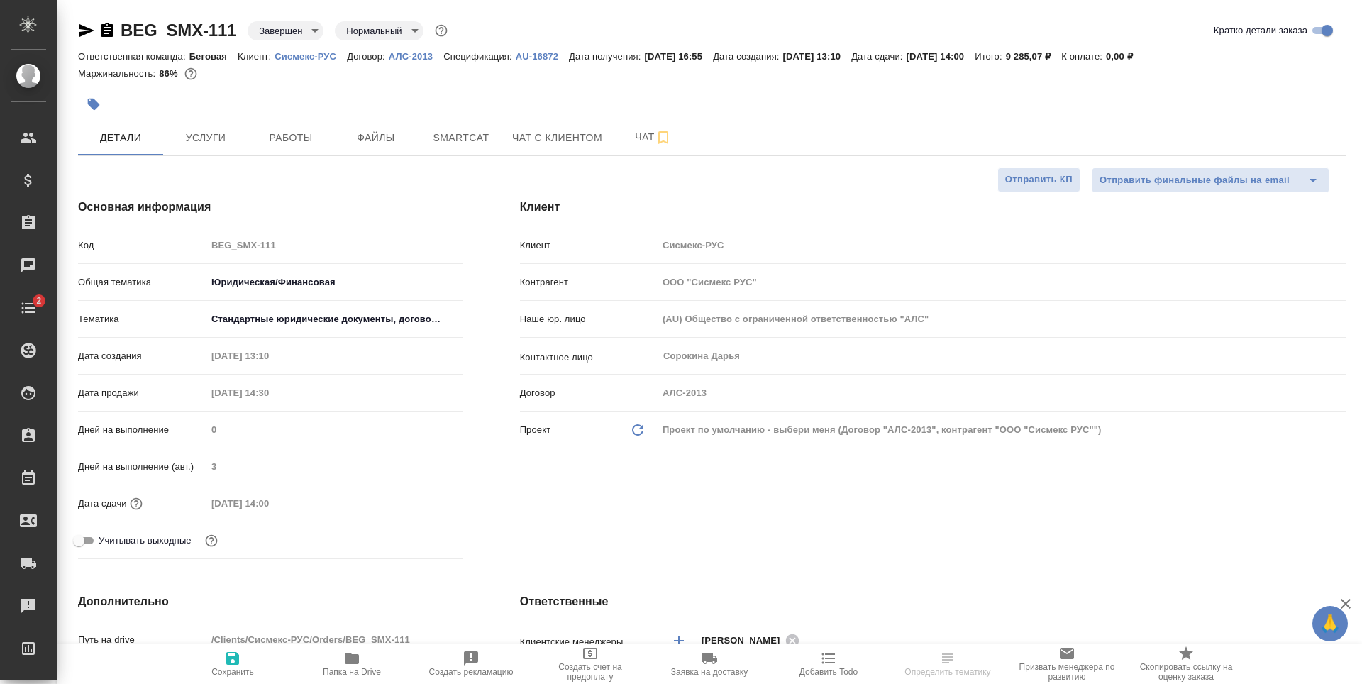
type textarea "x"
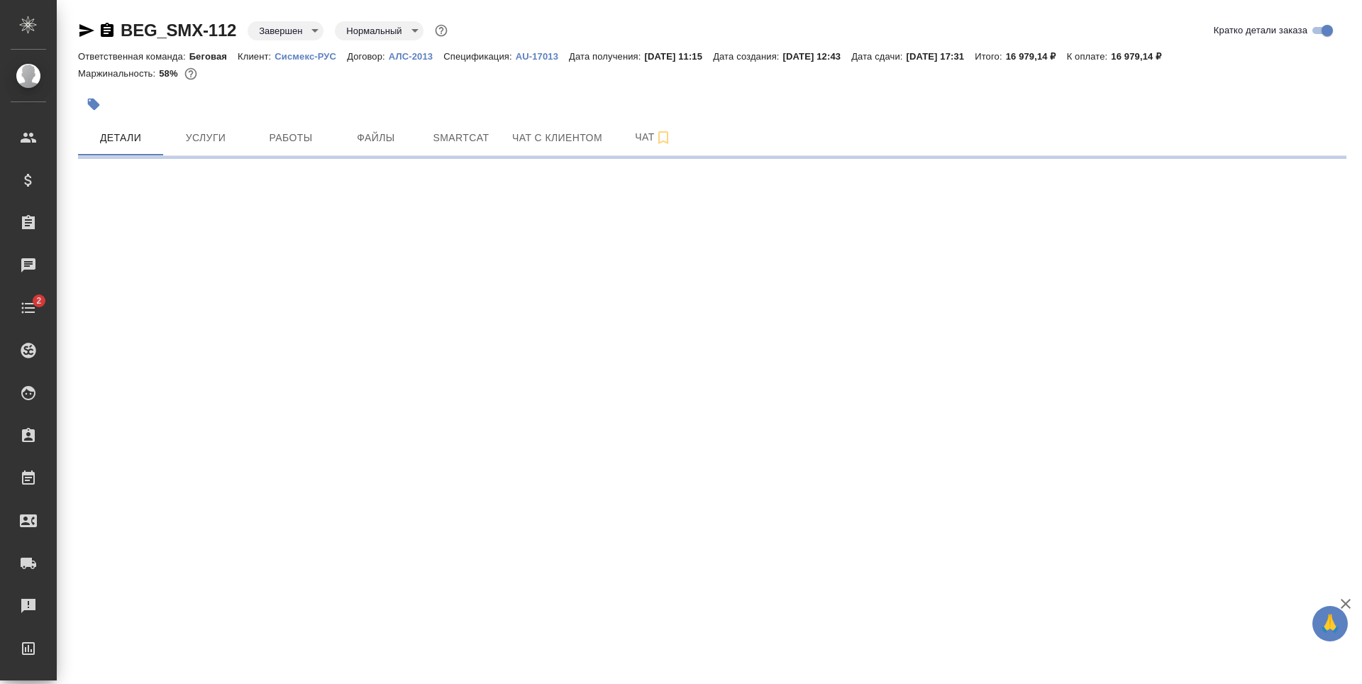
select select "RU"
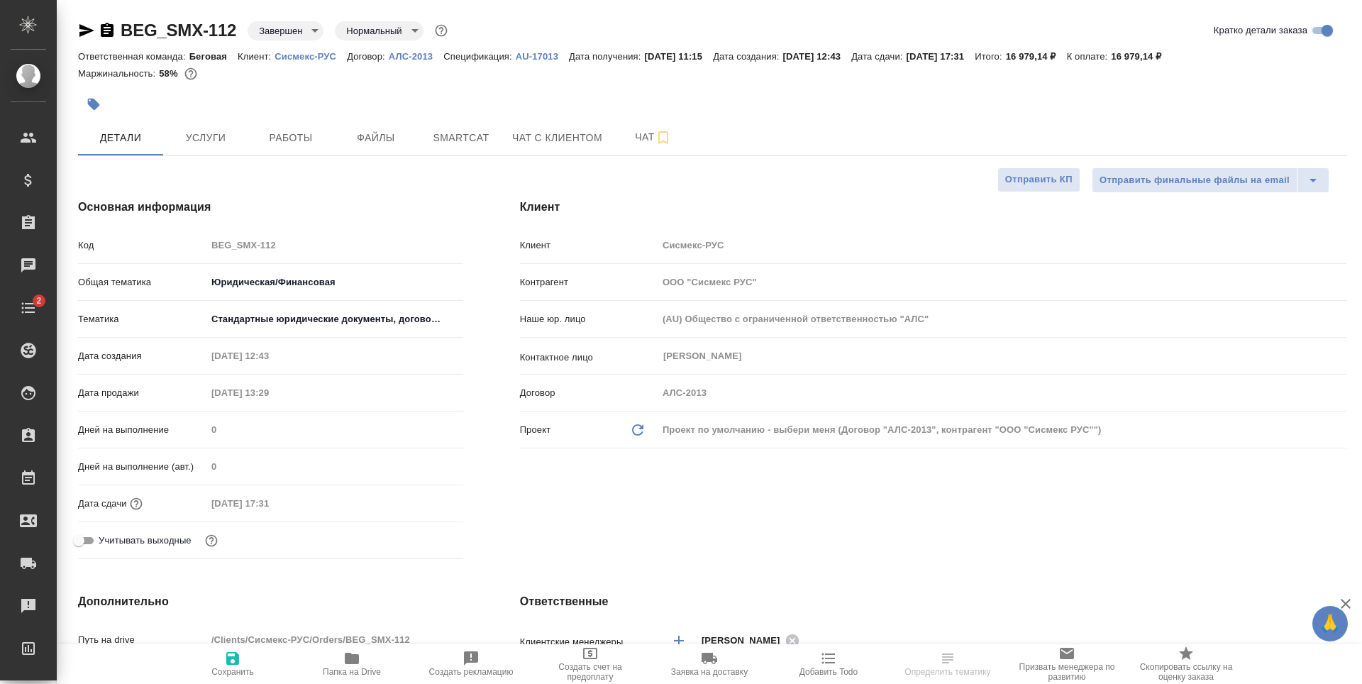
type textarea "x"
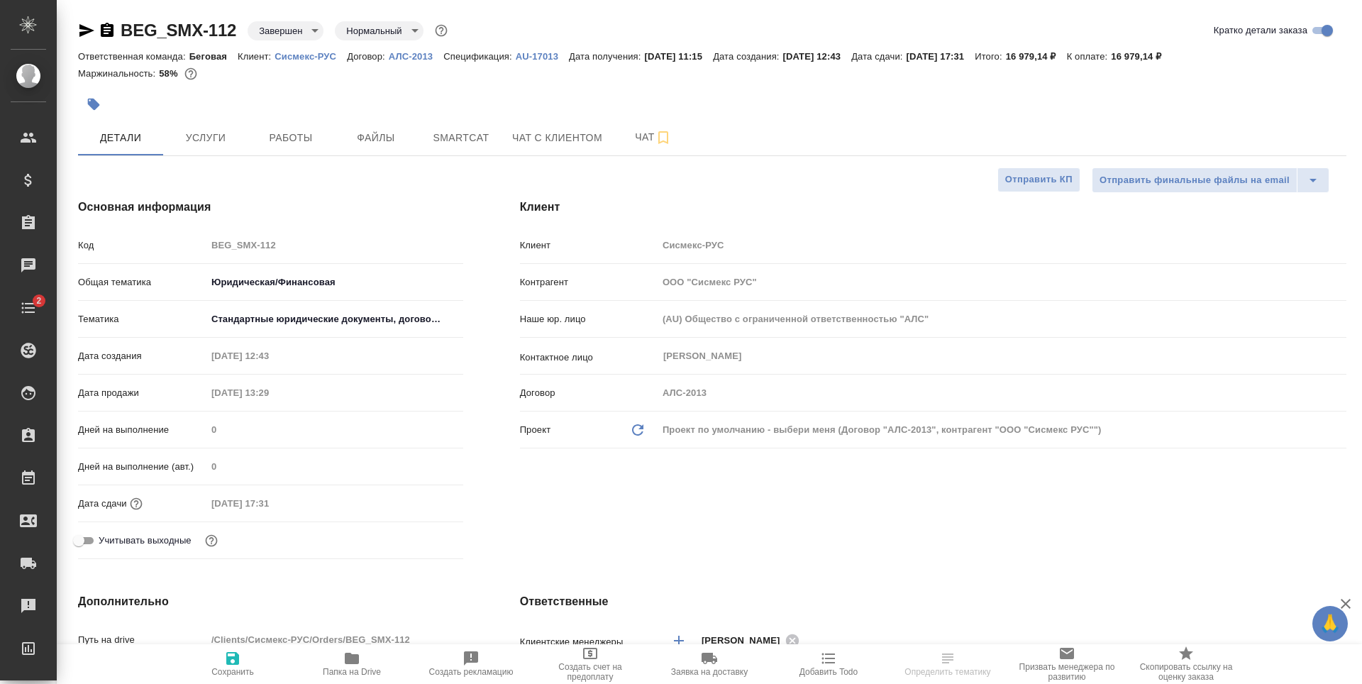
type textarea "x"
click at [417, 144] on button "Файлы" at bounding box center [375, 137] width 85 height 35
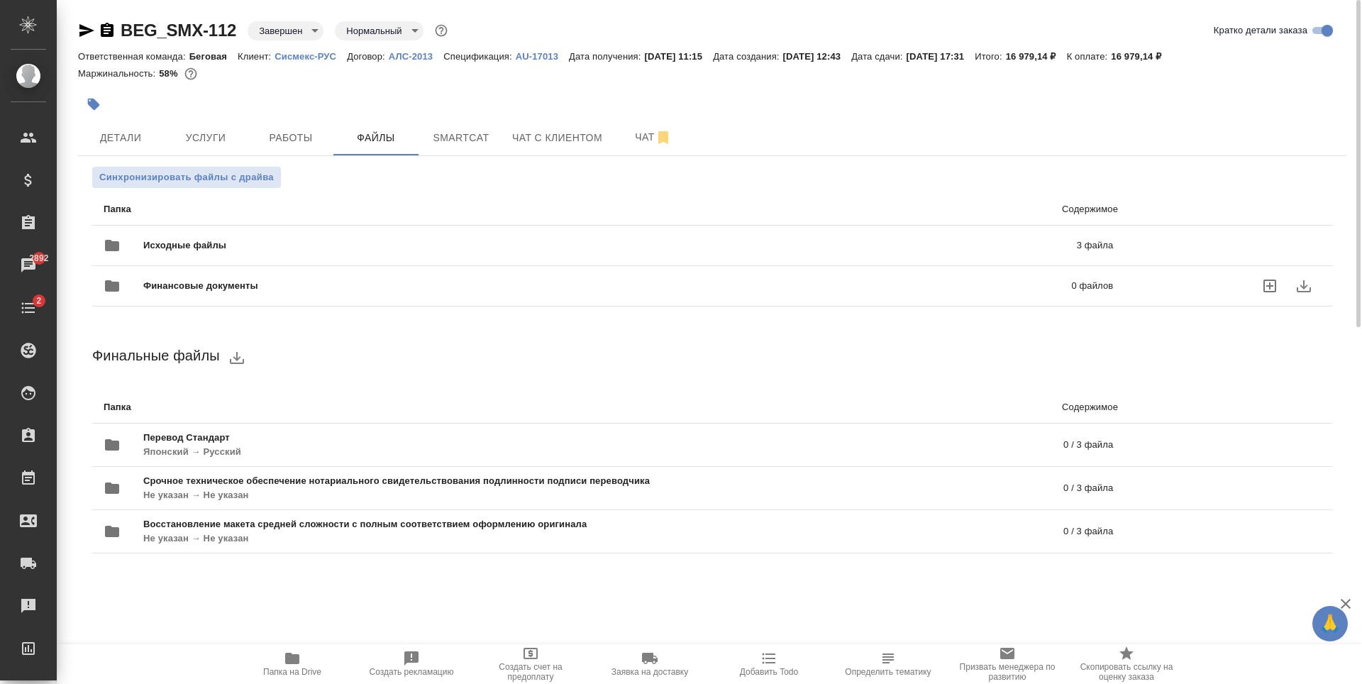
click at [444, 237] on div "Исходные файлы 3 файла" at bounding box center [609, 245] width 1010 height 34
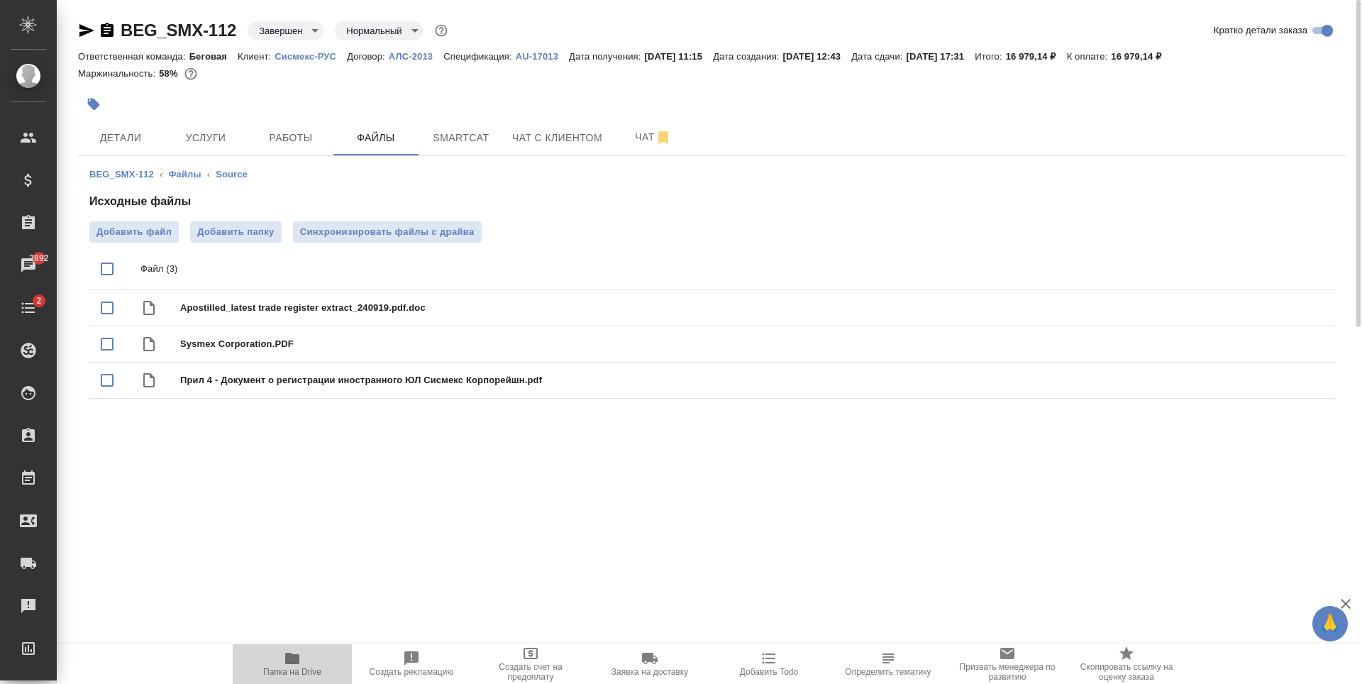
click at [291, 658] on icon "button" at bounding box center [292, 658] width 14 height 11
click at [142, 135] on span "Детали" at bounding box center [121, 138] width 68 height 18
click at [138, 138] on span "Детали" at bounding box center [121, 138] width 68 height 18
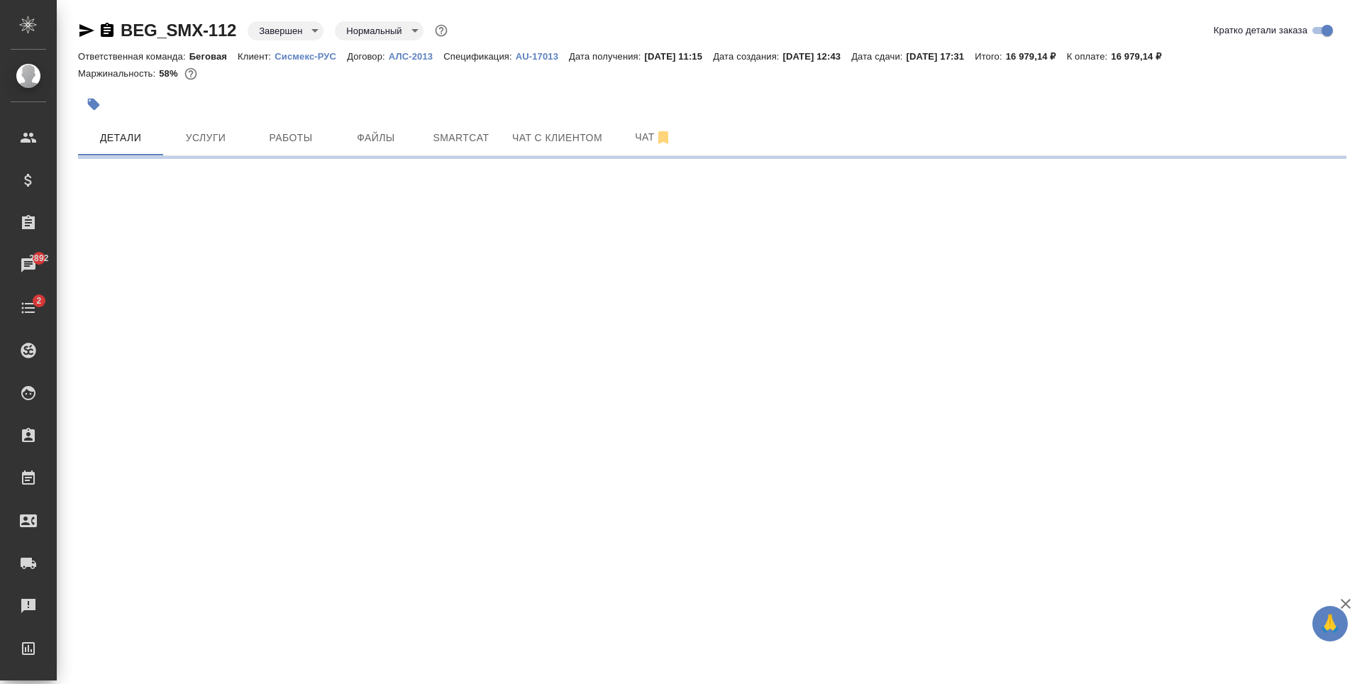
select select "RU"
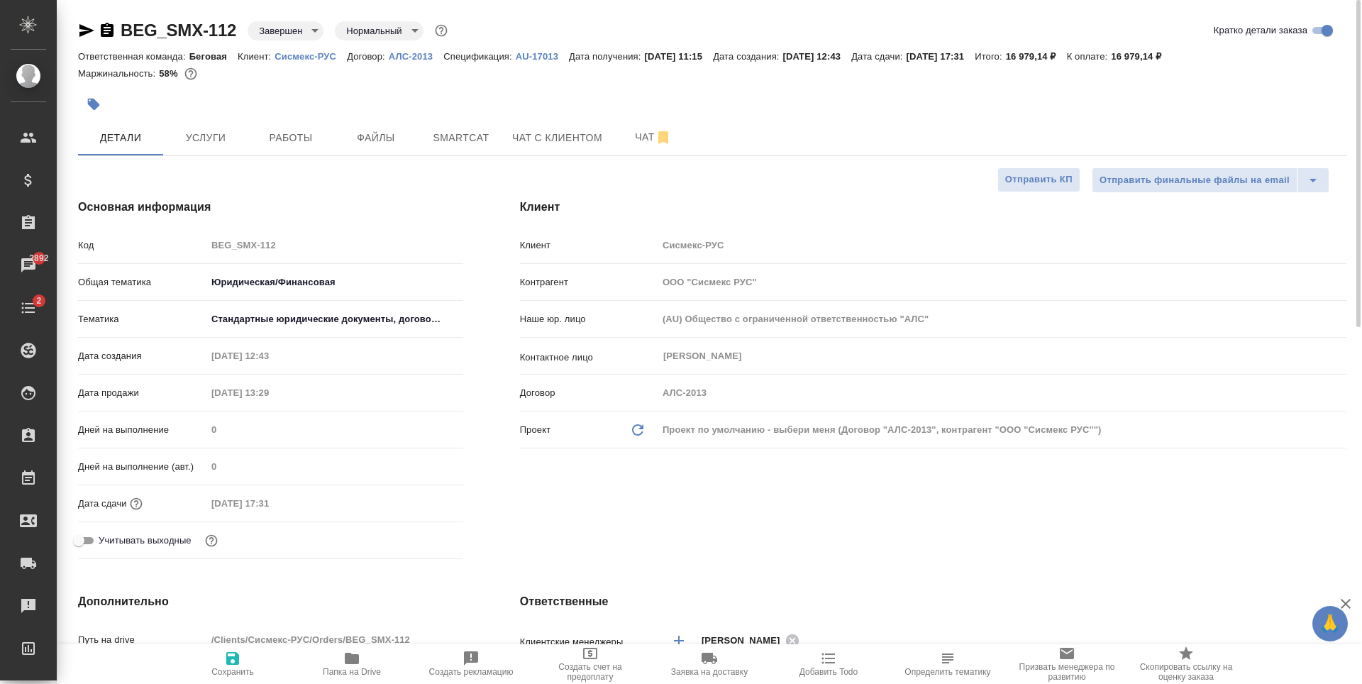
type textarea "x"
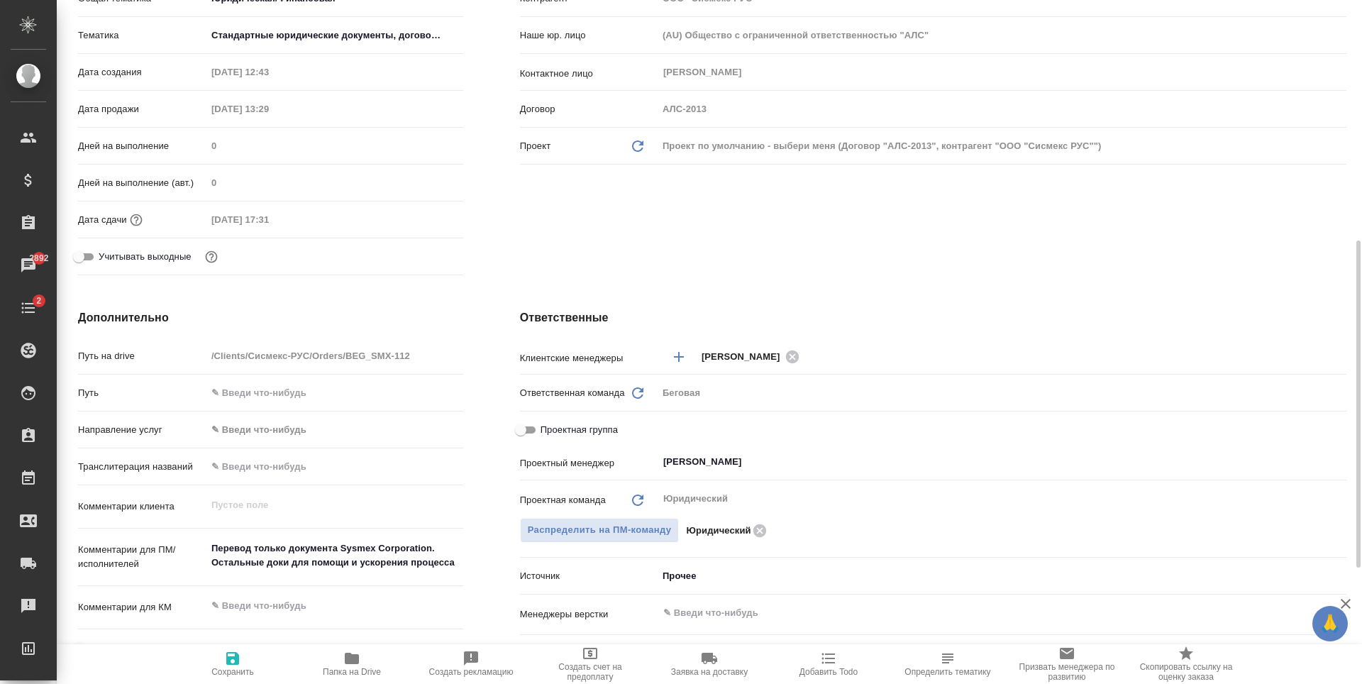
scroll to position [426, 0]
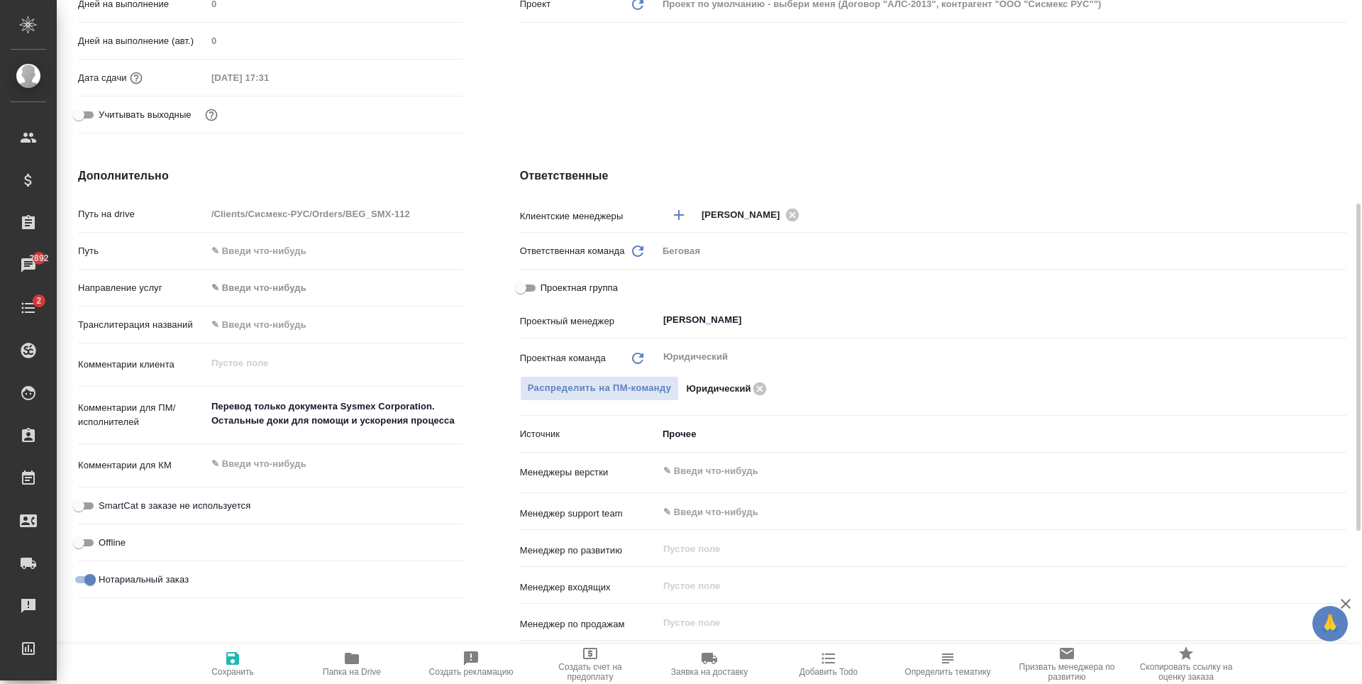
type textarea "x"
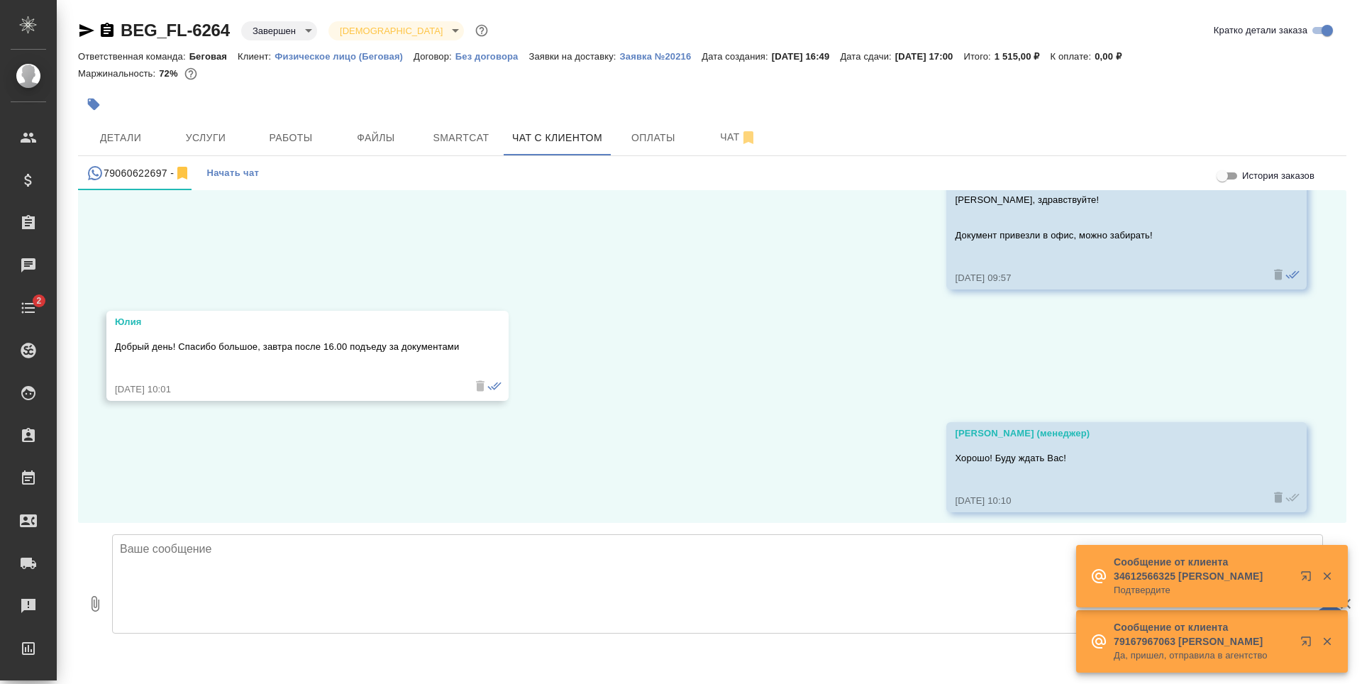
scroll to position [9526, 0]
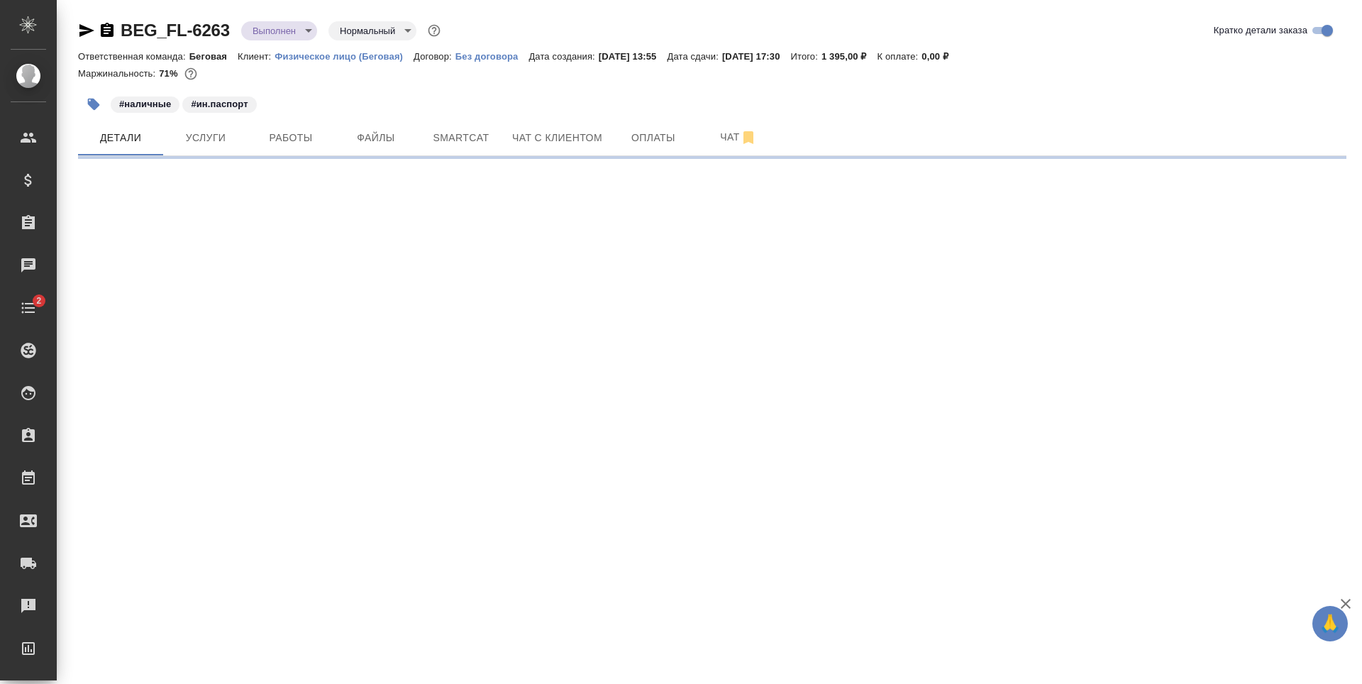
select select "RU"
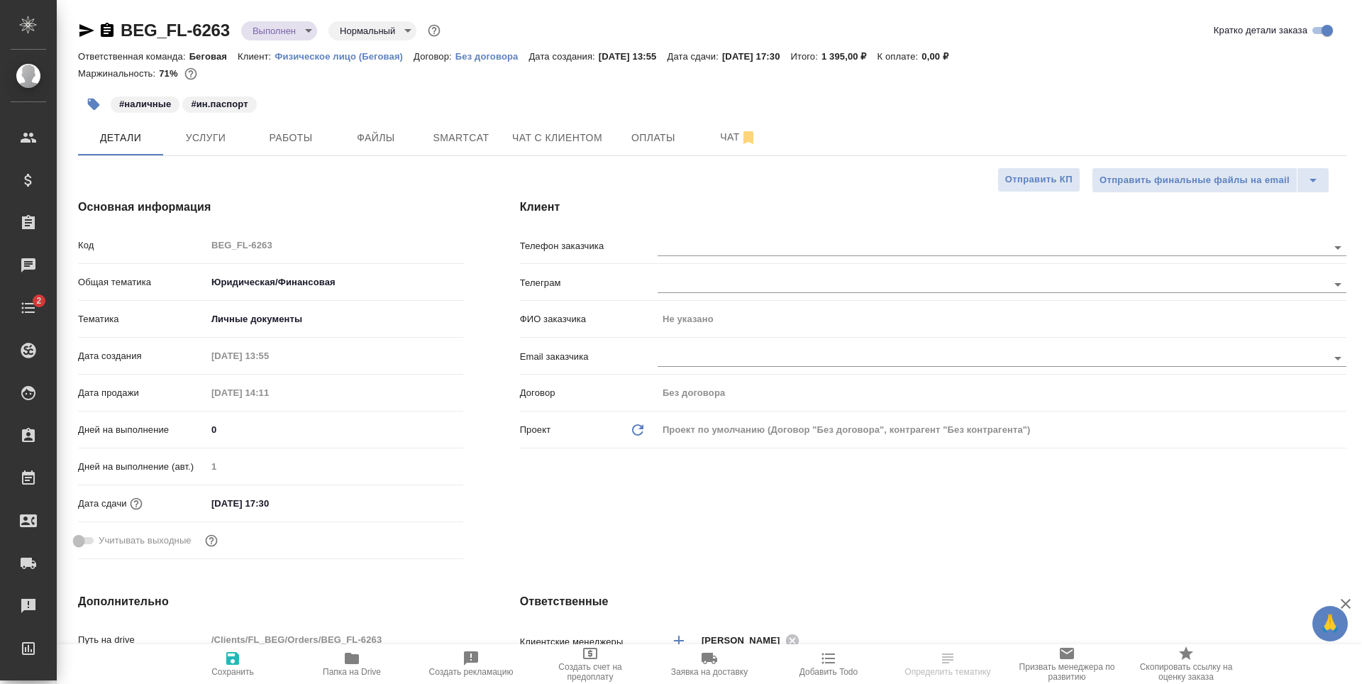
type textarea "x"
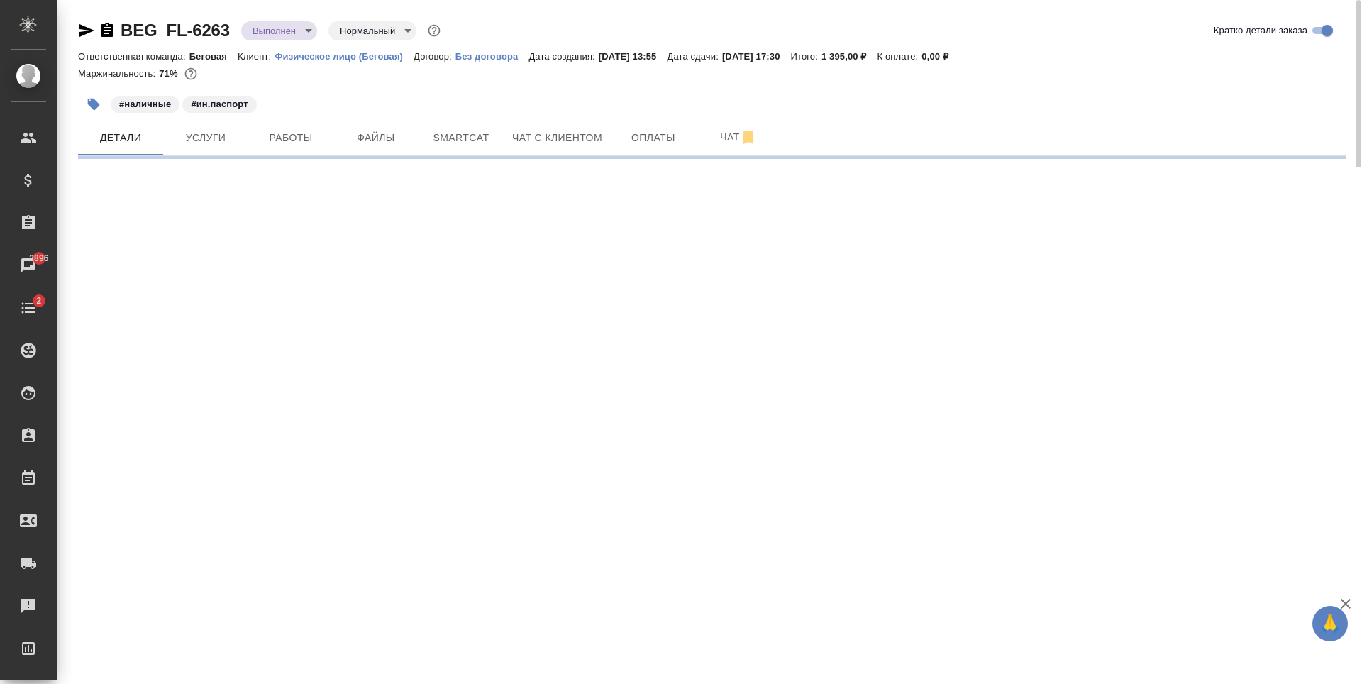
select select "RU"
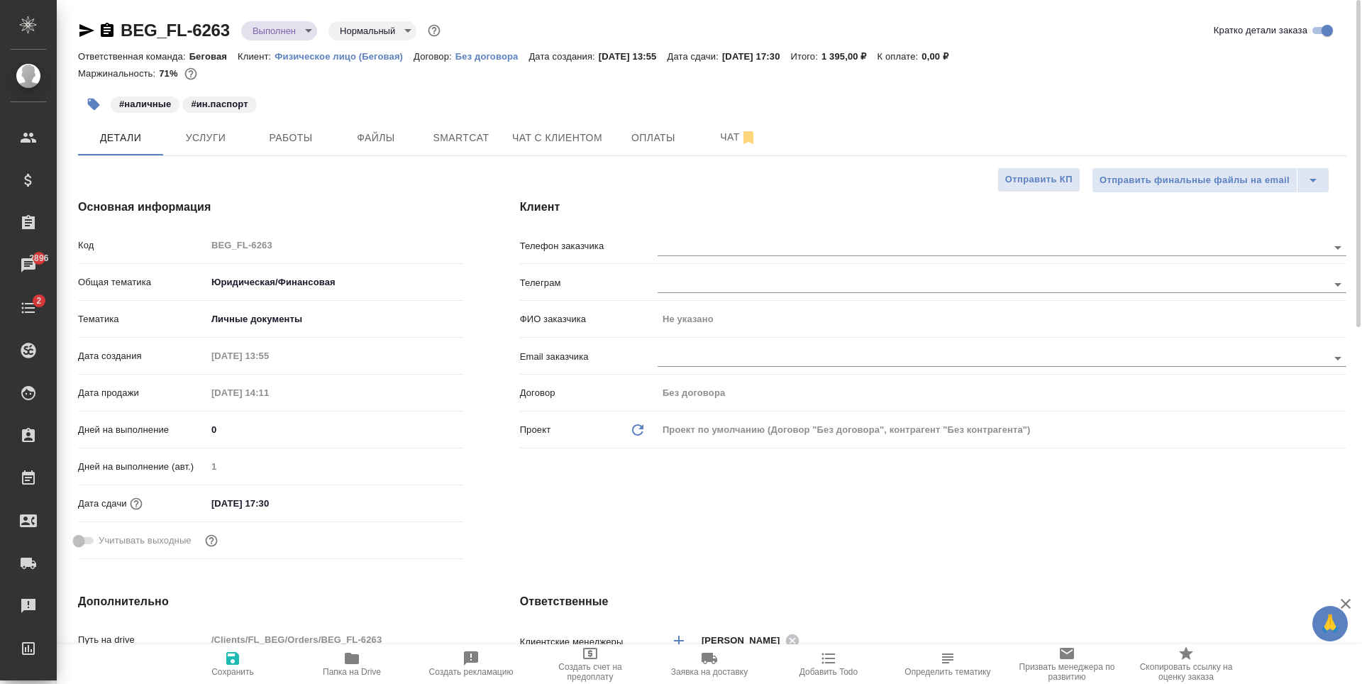
type textarea "x"
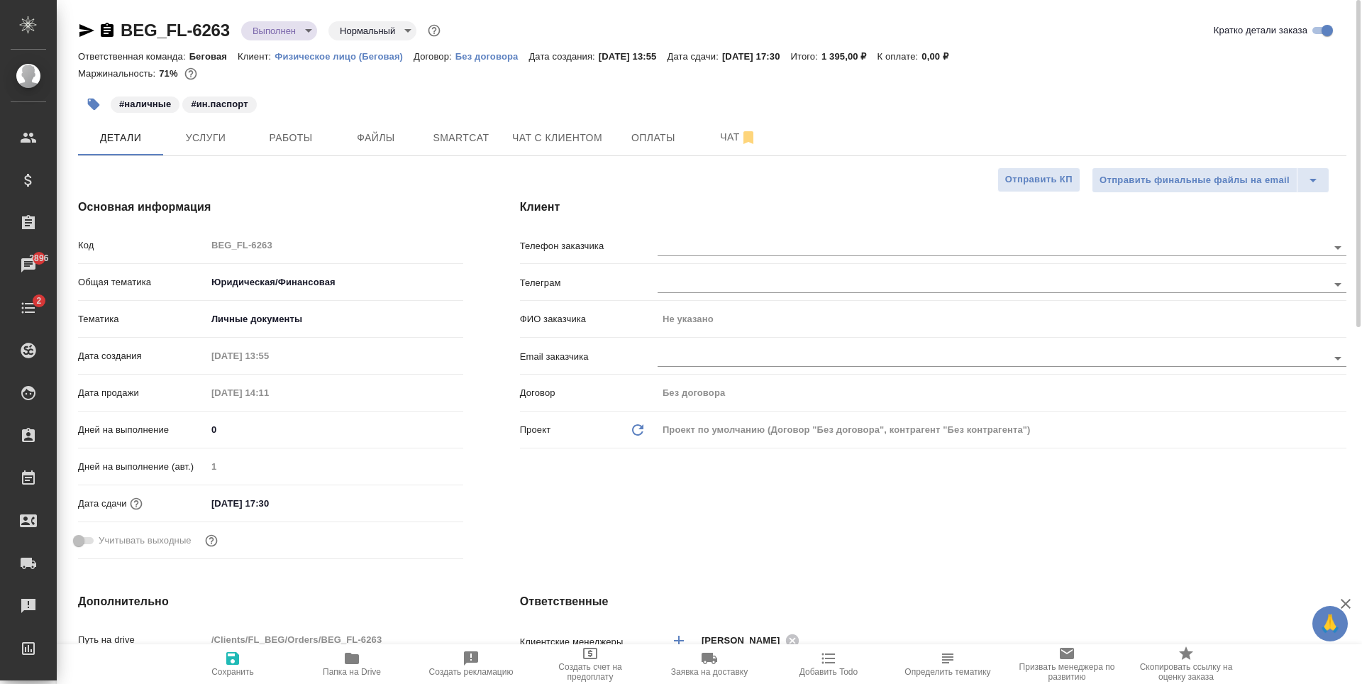
type textarea "x"
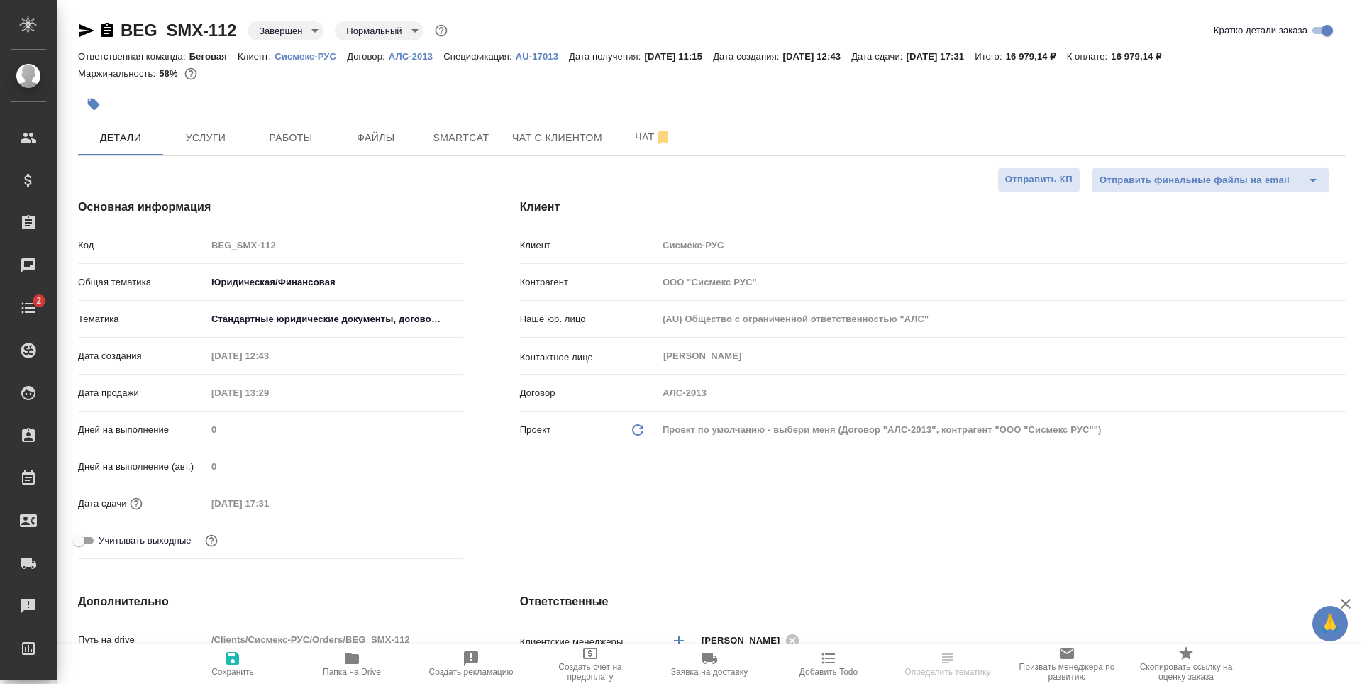
select select "RU"
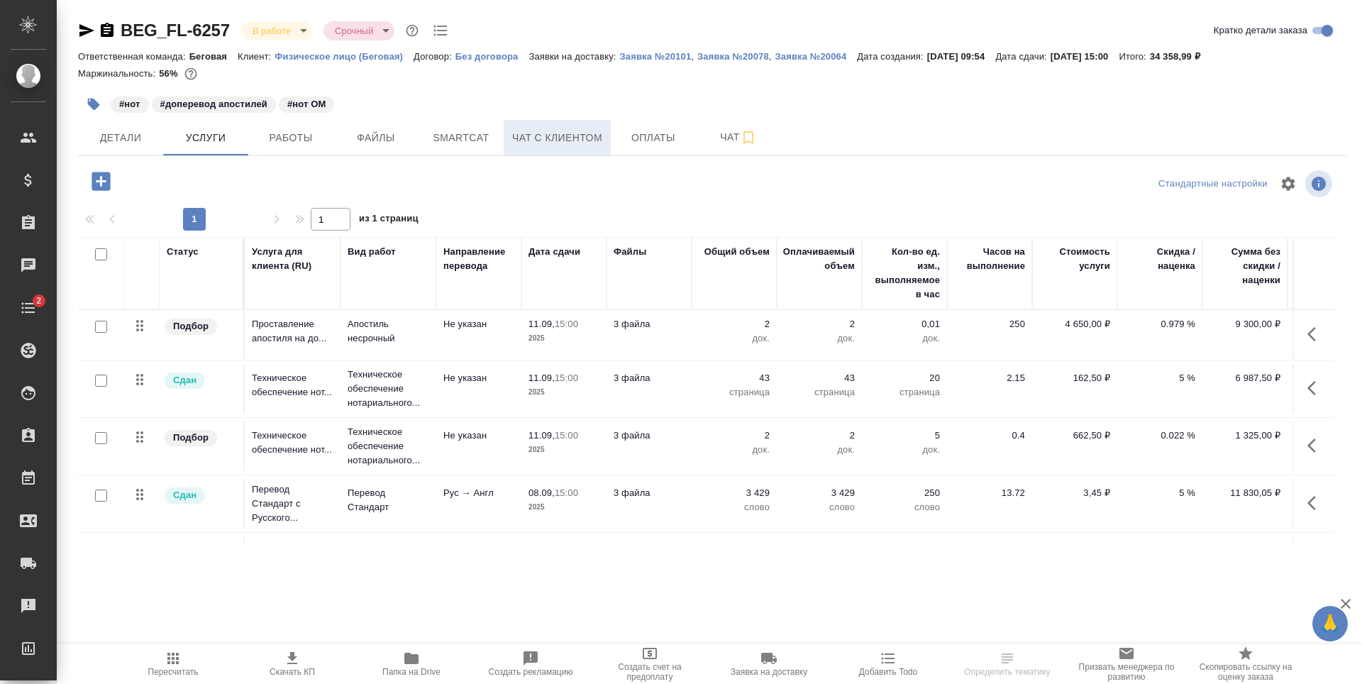
click at [525, 144] on span "Чат с клиентом" at bounding box center [557, 138] width 90 height 18
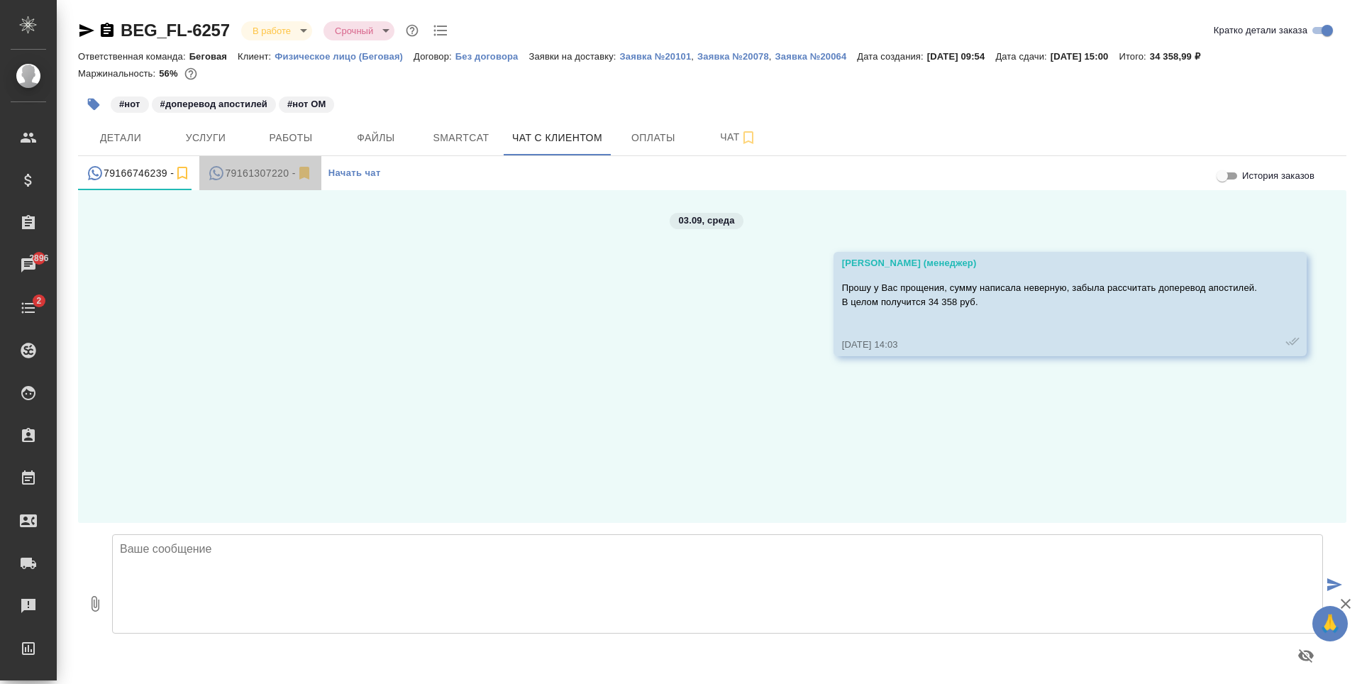
click at [275, 175] on div "79161307220 -" at bounding box center [260, 174] width 104 height 18
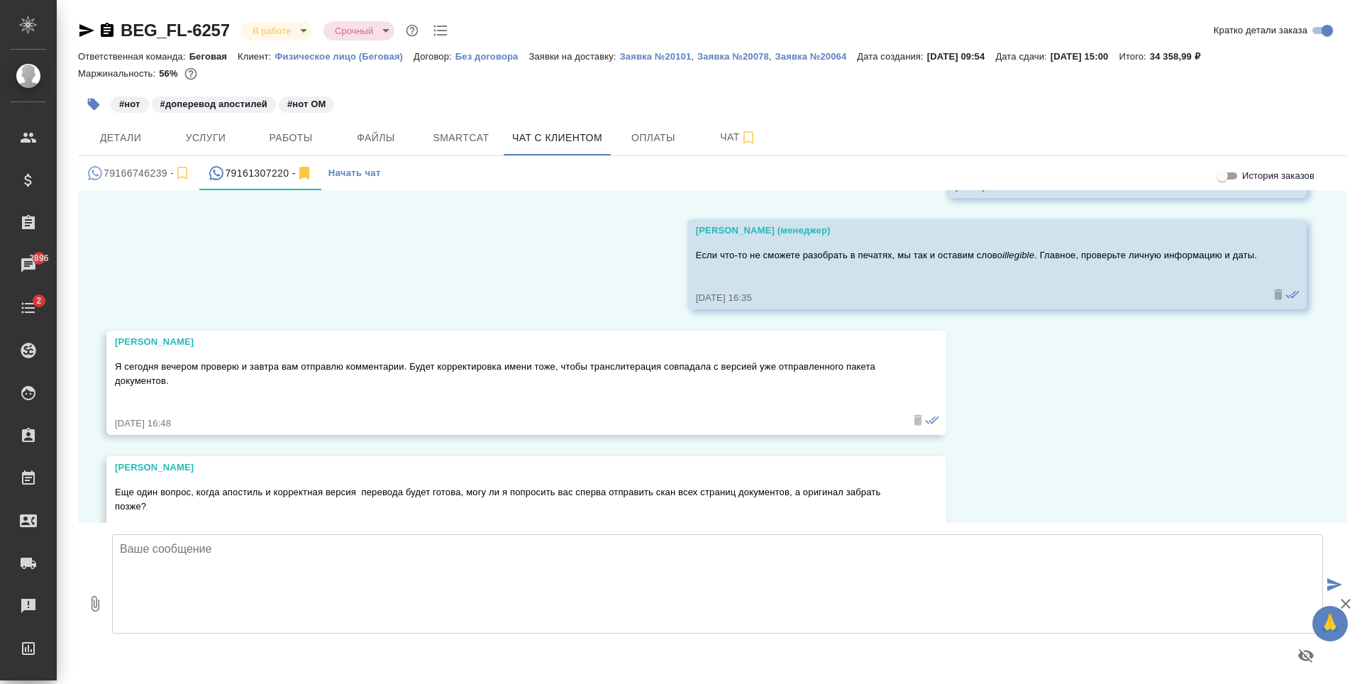
scroll to position [2317, 0]
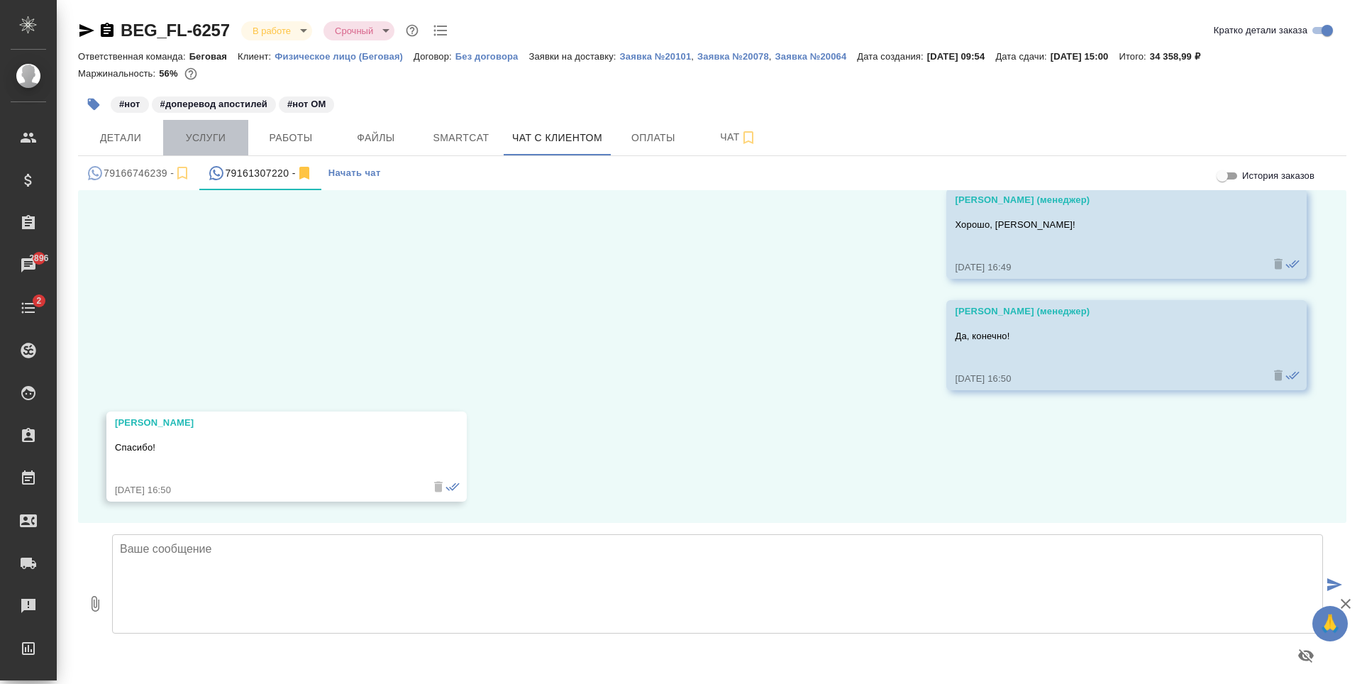
click at [235, 137] on span "Услуги" at bounding box center [206, 138] width 68 height 18
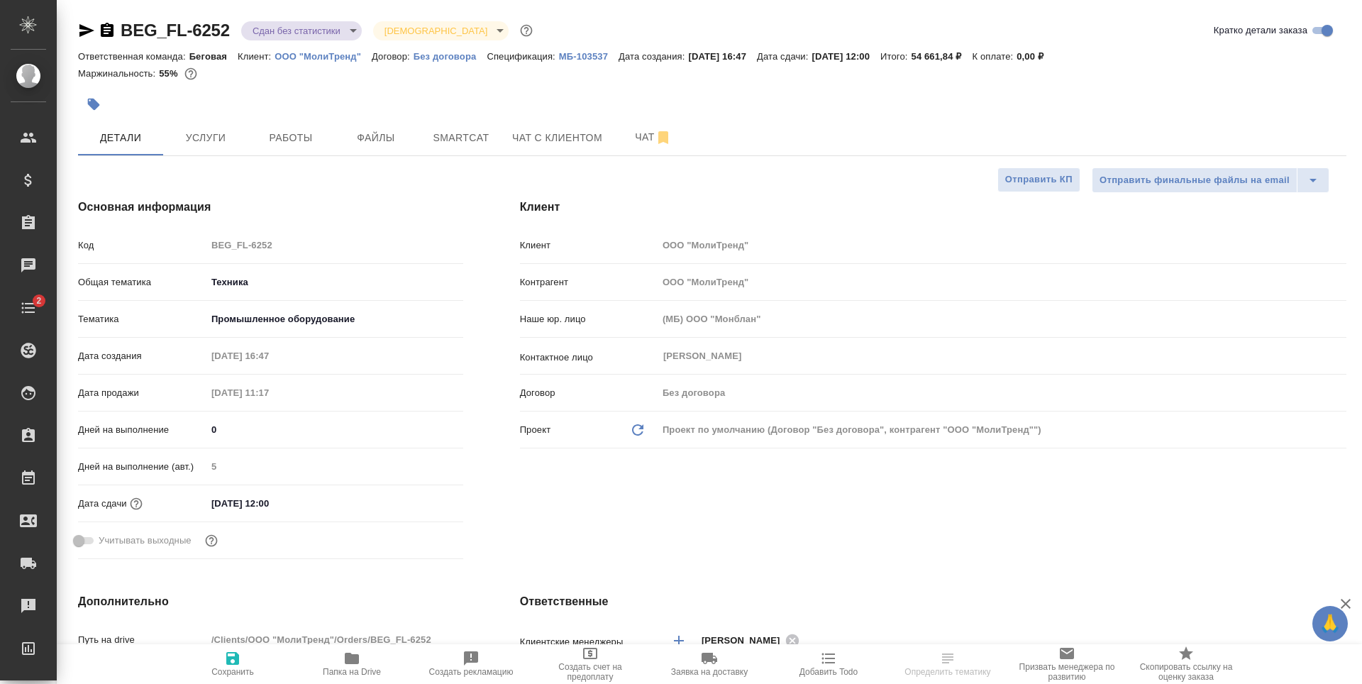
select select "RU"
click at [358, 669] on span "Папка на Drive" at bounding box center [352, 672] width 58 height 10
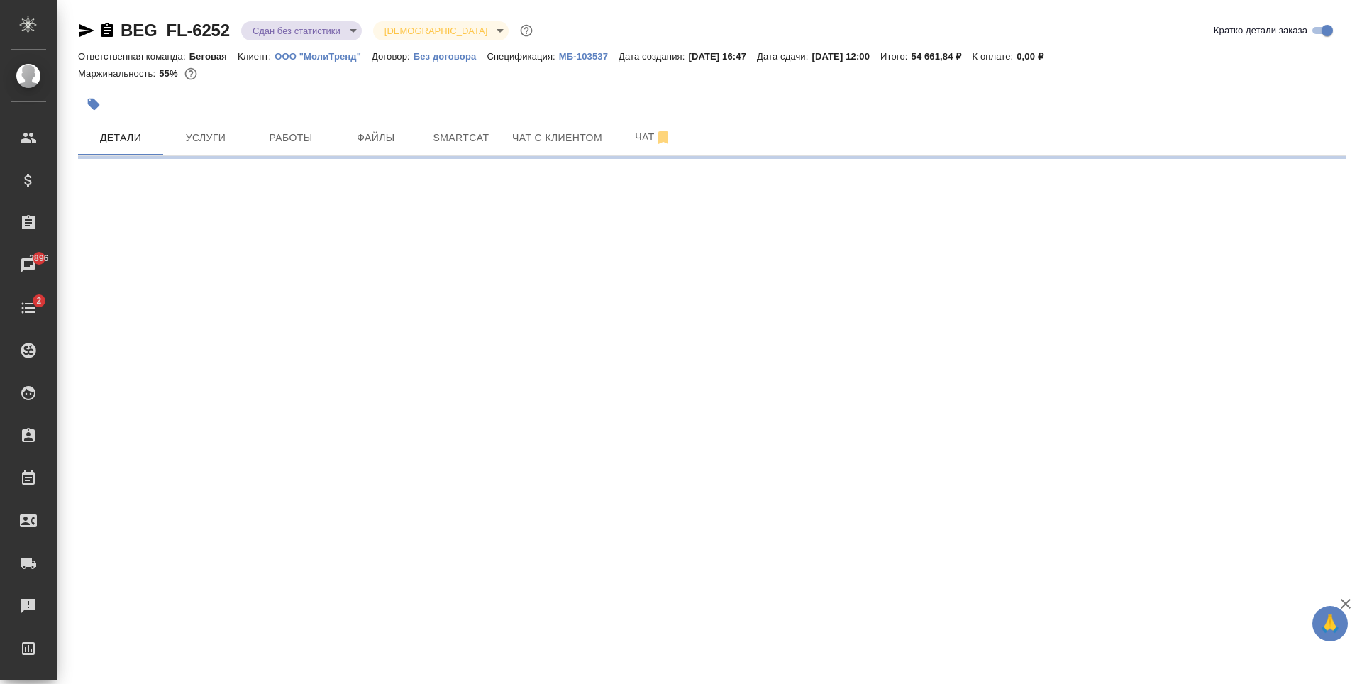
select select "RU"
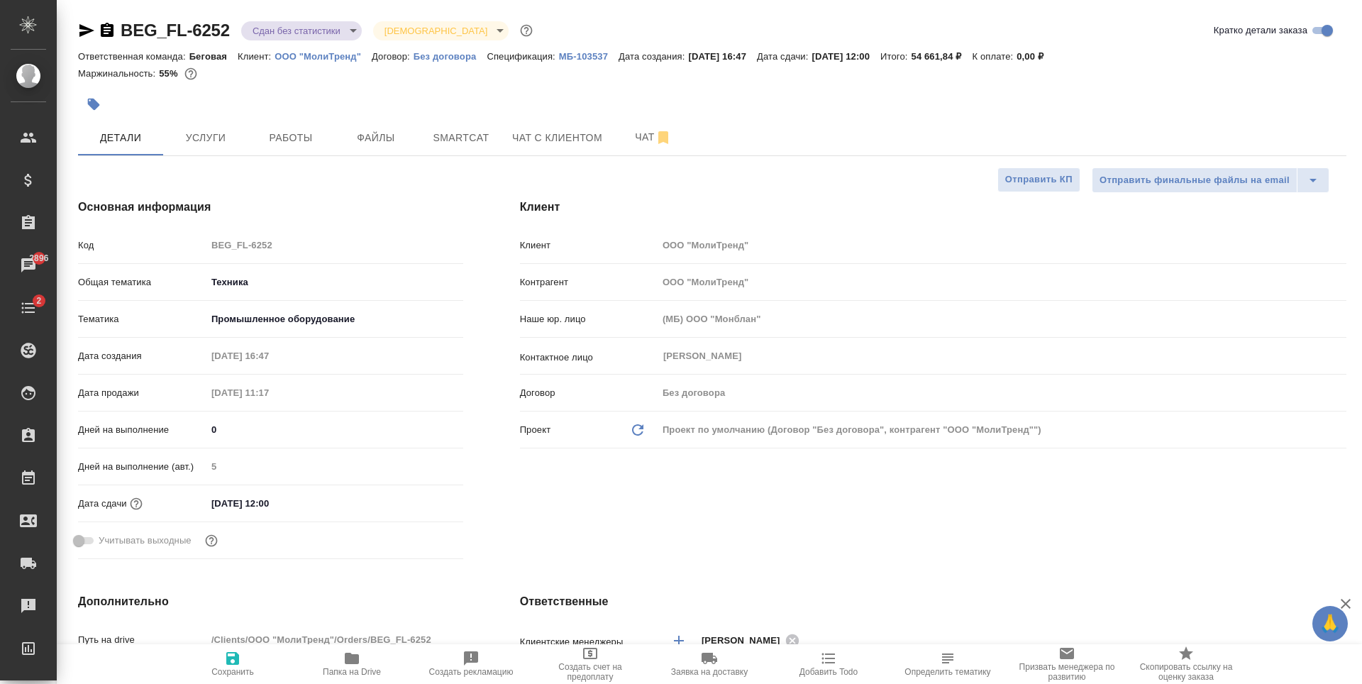
type textarea "x"
